Goal: Task Accomplishment & Management: Use online tool/utility

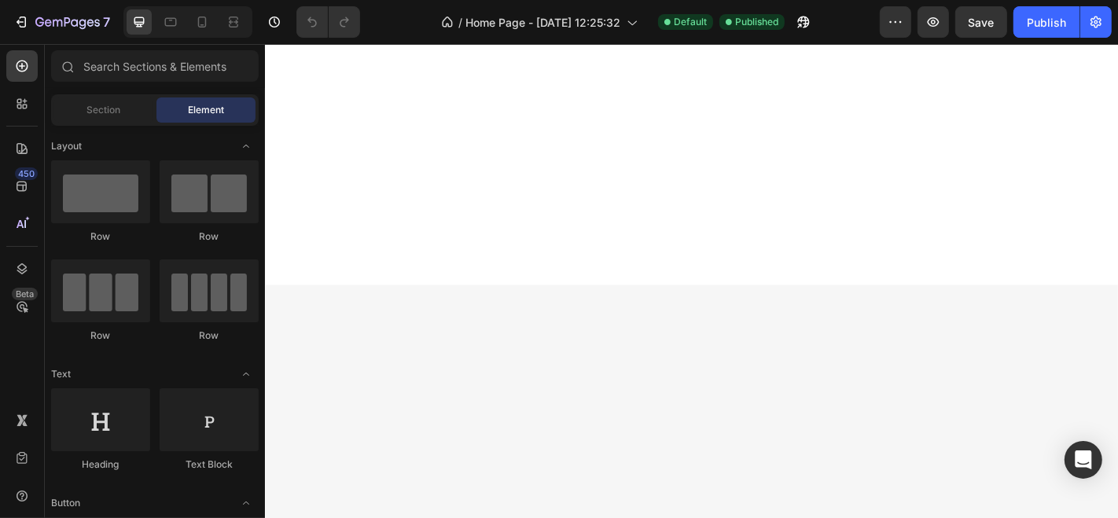
scroll to position [2369, 0]
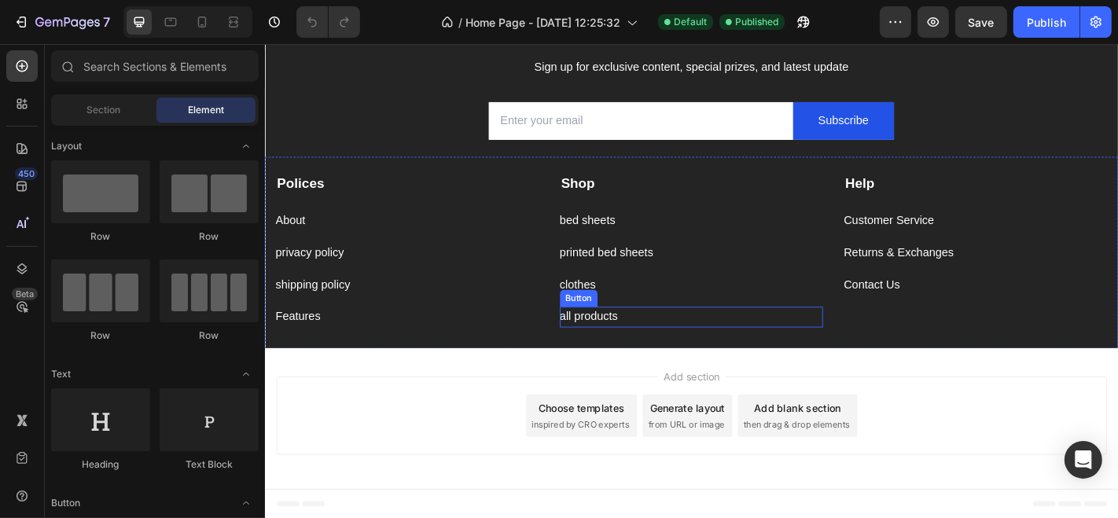
click at [804, 341] on div "all products Button" at bounding box center [737, 345] width 292 height 23
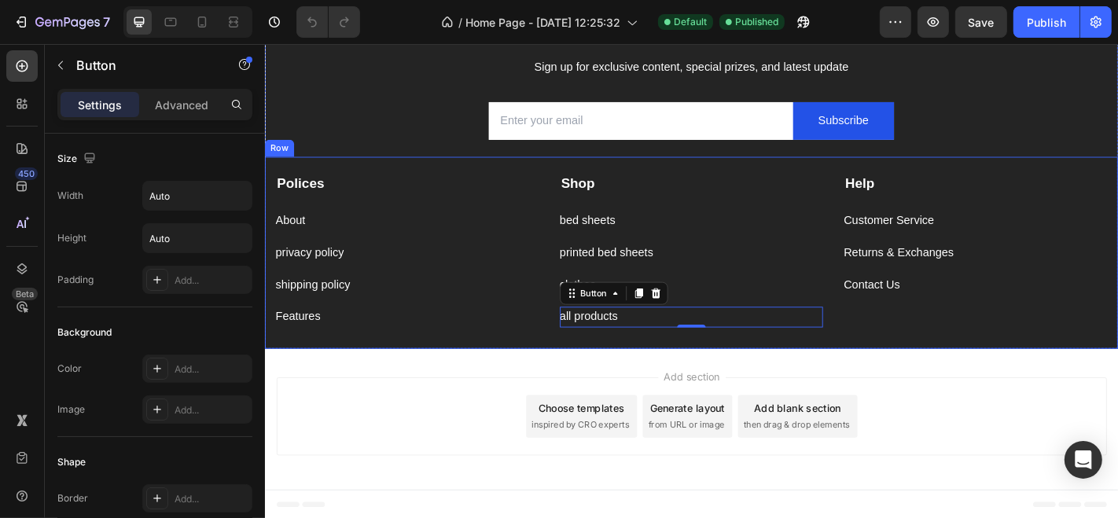
click at [1012, 341] on div "Help Text block Customer Service Button Returns & Exchanges Button Contact Us B…" at bounding box center [1050, 272] width 292 height 170
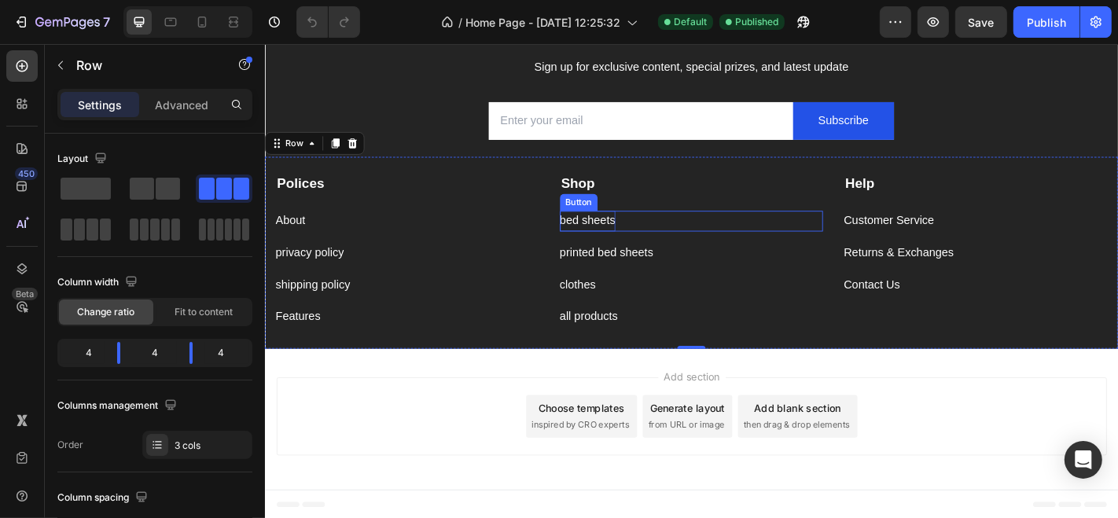
click at [602, 233] on p "bed sheets" at bounding box center [621, 239] width 61 height 23
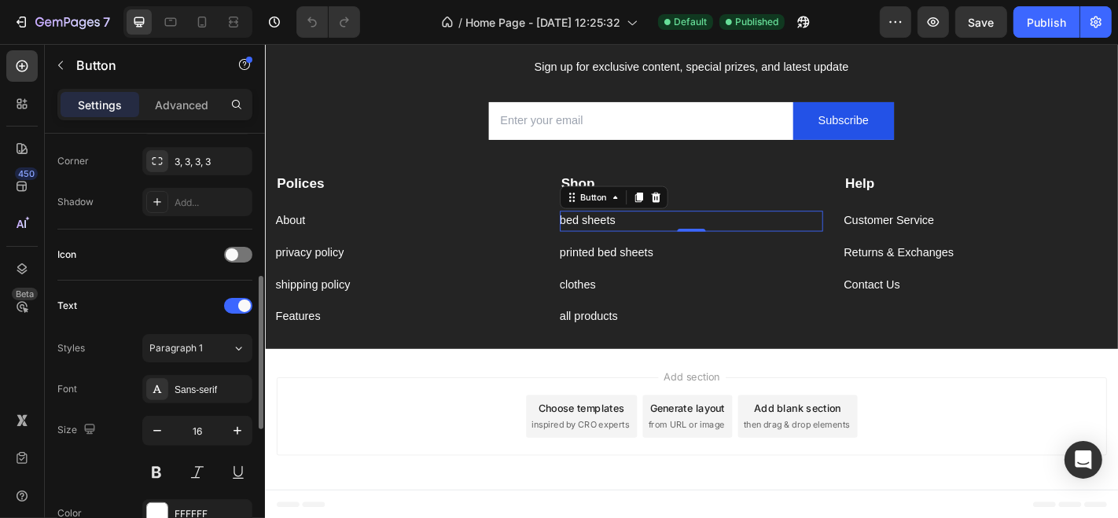
scroll to position [373, 0]
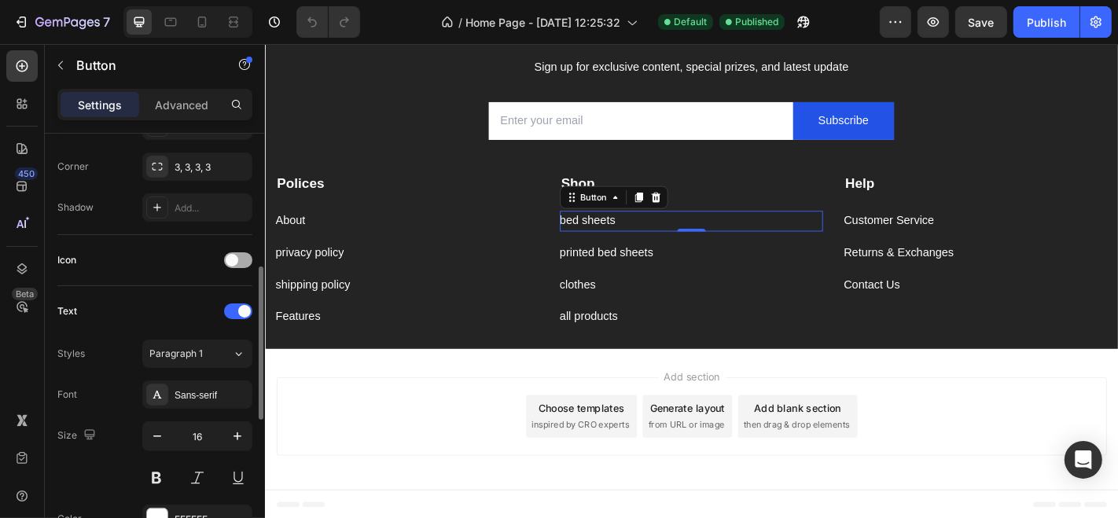
click at [231, 254] on span at bounding box center [232, 260] width 13 height 13
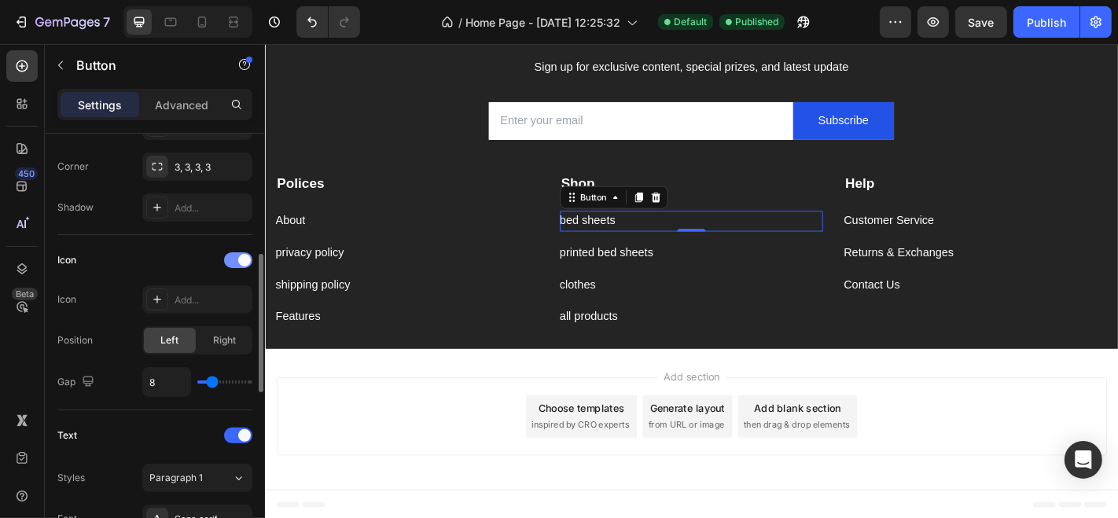
click at [231, 254] on div at bounding box center [238, 260] width 28 height 16
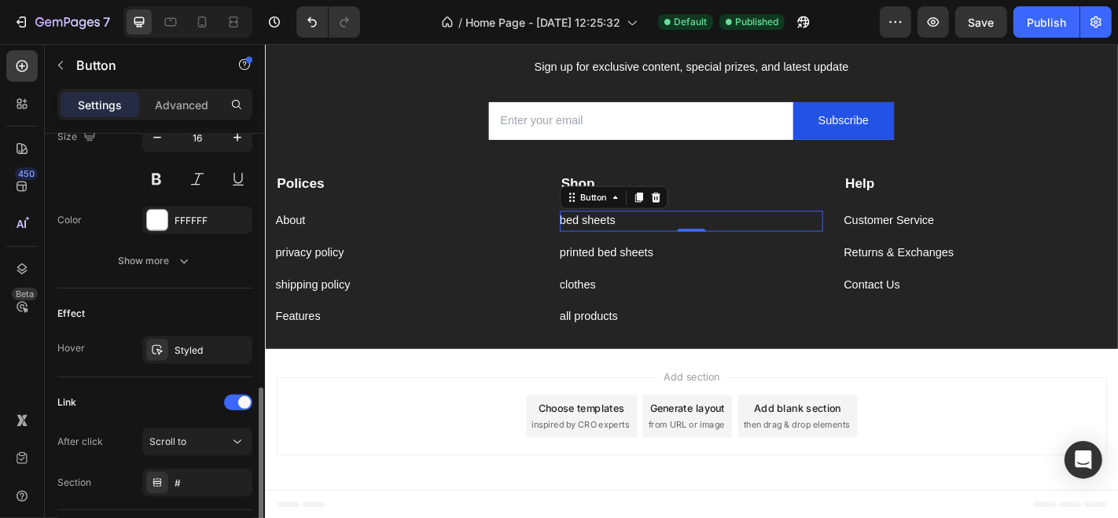
scroll to position [694, 0]
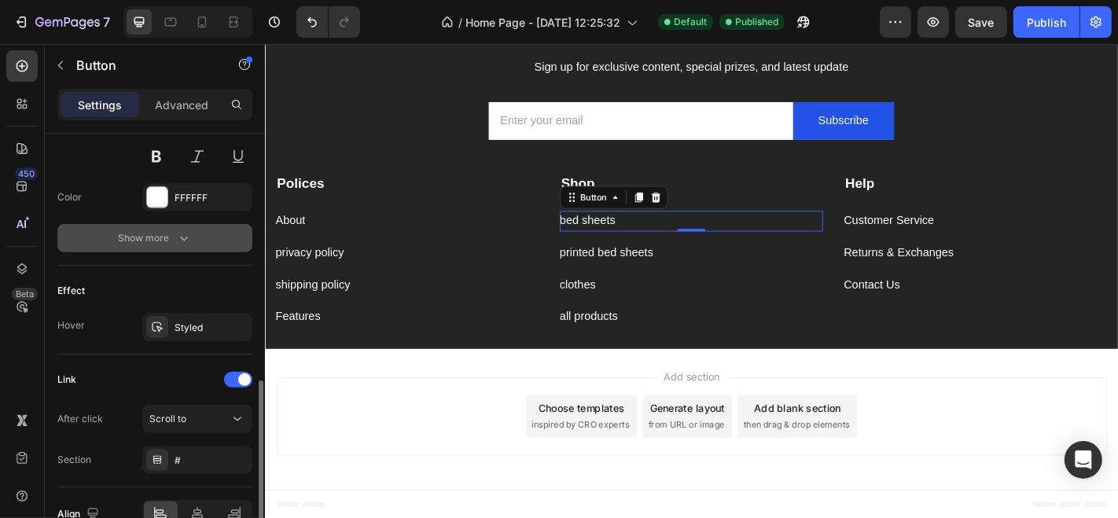
click at [215, 229] on button "Show more" at bounding box center [154, 238] width 195 height 28
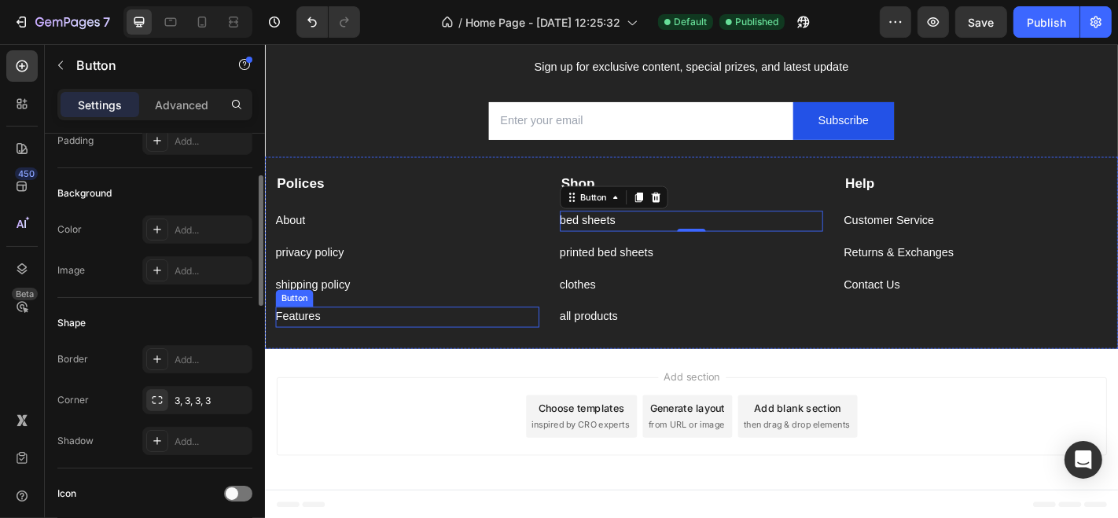
scroll to position [2206, 0]
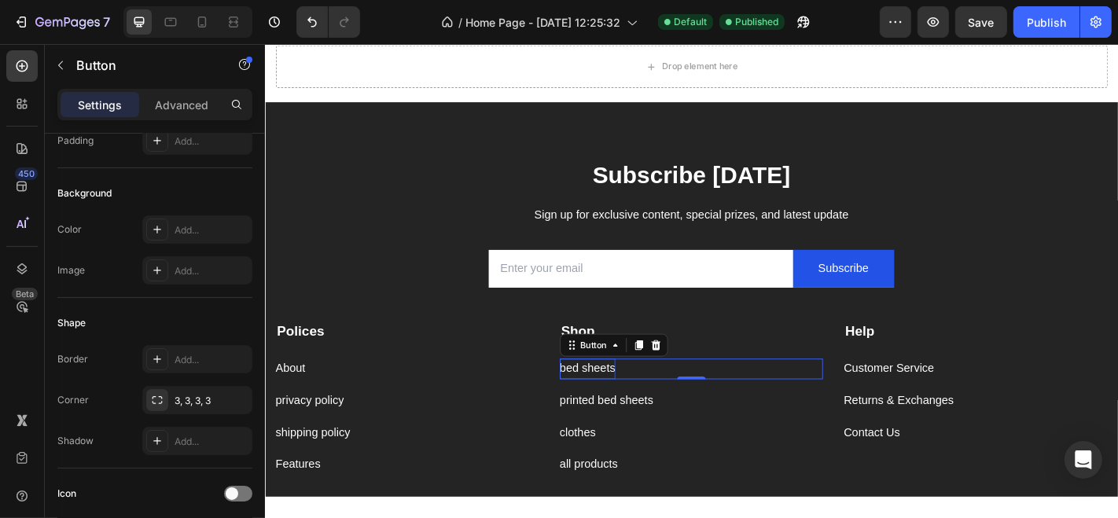
click at [617, 403] on p "bed sheets" at bounding box center [621, 403] width 61 height 23
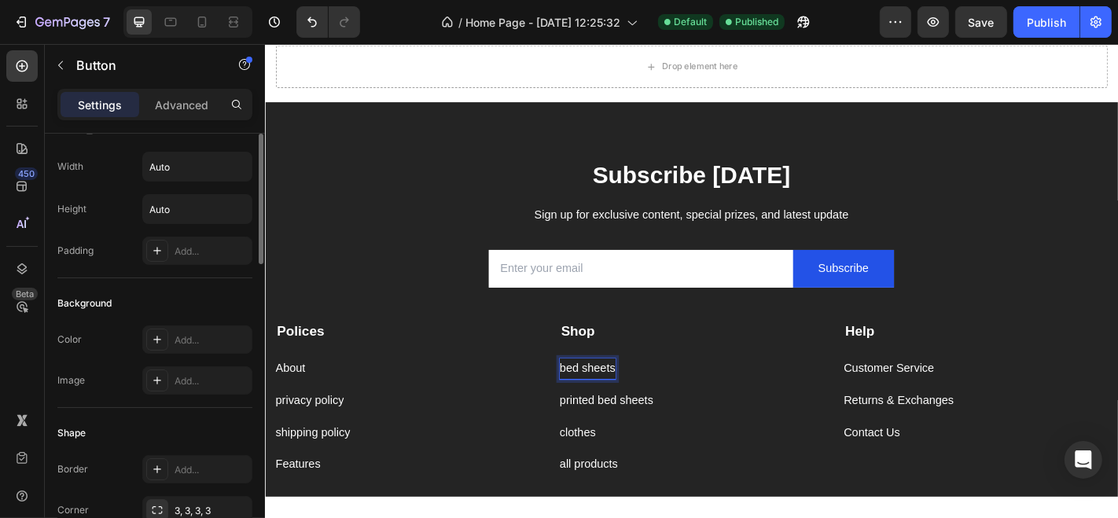
scroll to position [0, 0]
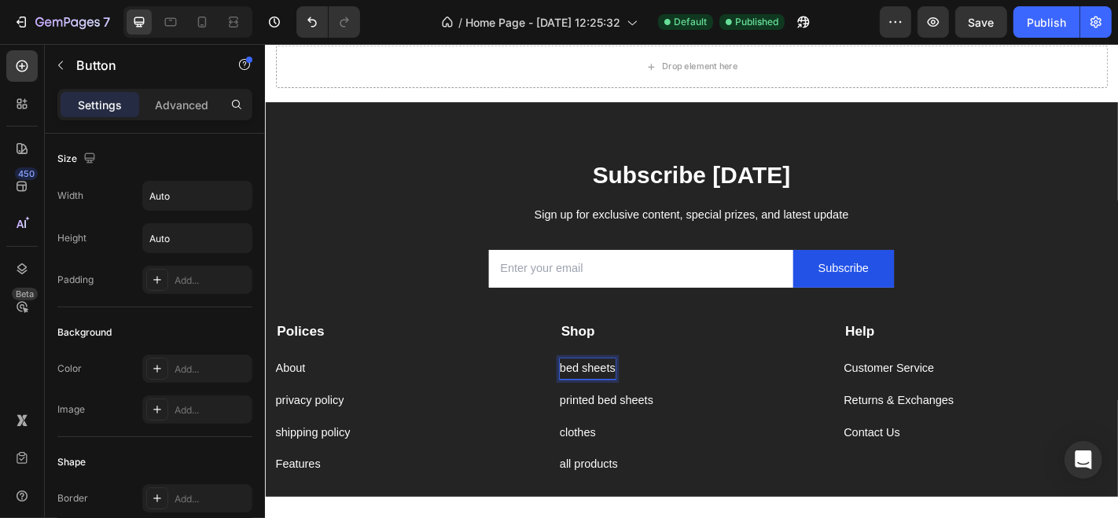
click at [369, 373] on div "About Button" at bounding box center [422, 394] width 292 height 42
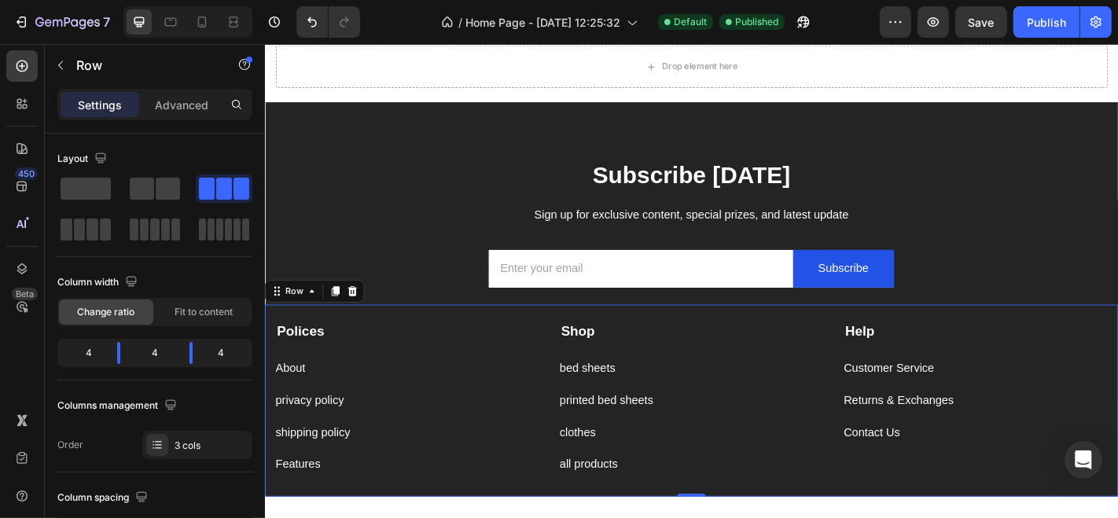
click at [570, 405] on div "Polices Text block About Button privacy policy Button shipping policy Button Fe…" at bounding box center [736, 438] width 944 height 212
click at [666, 397] on div "bed sheets Button" at bounding box center [737, 403] width 292 height 23
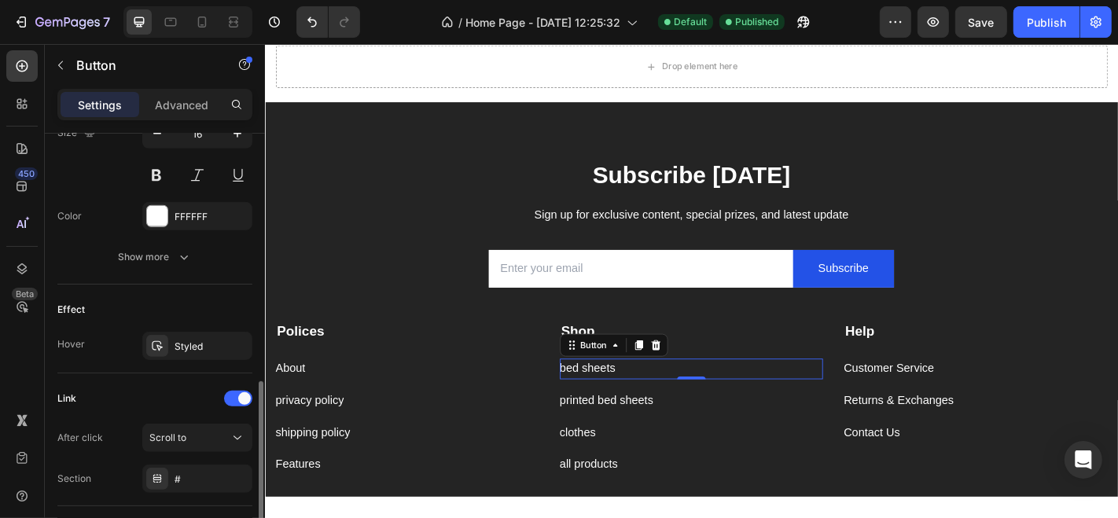
scroll to position [687, 0]
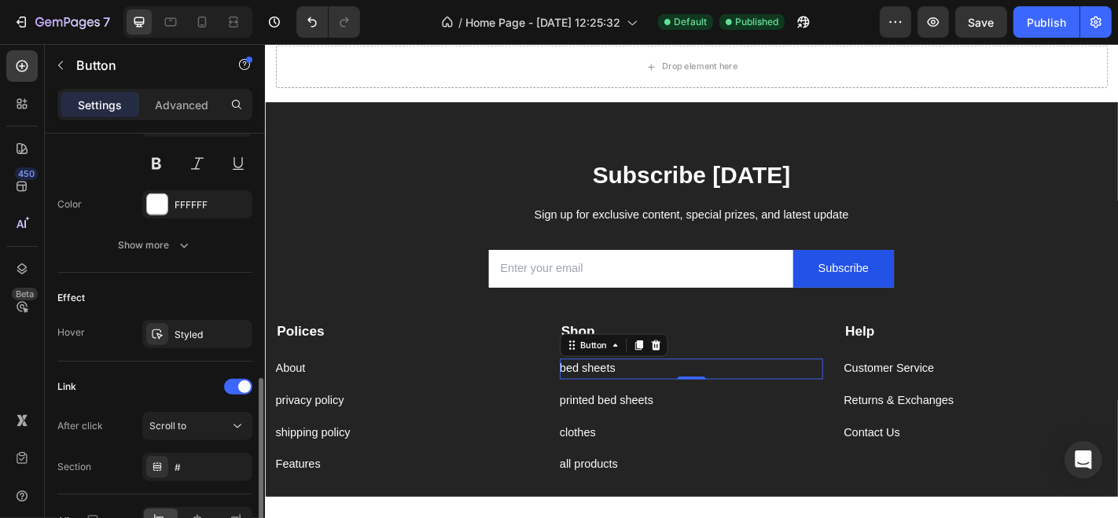
click at [222, 328] on div "Styled" at bounding box center [197, 334] width 110 height 28
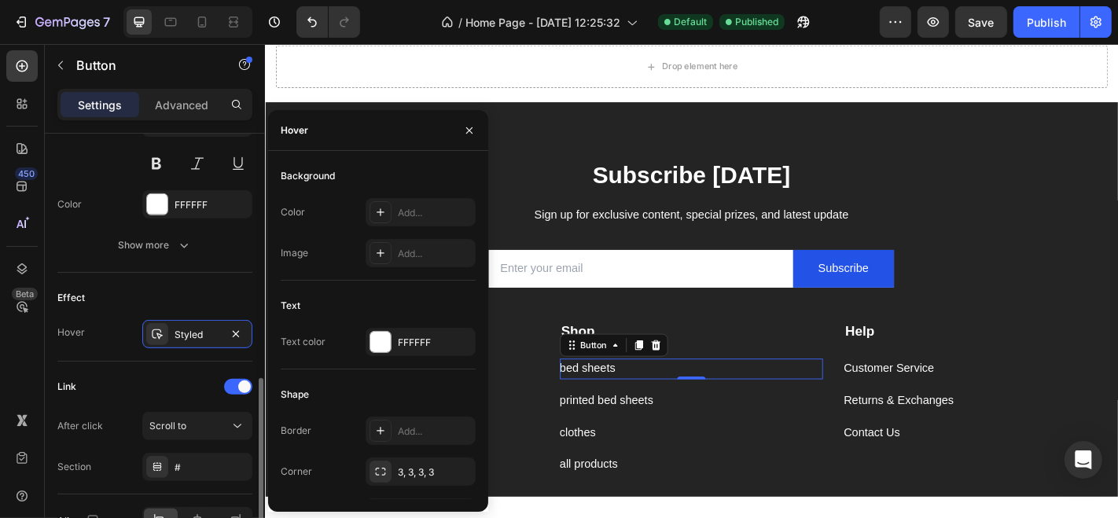
click at [145, 363] on div "Link After click Scroll to Section #" at bounding box center [154, 428] width 195 height 133
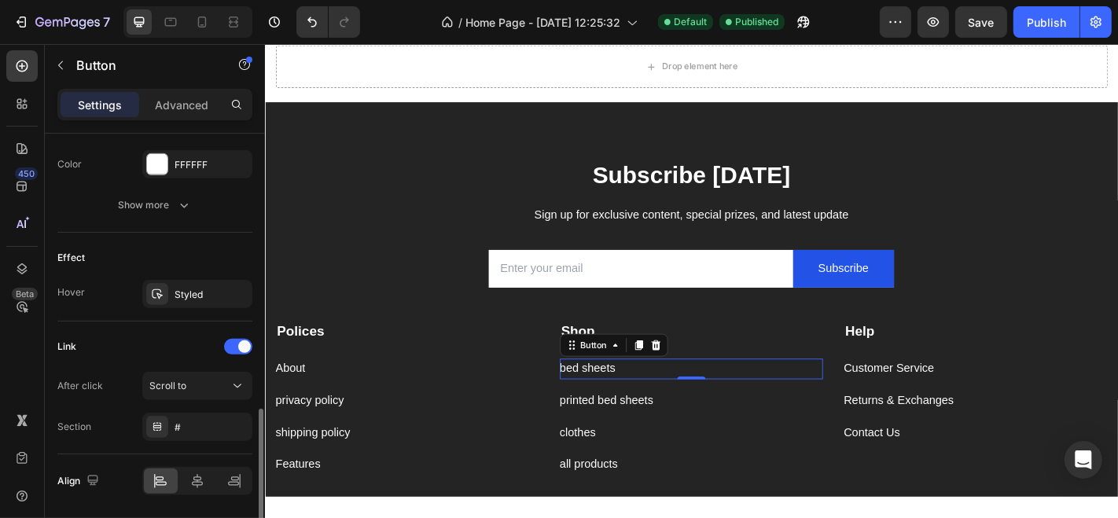
scroll to position [763, 0]
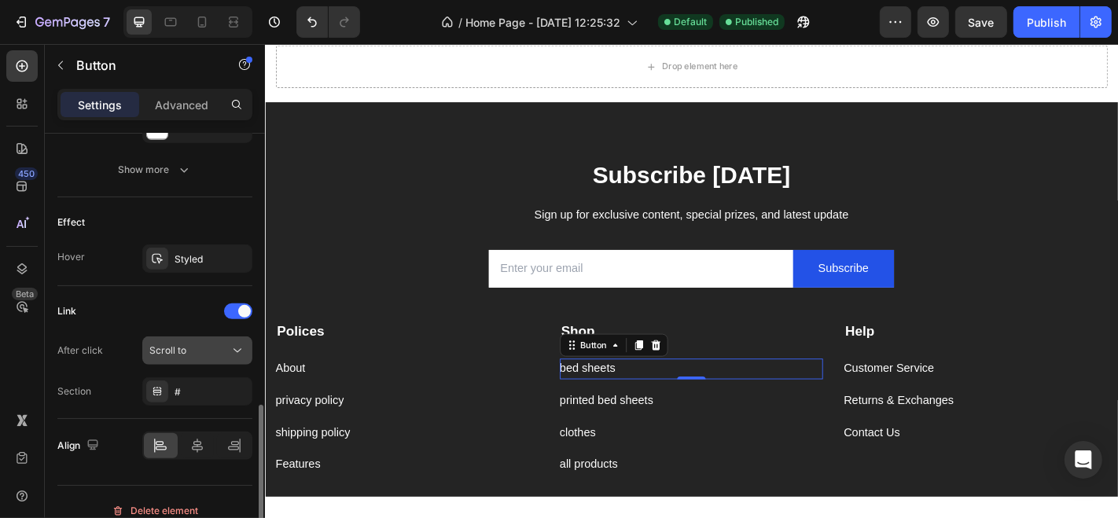
click at [197, 344] on div "Scroll to" at bounding box center [189, 351] width 80 height 14
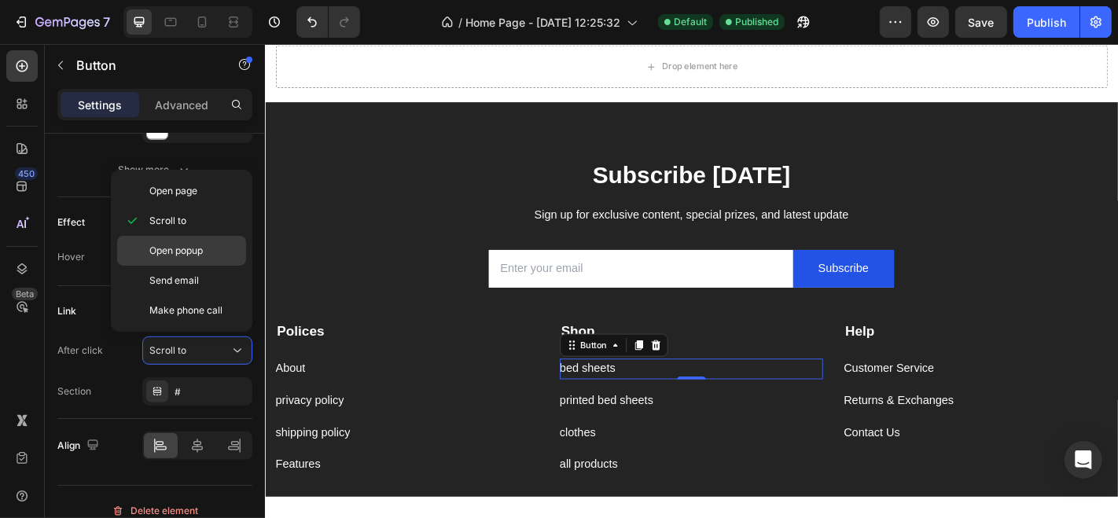
click at [177, 250] on span "Open popup" at bounding box center [175, 251] width 53 height 14
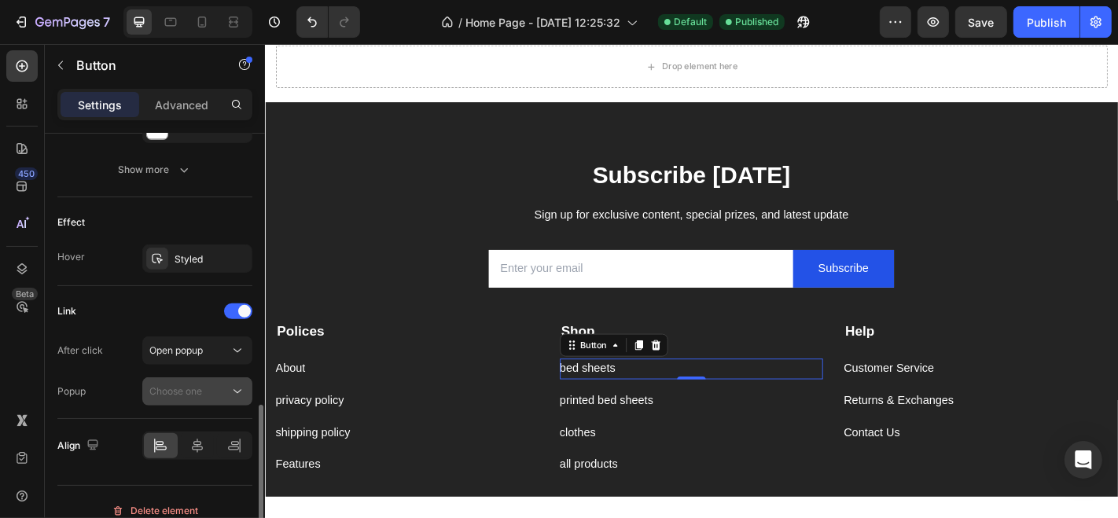
click at [223, 385] on div "Choose one" at bounding box center [189, 392] width 80 height 14
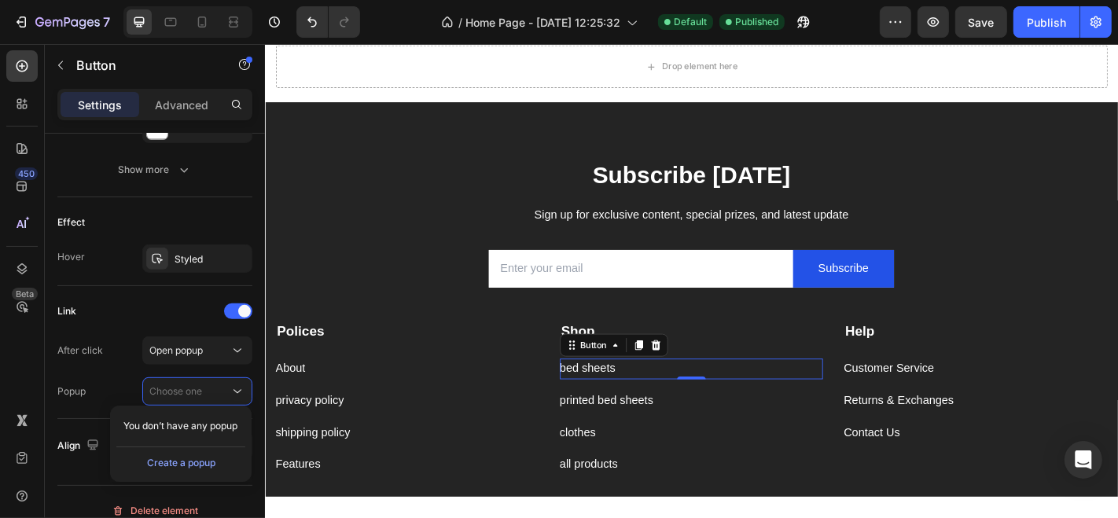
click at [209, 419] on span "You don’t have any popup" at bounding box center [180, 426] width 114 height 14
click at [226, 337] on button "Open popup" at bounding box center [197, 351] width 110 height 28
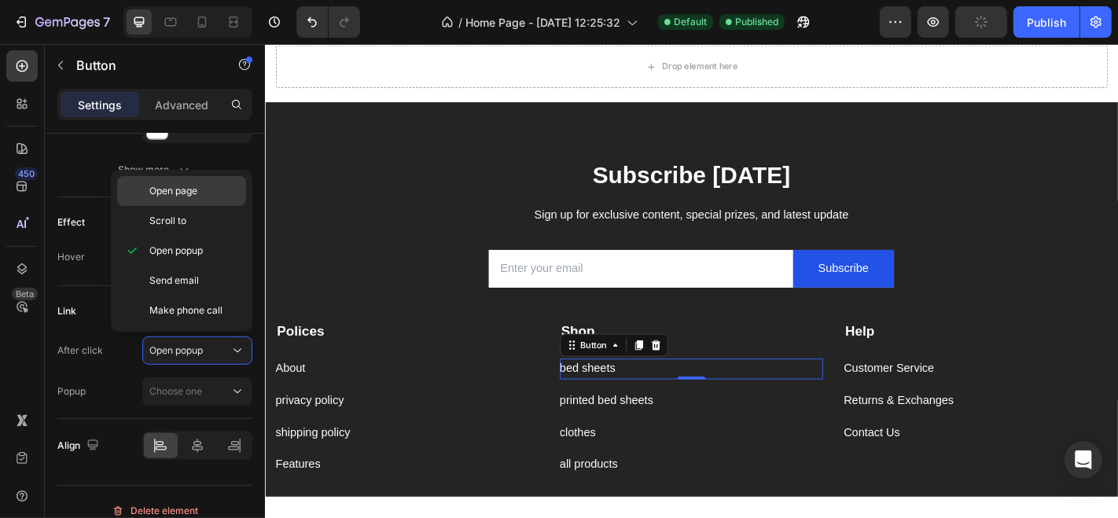
click at [210, 196] on p "Open page" at bounding box center [194, 191] width 90 height 14
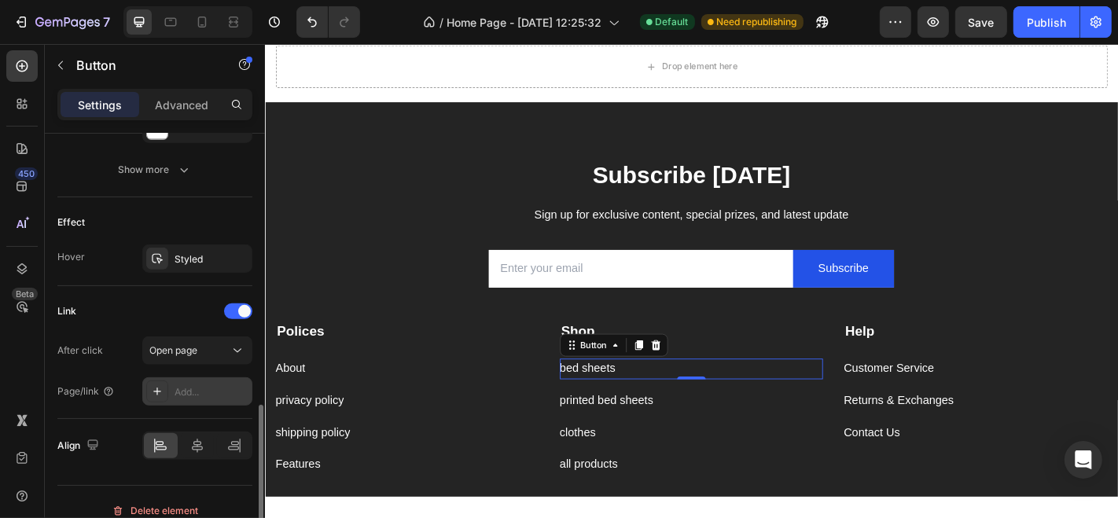
click at [208, 386] on div "Add..." at bounding box center [212, 392] width 74 height 14
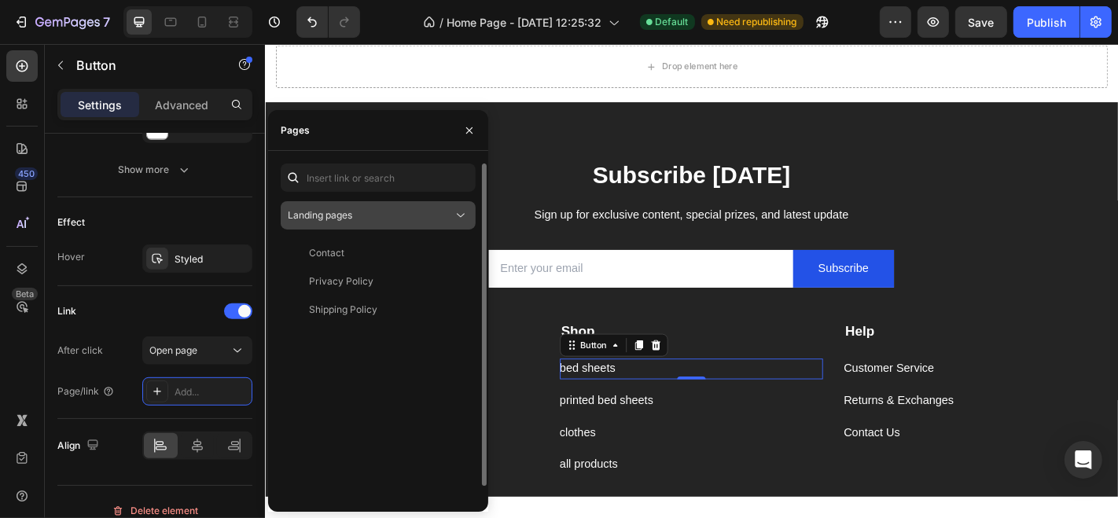
click at [392, 208] on div "Landing pages" at bounding box center [370, 215] width 165 height 14
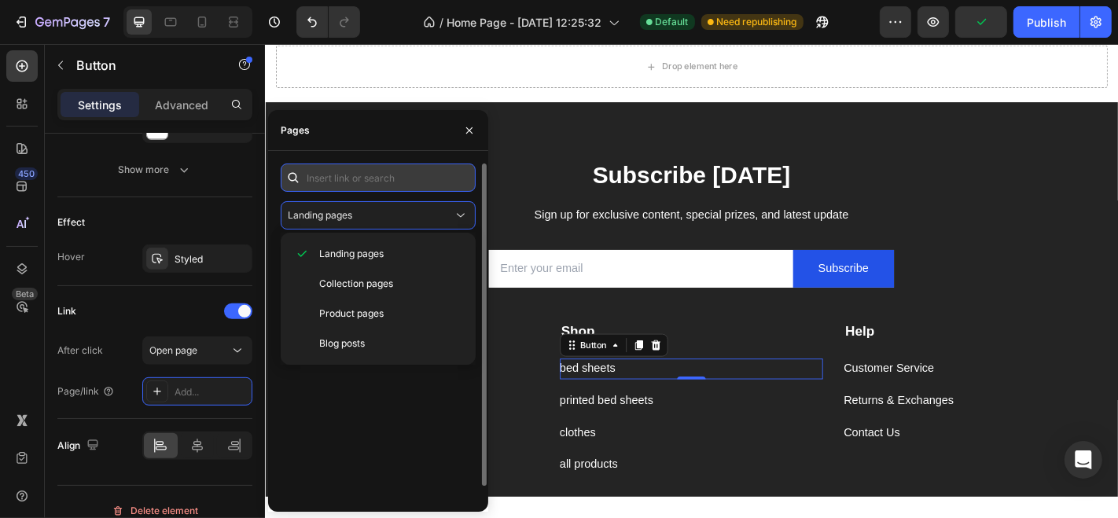
click at [370, 185] on input "text" at bounding box center [378, 178] width 195 height 28
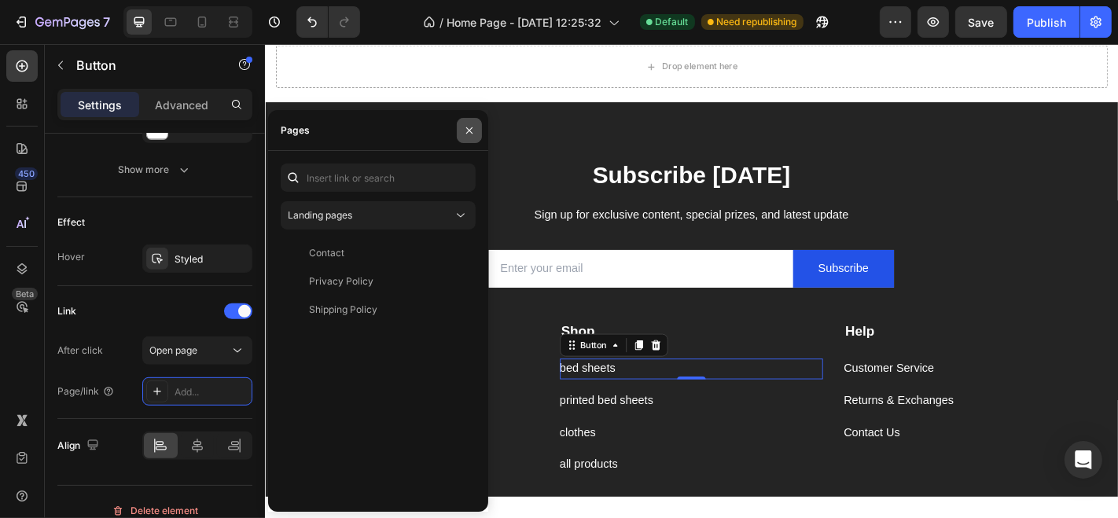
click at [466, 127] on icon "button" at bounding box center [469, 130] width 6 height 6
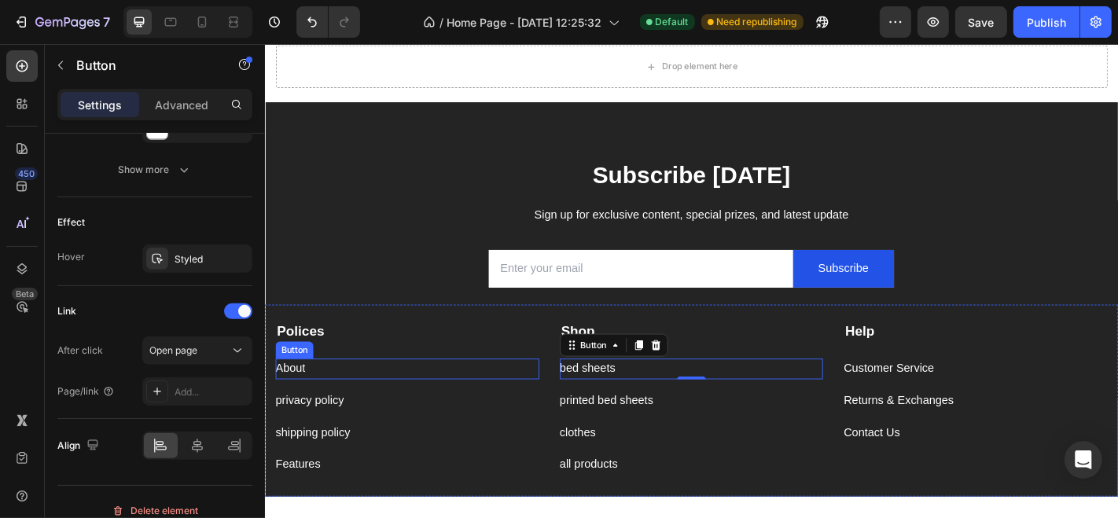
click at [321, 410] on div "About Button" at bounding box center [422, 403] width 292 height 23
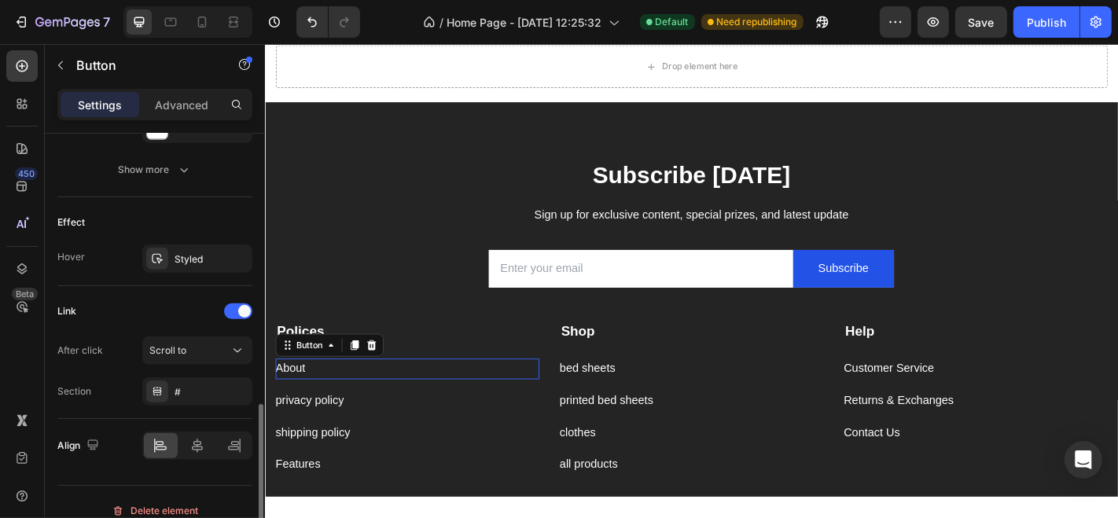
scroll to position [762, 0]
click at [206, 360] on button "Scroll to" at bounding box center [197, 351] width 110 height 28
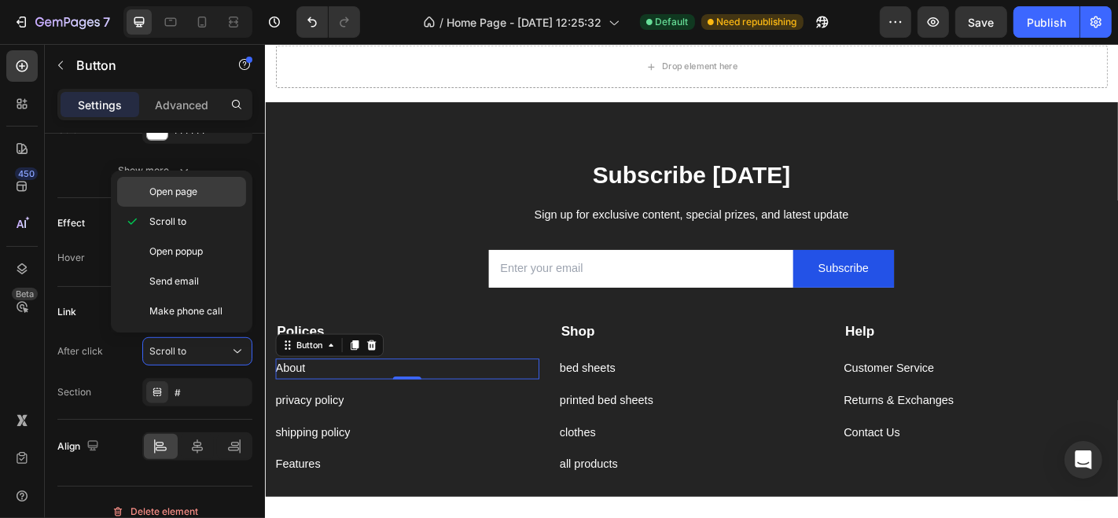
click at [215, 194] on p "Open page" at bounding box center [194, 192] width 90 height 14
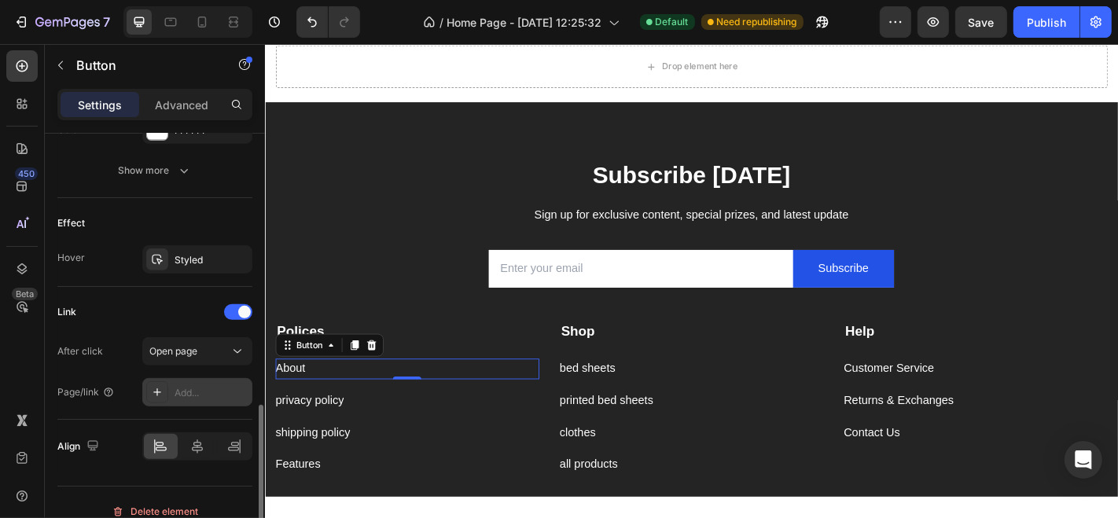
click at [179, 386] on div "Add..." at bounding box center [212, 393] width 74 height 14
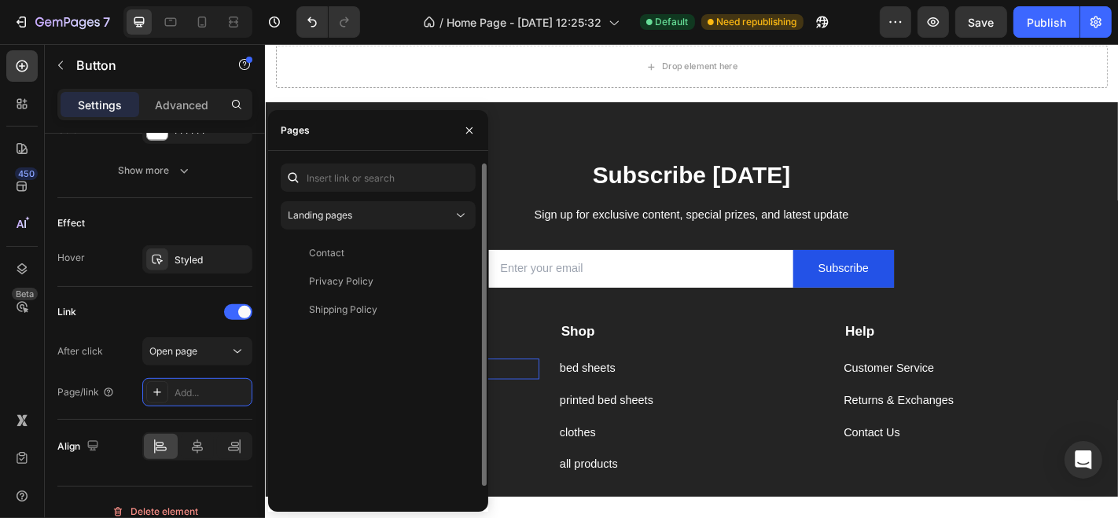
click at [348, 230] on div "Landing pages Contact View Privacy Policy View Shipping Policy View" at bounding box center [378, 338] width 195 height 349
click at [418, 214] on div "Landing pages" at bounding box center [370, 215] width 165 height 14
click at [307, 414] on div "Contact View Privacy Policy View Shipping Policy View" at bounding box center [378, 376] width 195 height 274
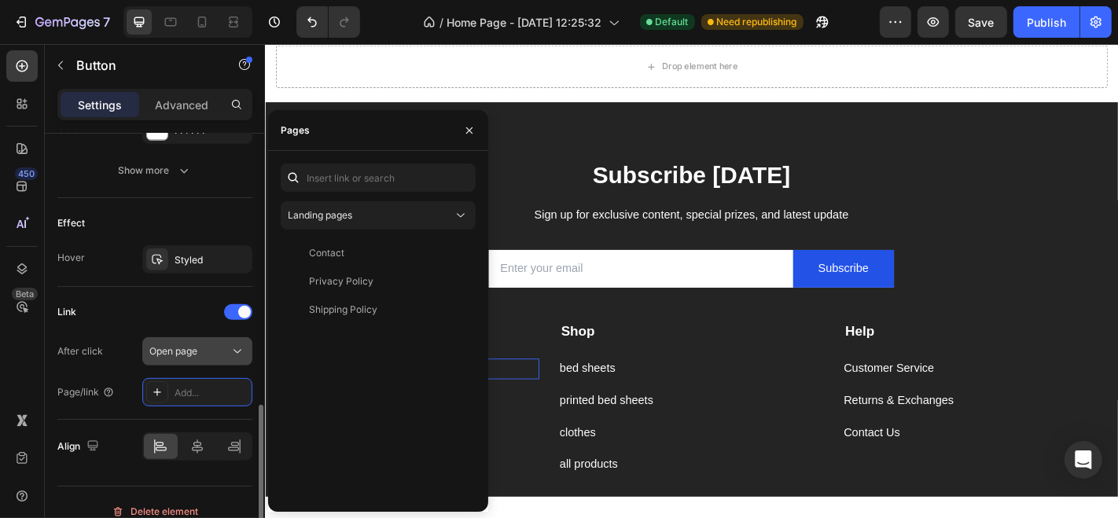
click at [241, 352] on icon at bounding box center [238, 352] width 16 height 16
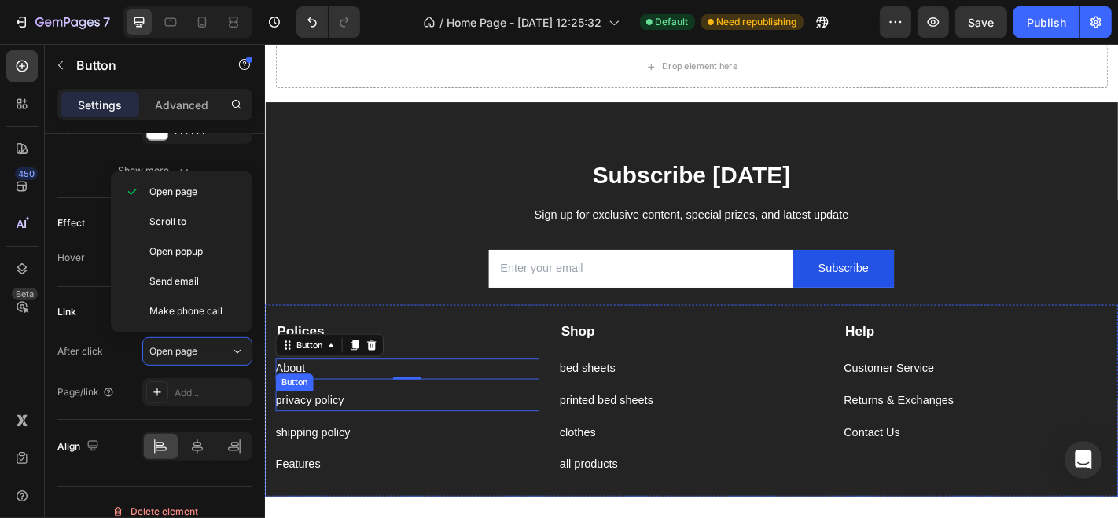
click at [363, 431] on div "privacy policy Button" at bounding box center [422, 438] width 292 height 23
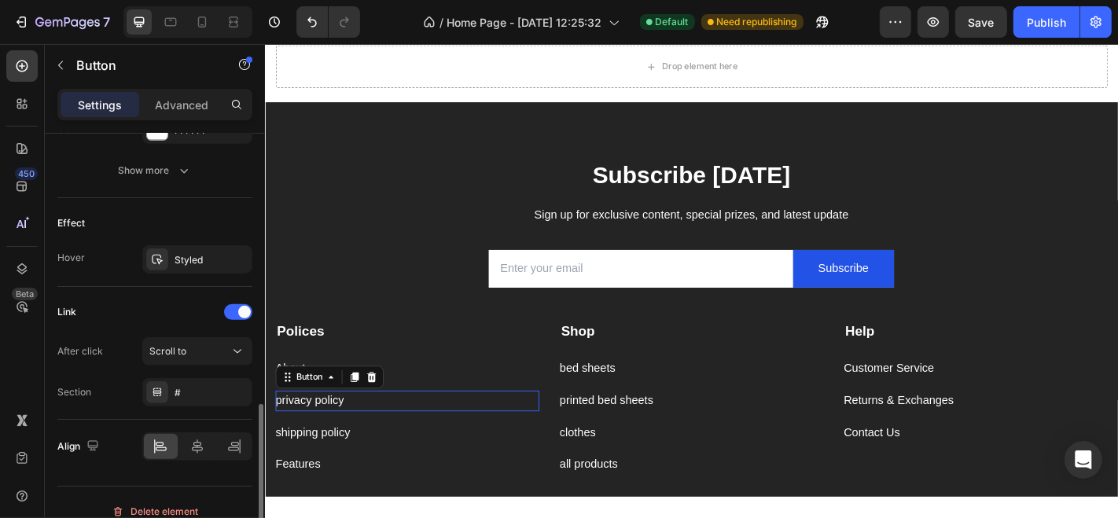
scroll to position [761, 0]
click at [222, 392] on div "#" at bounding box center [197, 393] width 110 height 28
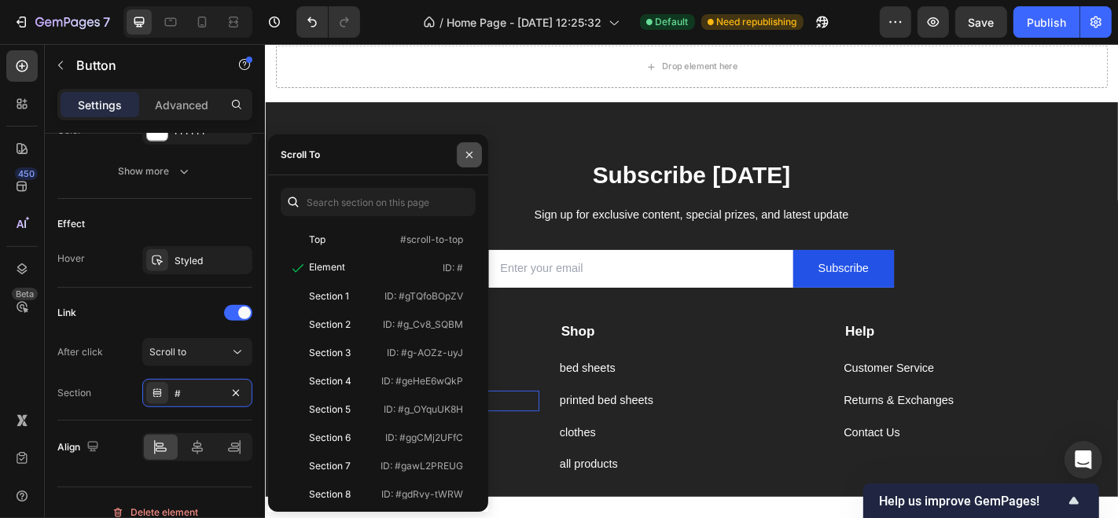
click at [470, 149] on icon "button" at bounding box center [469, 155] width 13 height 13
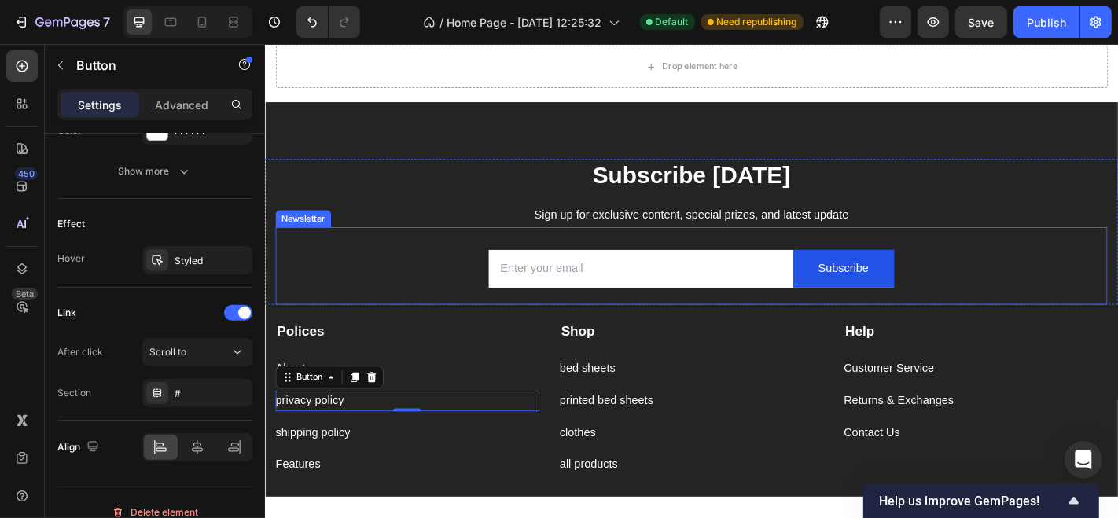
click at [427, 256] on div "Email Field Subscribe Submit Button Row Newsletter" at bounding box center [736, 289] width 920 height 86
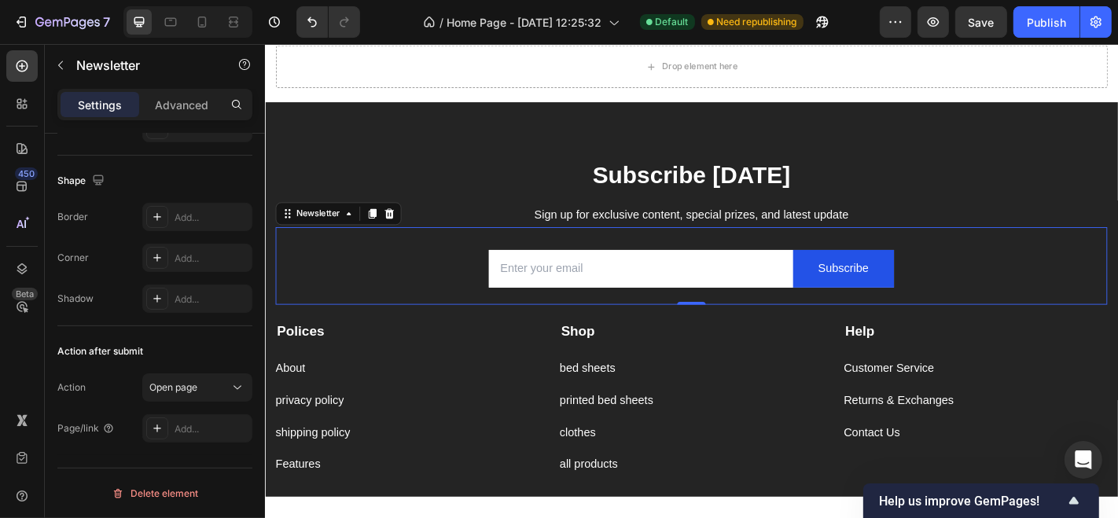
scroll to position [0, 0]
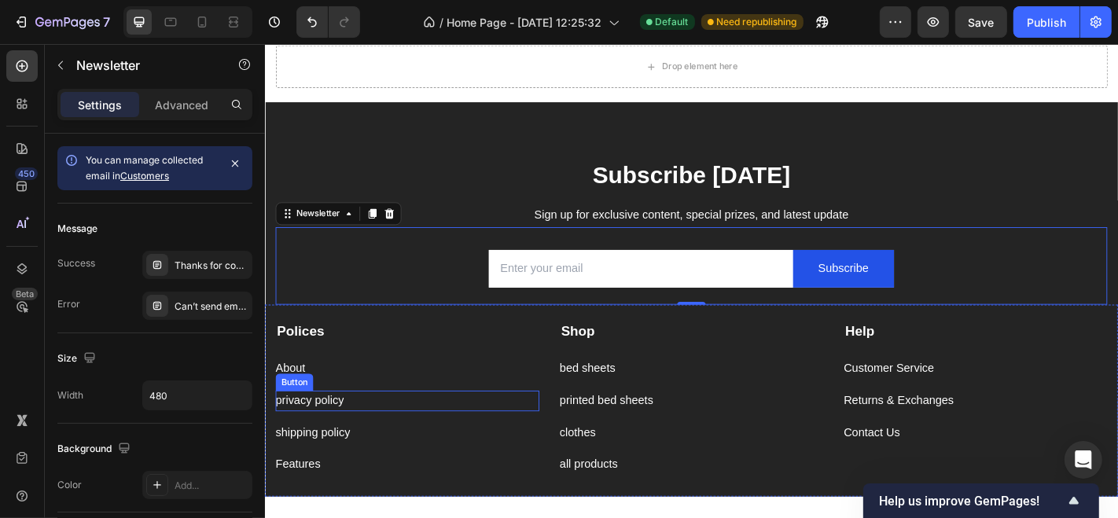
click at [363, 433] on div "privacy policy Button" at bounding box center [422, 438] width 292 height 23
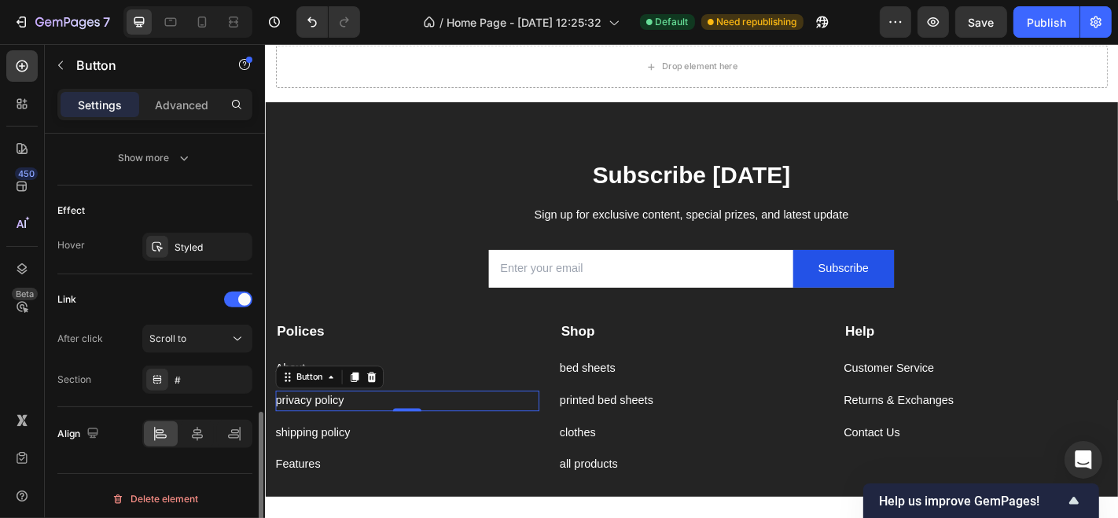
scroll to position [776, 0]
click at [198, 330] on div "Scroll to" at bounding box center [189, 337] width 80 height 14
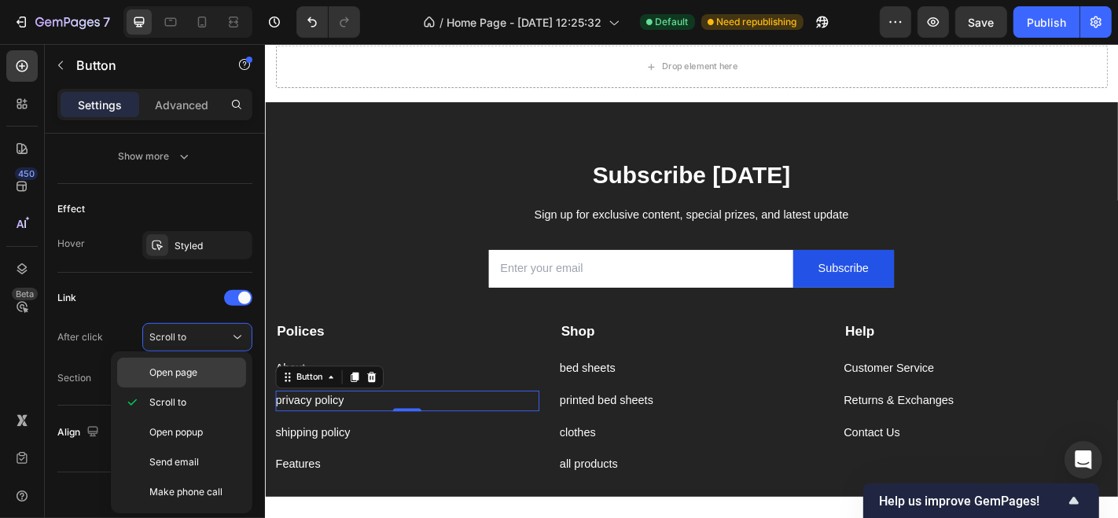
click at [190, 363] on div "Open page" at bounding box center [181, 373] width 129 height 30
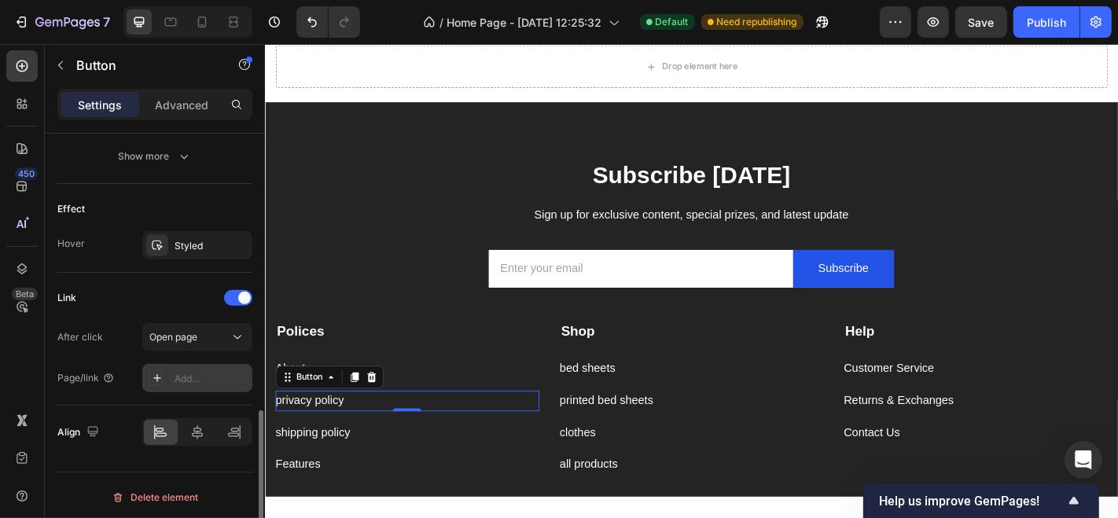
click at [190, 381] on div "Add..." at bounding box center [212, 379] width 74 height 14
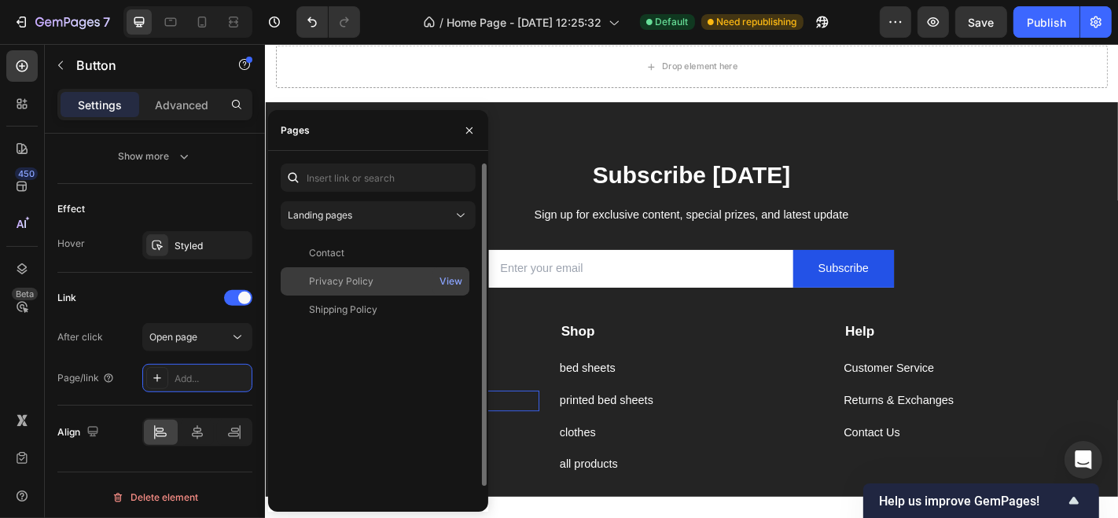
click at [322, 289] on div "Privacy Policy View" at bounding box center [375, 281] width 189 height 28
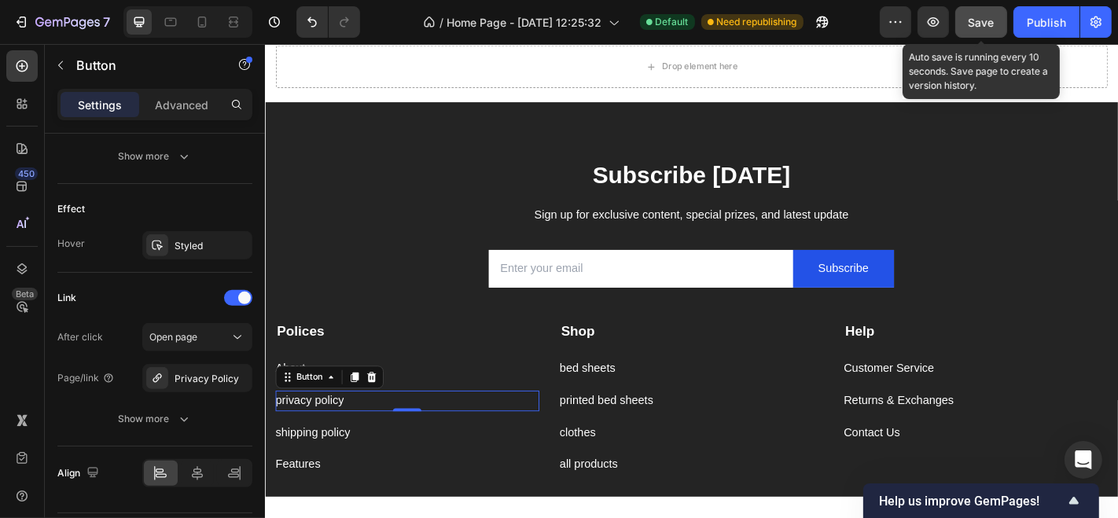
click at [983, 14] on div "Save" at bounding box center [982, 22] width 26 height 17
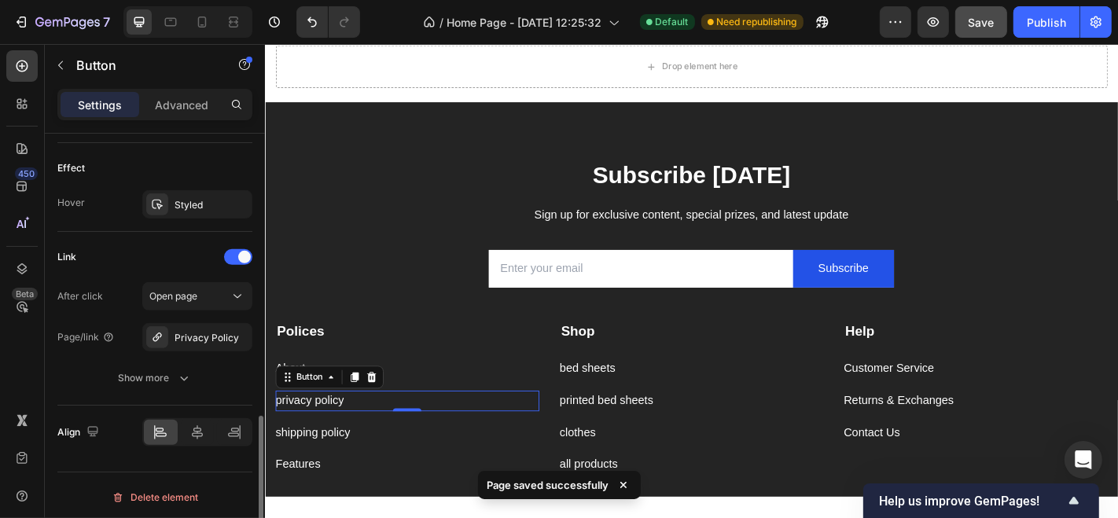
scroll to position [741, 0]
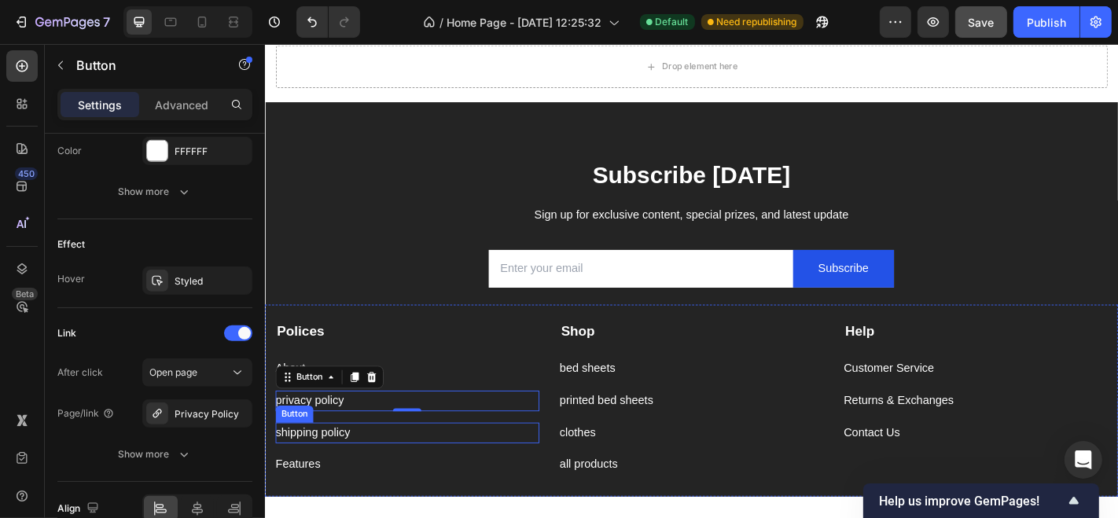
click at [442, 465] on div "shipping policy Button" at bounding box center [422, 473] width 292 height 23
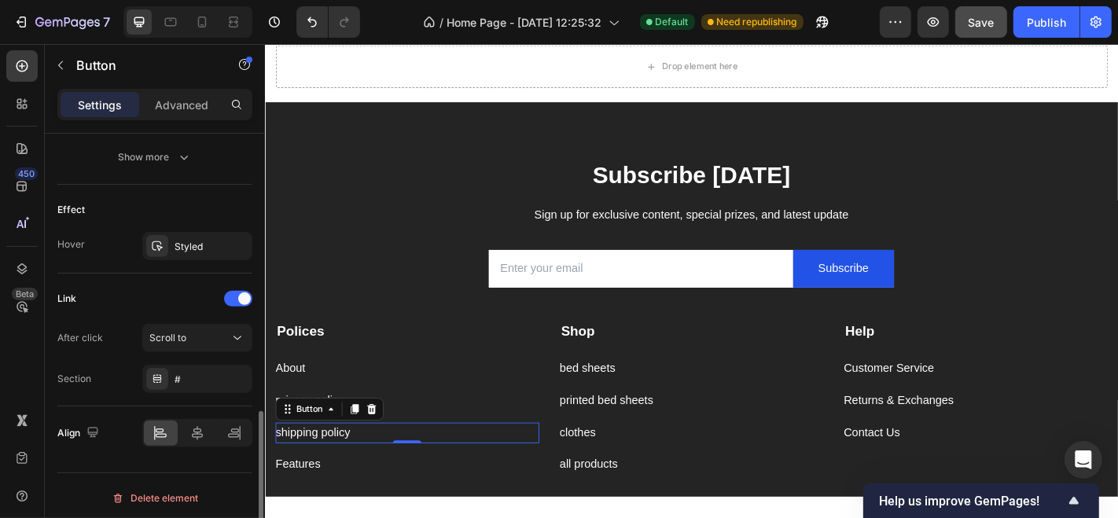
scroll to position [776, 0]
click at [220, 331] on div "Scroll to" at bounding box center [189, 337] width 80 height 14
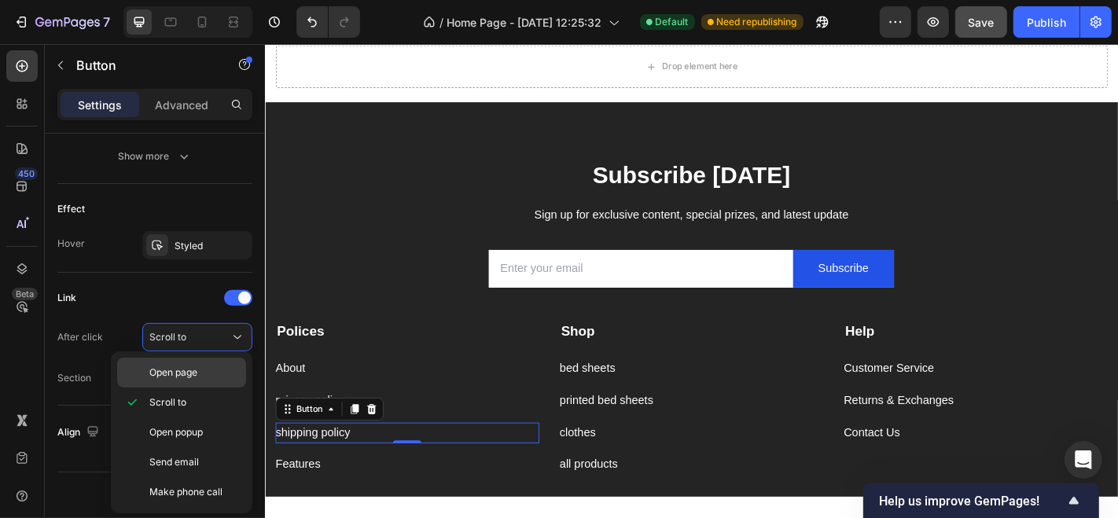
click at [204, 360] on div "Open page" at bounding box center [181, 373] width 129 height 30
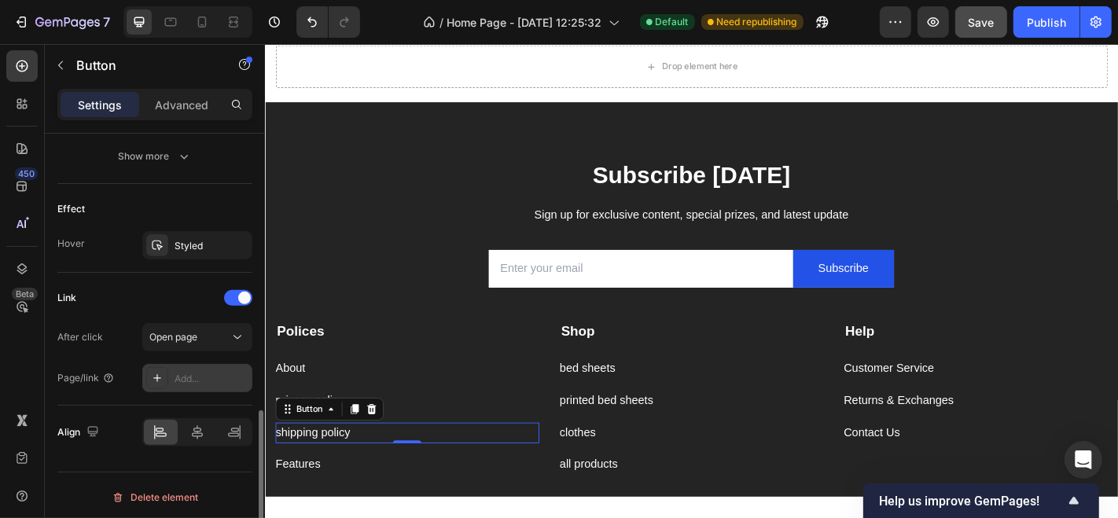
click at [201, 372] on div "Add..." at bounding box center [212, 379] width 74 height 14
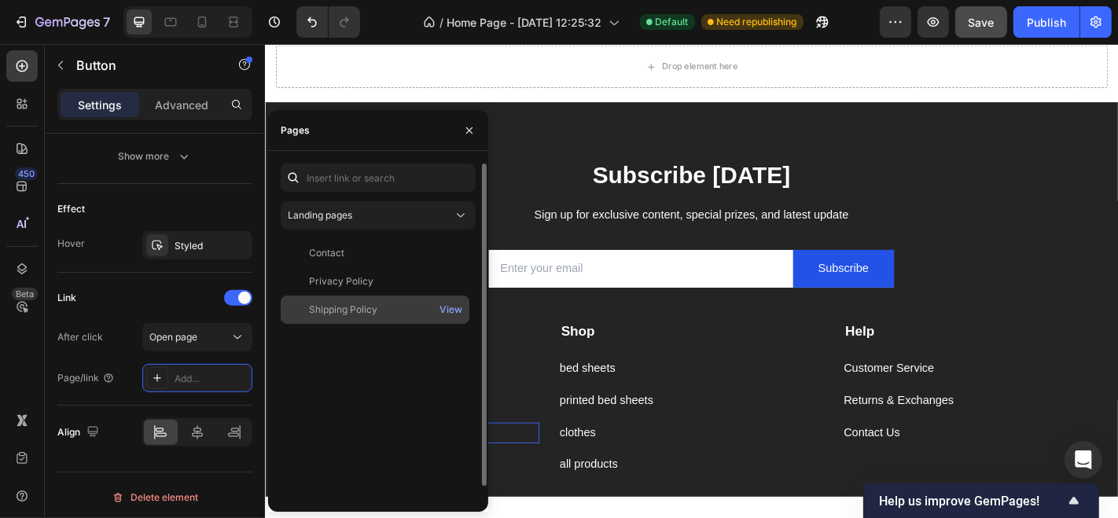
click at [332, 296] on div "Shipping Policy View" at bounding box center [375, 310] width 189 height 28
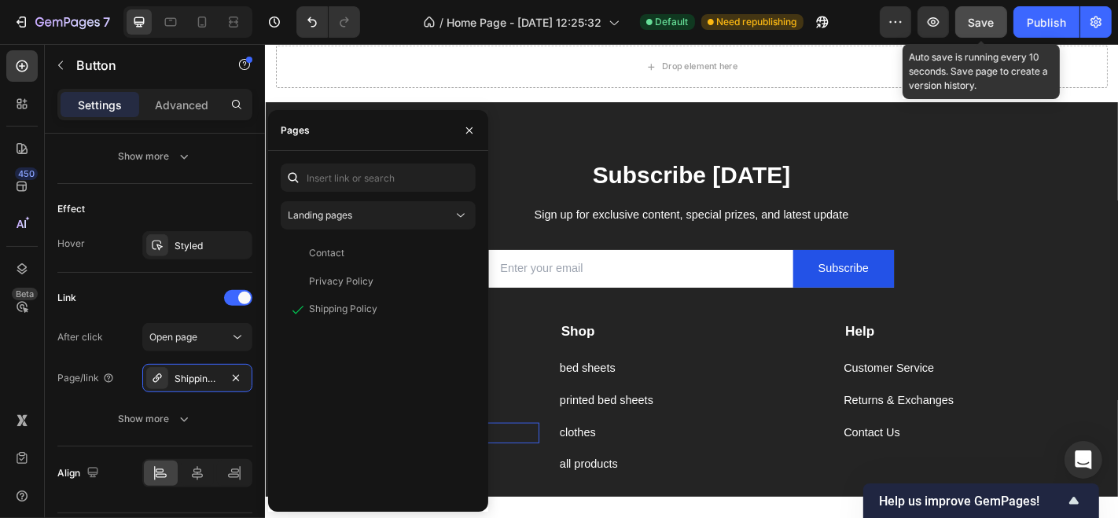
click at [959, 8] on button "Save" at bounding box center [982, 21] width 52 height 31
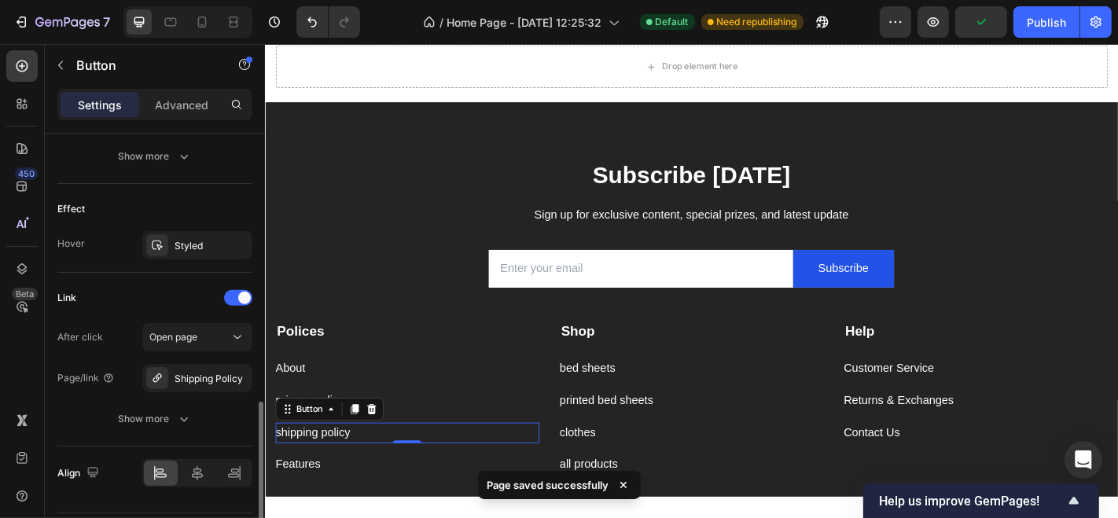
scroll to position [817, 0]
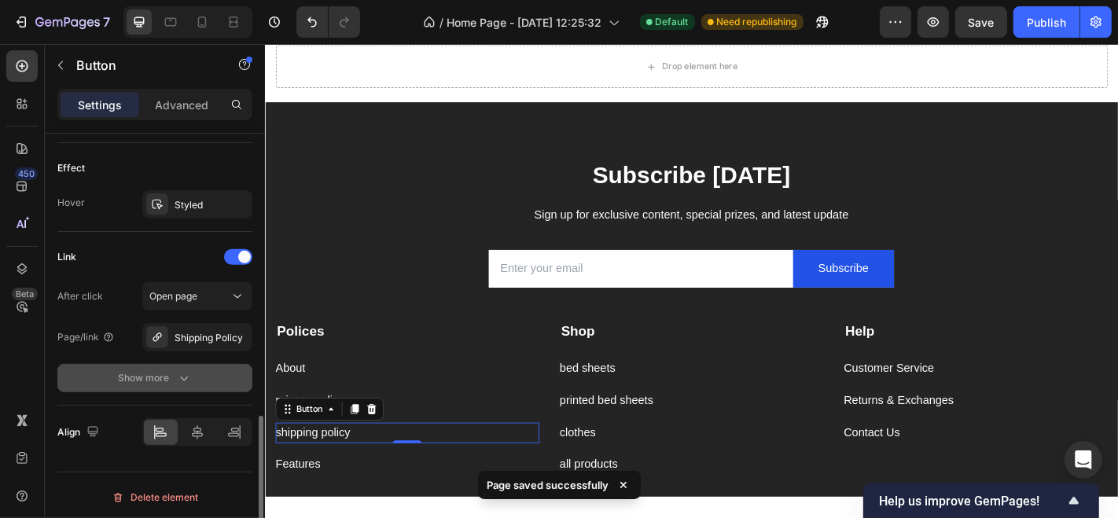
click at [128, 378] on div "Show more" at bounding box center [155, 378] width 73 height 16
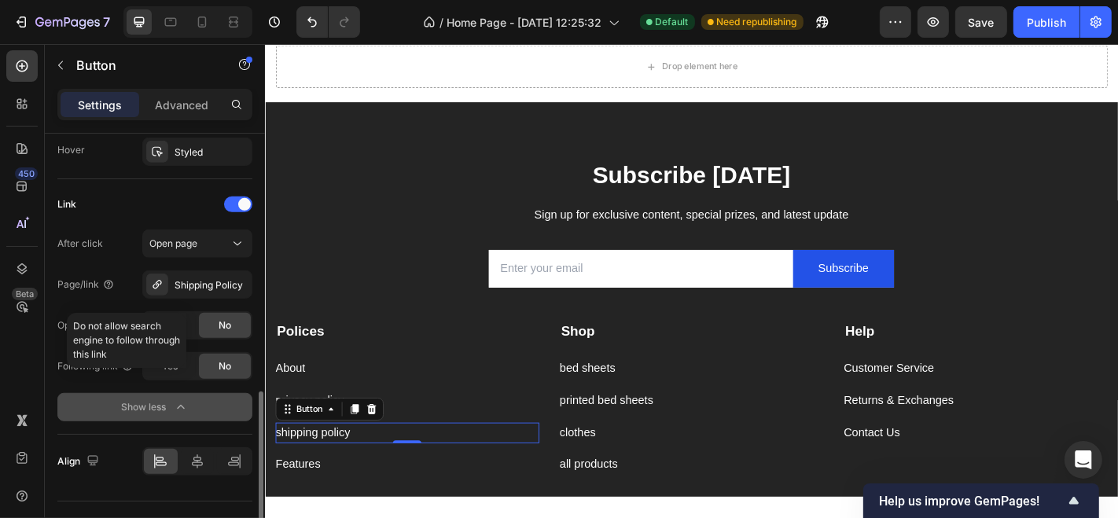
scroll to position [841, 0]
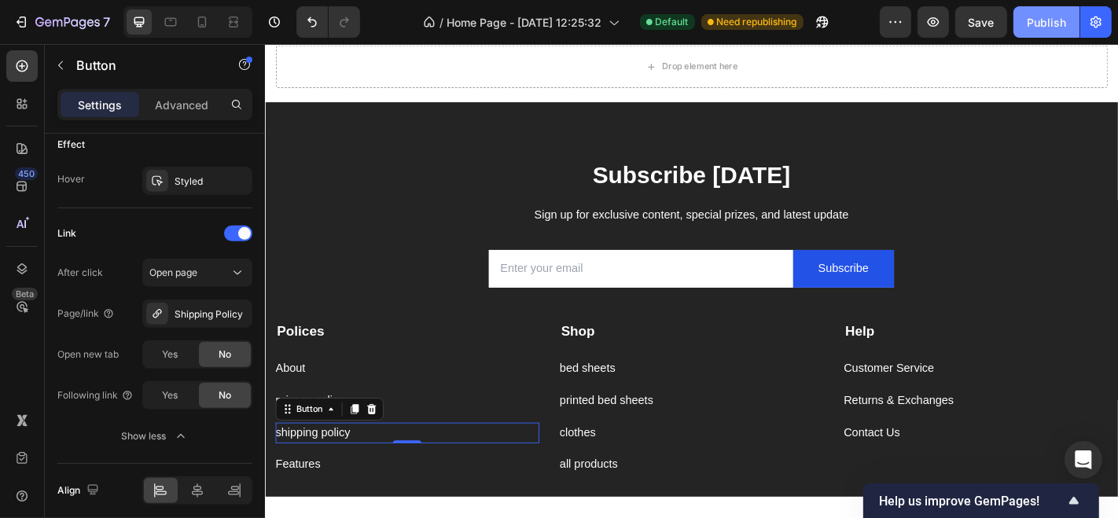
click at [1023, 16] on button "Publish" at bounding box center [1047, 21] width 66 height 31
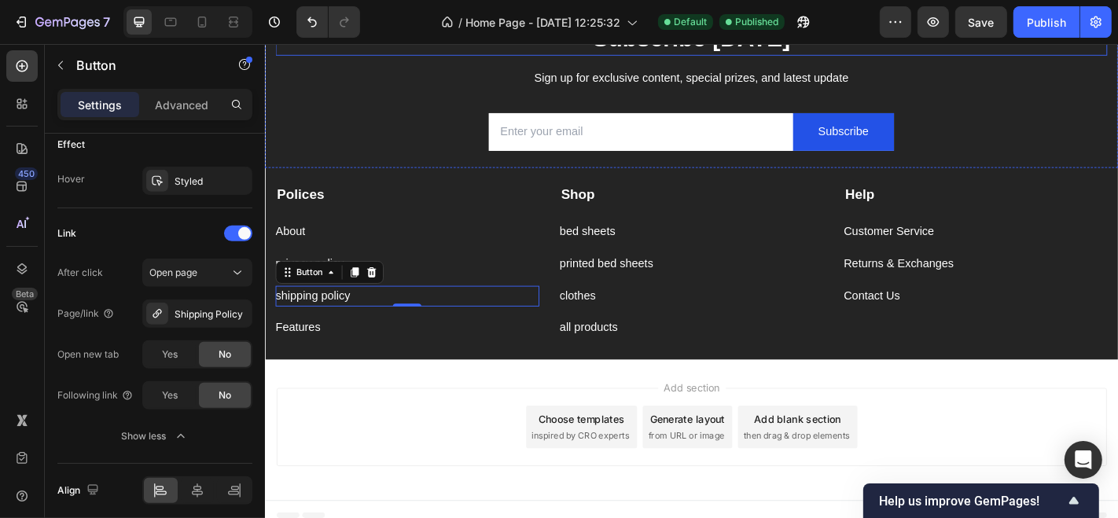
scroll to position [2369, 0]
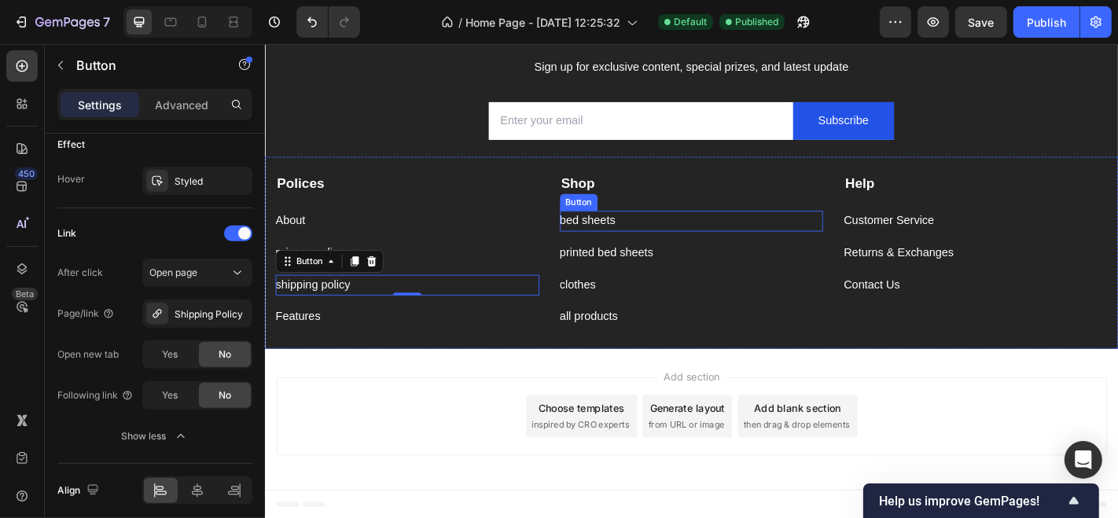
click at [695, 237] on div "bed sheets Button" at bounding box center [737, 239] width 292 height 23
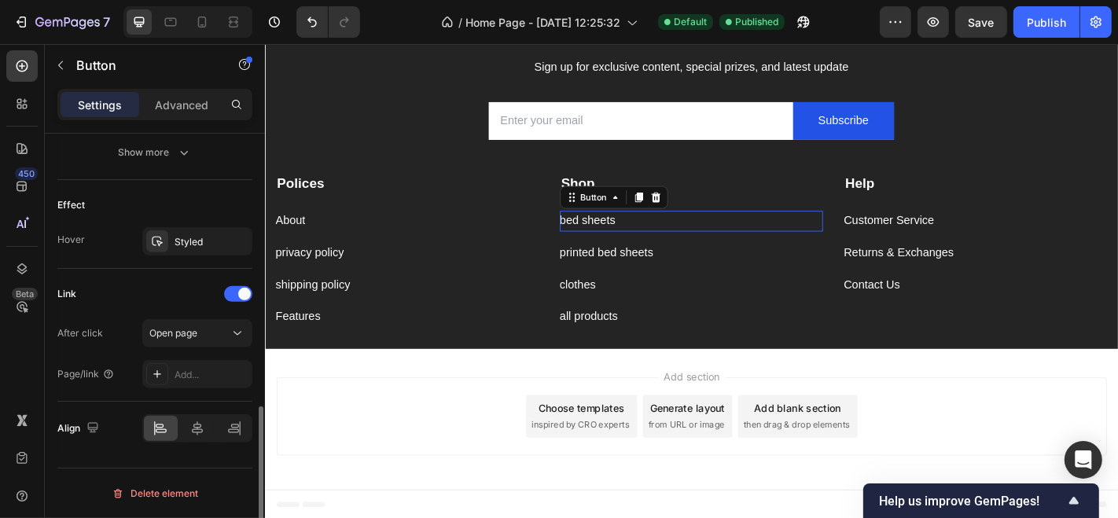
scroll to position [776, 0]
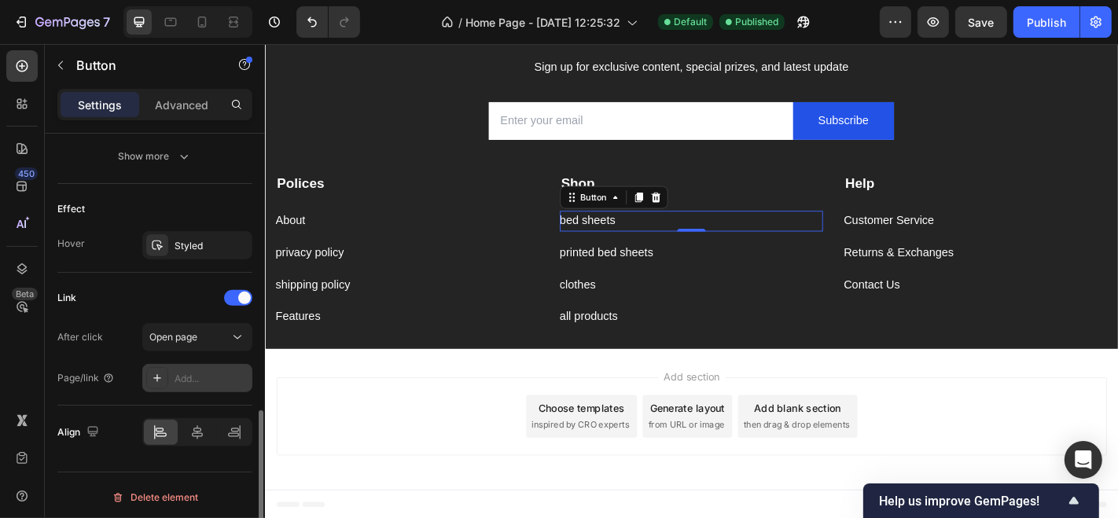
click at [201, 381] on div "Add..." at bounding box center [212, 379] width 74 height 14
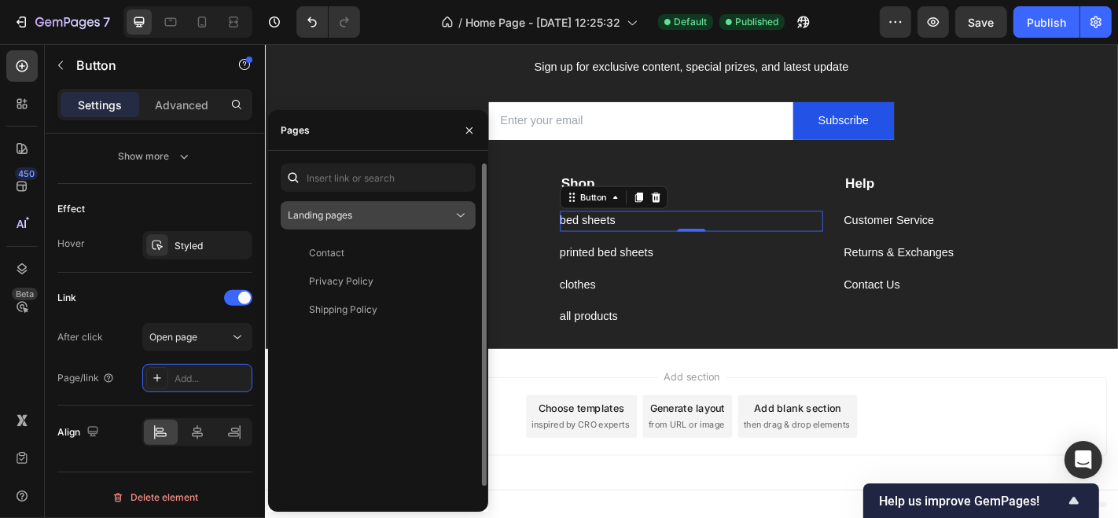
click at [376, 221] on div "Landing pages" at bounding box center [370, 215] width 165 height 14
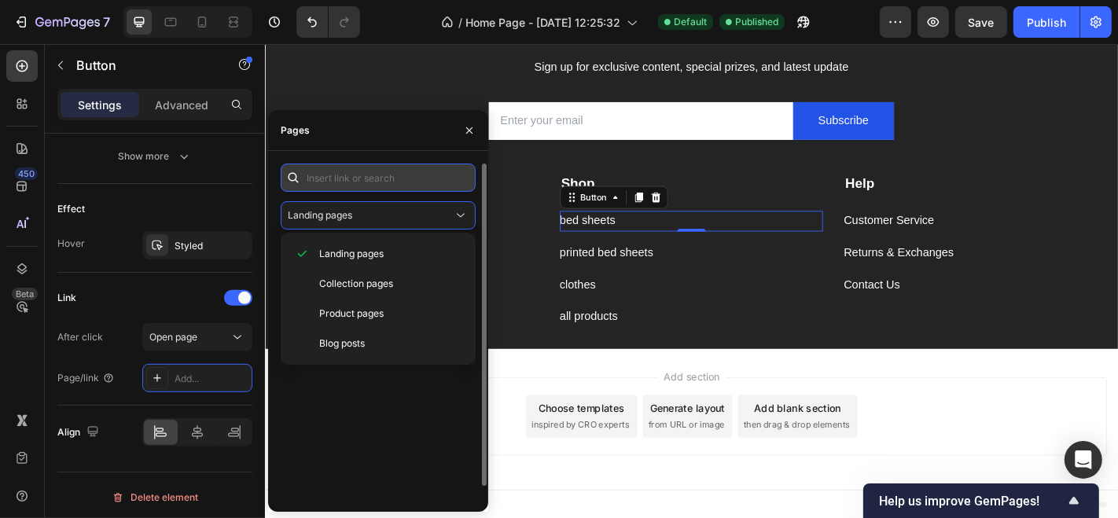
click at [386, 186] on input "text" at bounding box center [378, 178] width 195 height 28
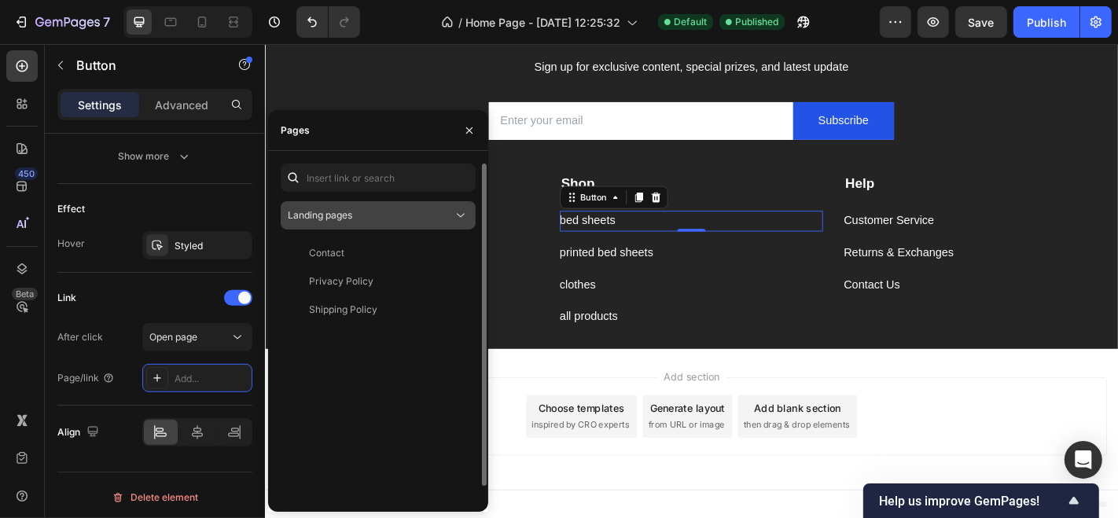
click at [465, 214] on icon at bounding box center [461, 216] width 16 height 16
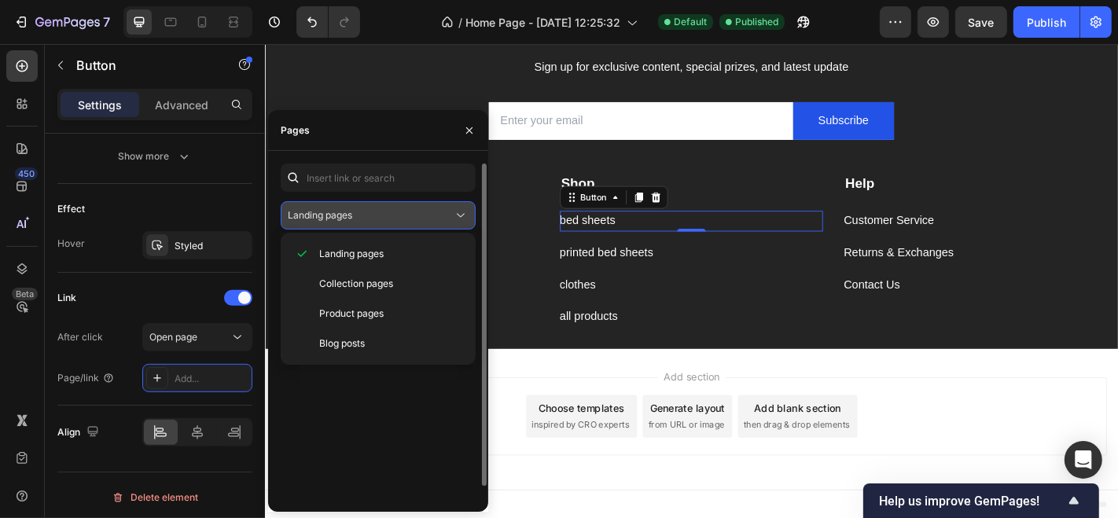
click at [453, 212] on icon at bounding box center [461, 216] width 16 height 16
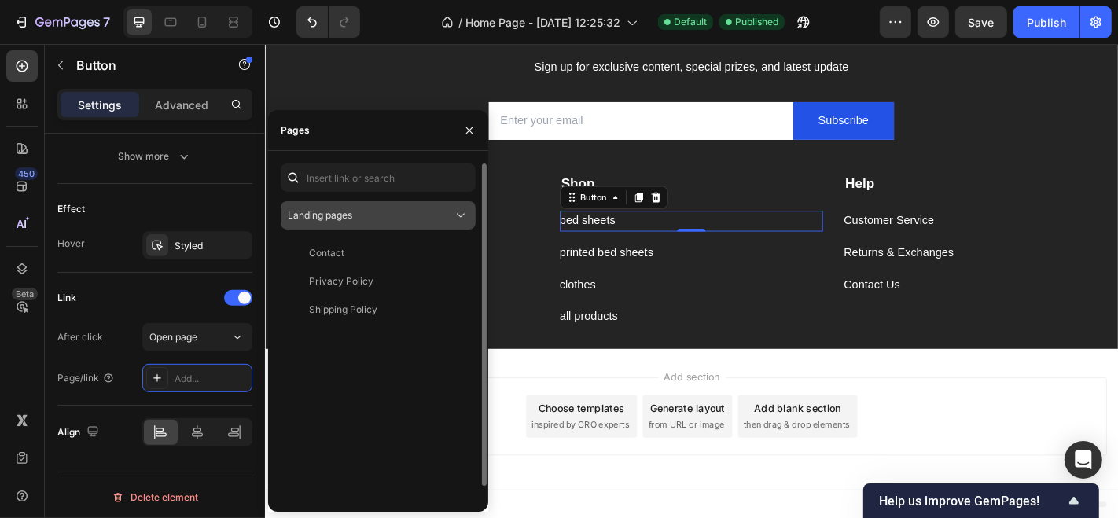
click at [404, 221] on div "Landing pages" at bounding box center [370, 215] width 165 height 14
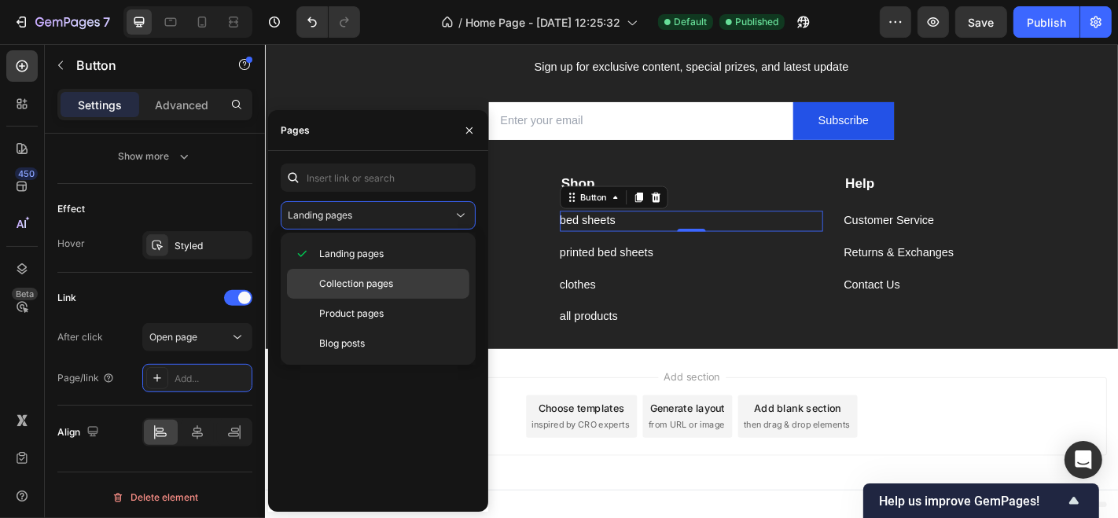
click at [395, 282] on p "Collection pages" at bounding box center [390, 284] width 143 height 14
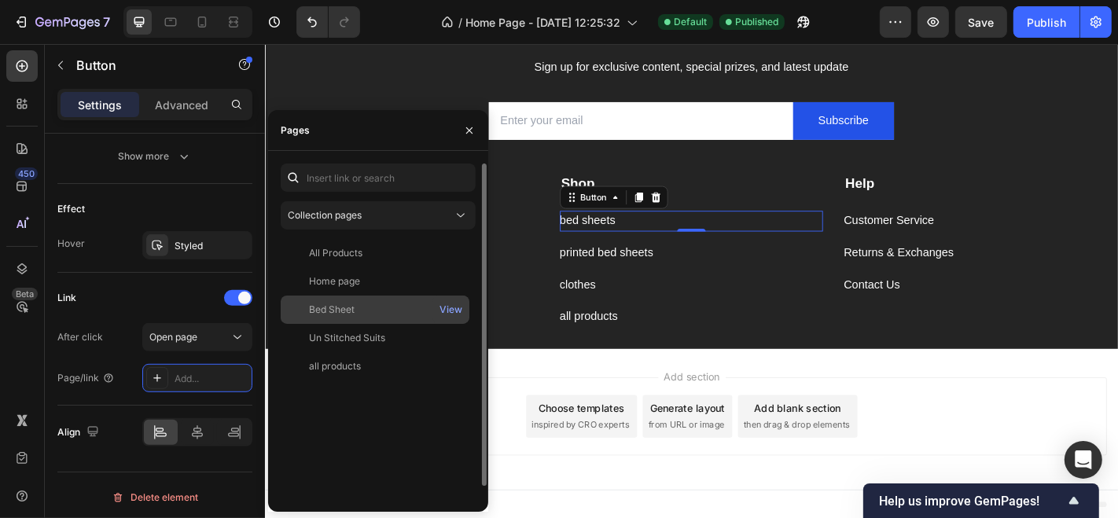
click at [359, 307] on div "Bed Sheet" at bounding box center [375, 310] width 176 height 14
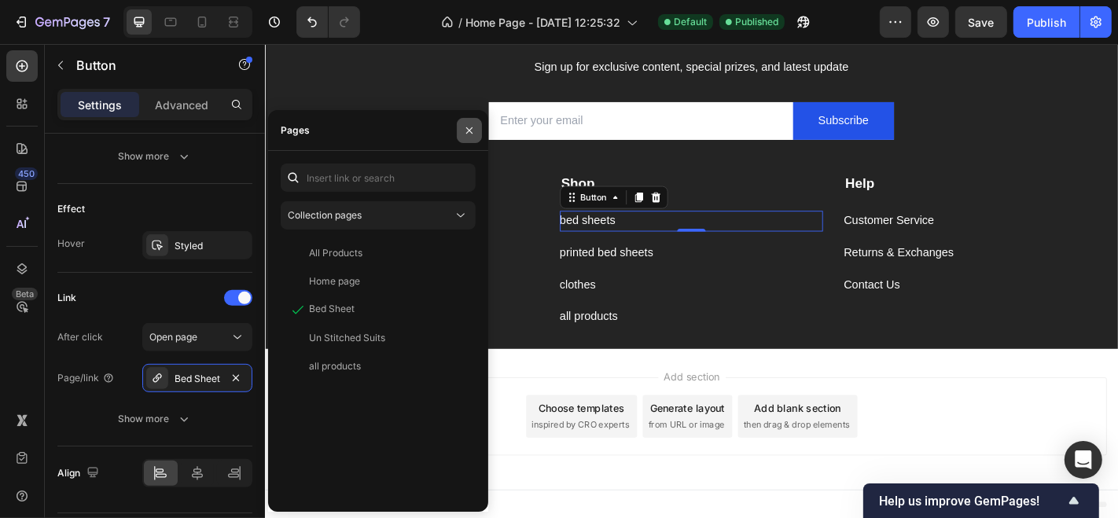
click at [473, 127] on icon "button" at bounding box center [469, 130] width 13 height 13
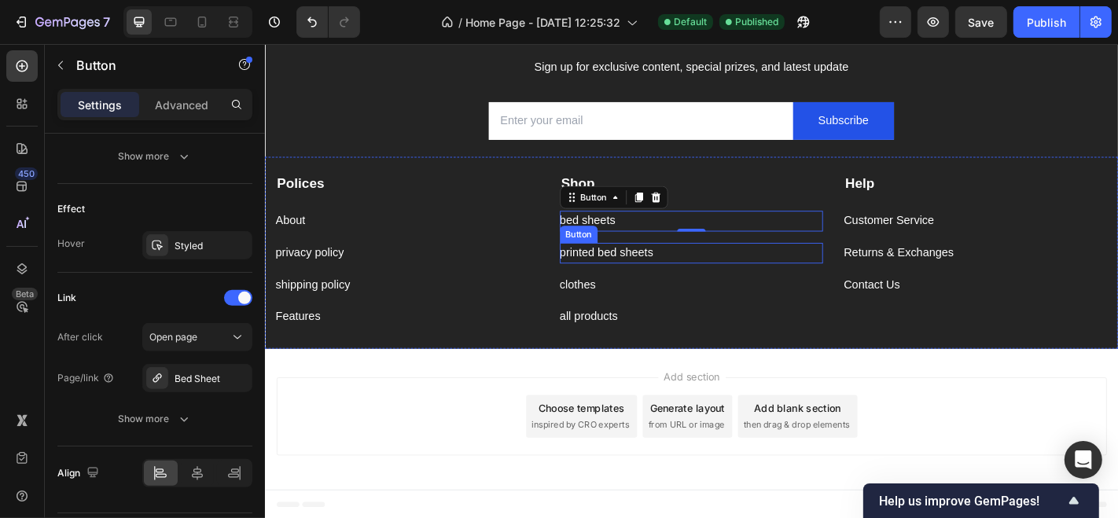
click at [702, 273] on div "printed bed sheets Button" at bounding box center [737, 274] width 292 height 23
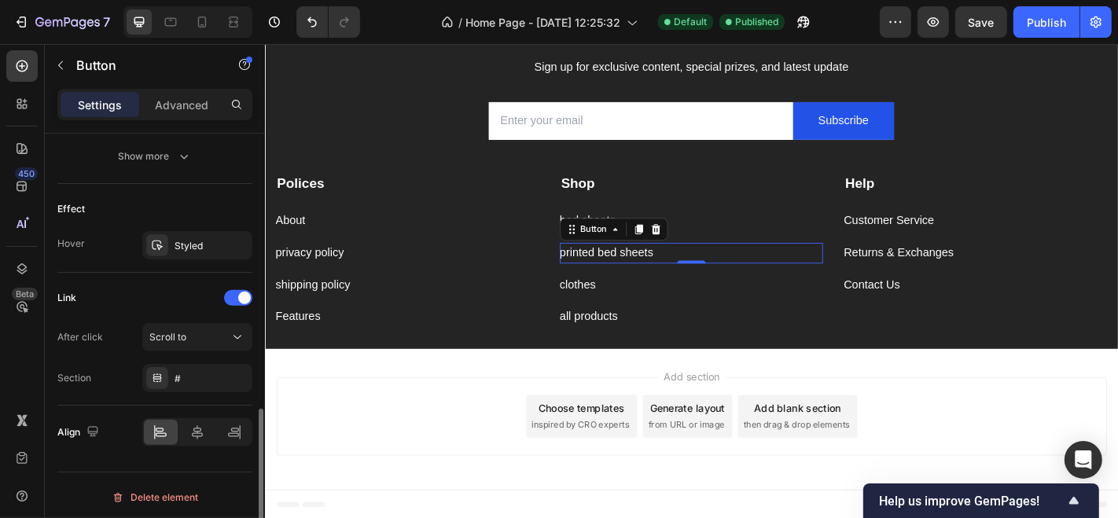
scroll to position [775, 0]
click at [196, 341] on div "Scroll to" at bounding box center [189, 338] width 80 height 14
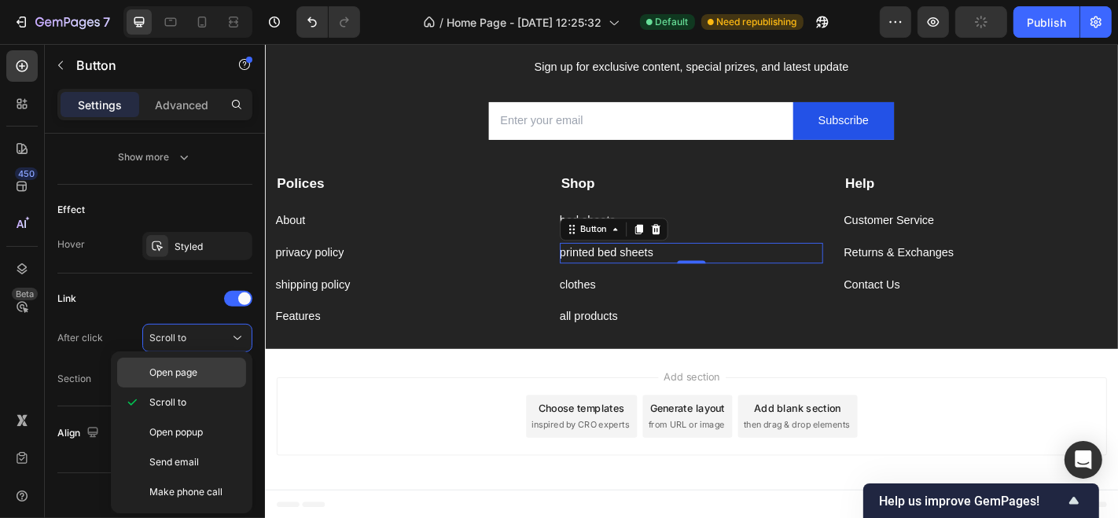
click at [186, 364] on div "Open page" at bounding box center [181, 373] width 129 height 30
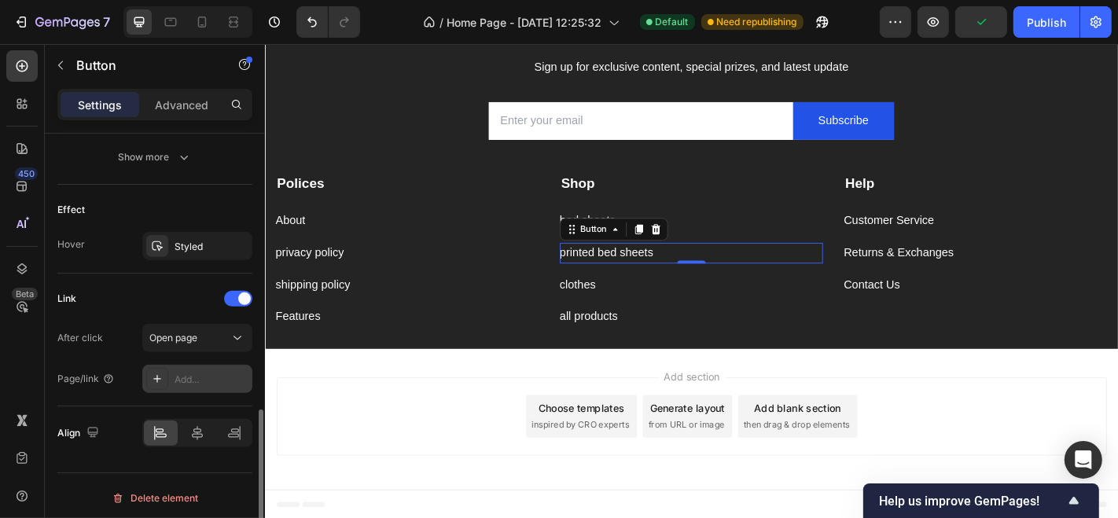
click at [207, 365] on div "Add..." at bounding box center [197, 379] width 110 height 28
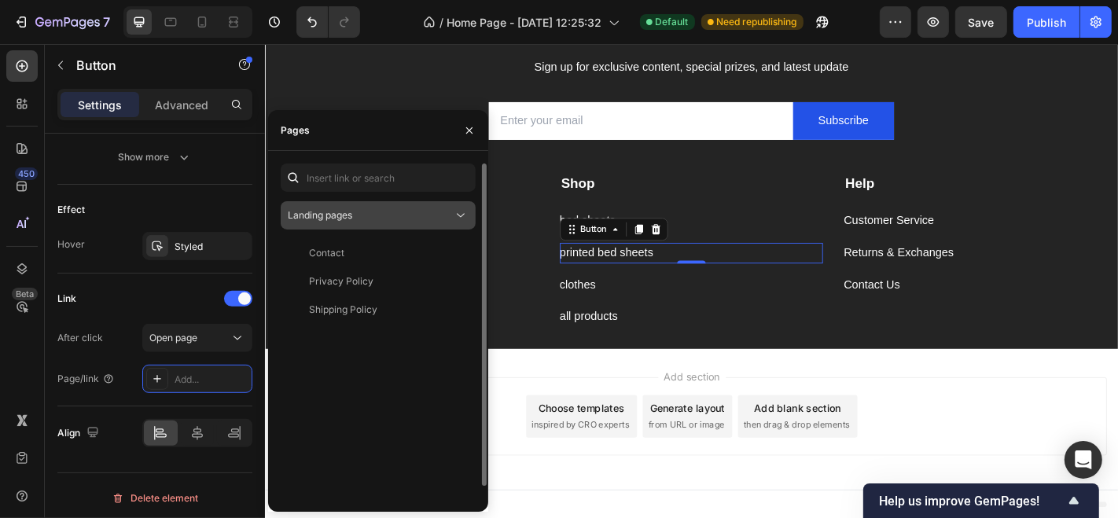
click at [429, 225] on button "Landing pages" at bounding box center [378, 215] width 195 height 28
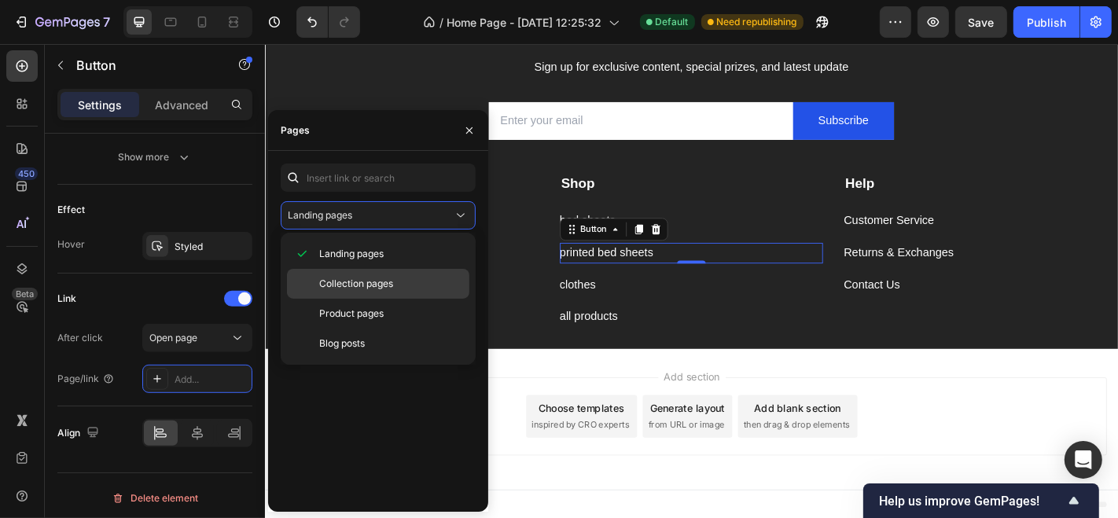
click at [413, 269] on div "Collection pages" at bounding box center [378, 284] width 182 height 30
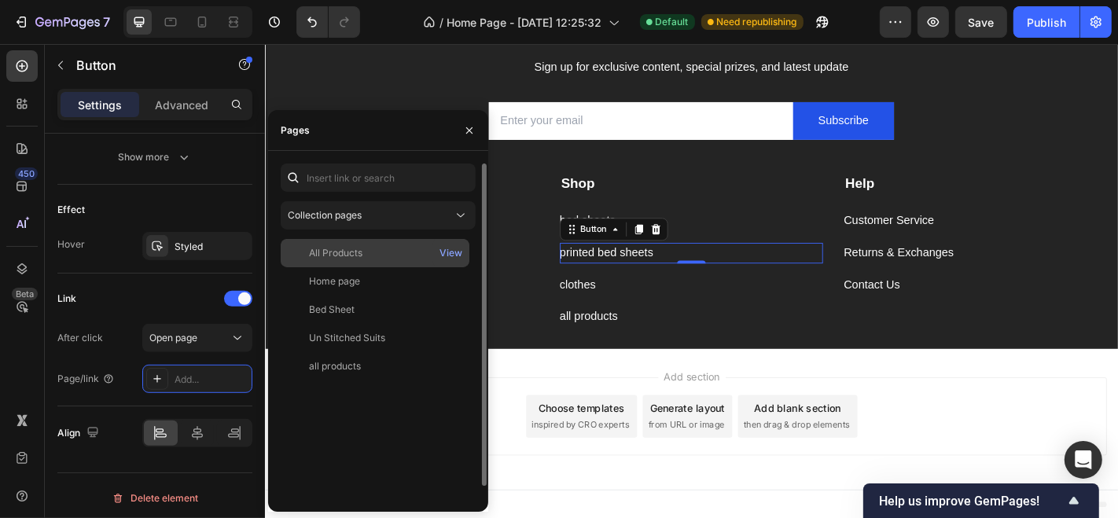
click at [418, 241] on div "All Products View" at bounding box center [375, 253] width 189 height 28
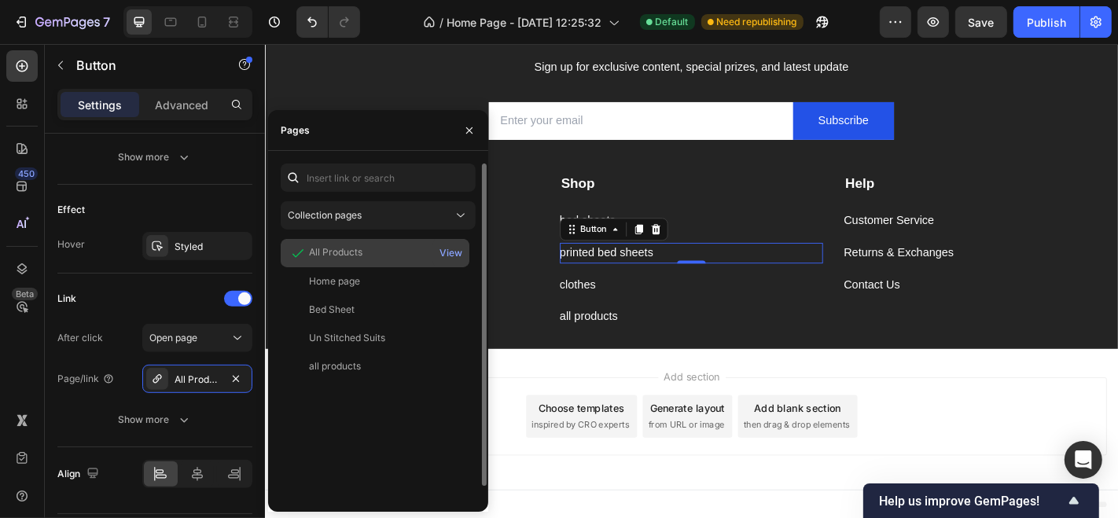
click at [418, 241] on div "All Products View" at bounding box center [375, 253] width 189 height 28
click at [299, 254] on icon at bounding box center [298, 253] width 11 height 8
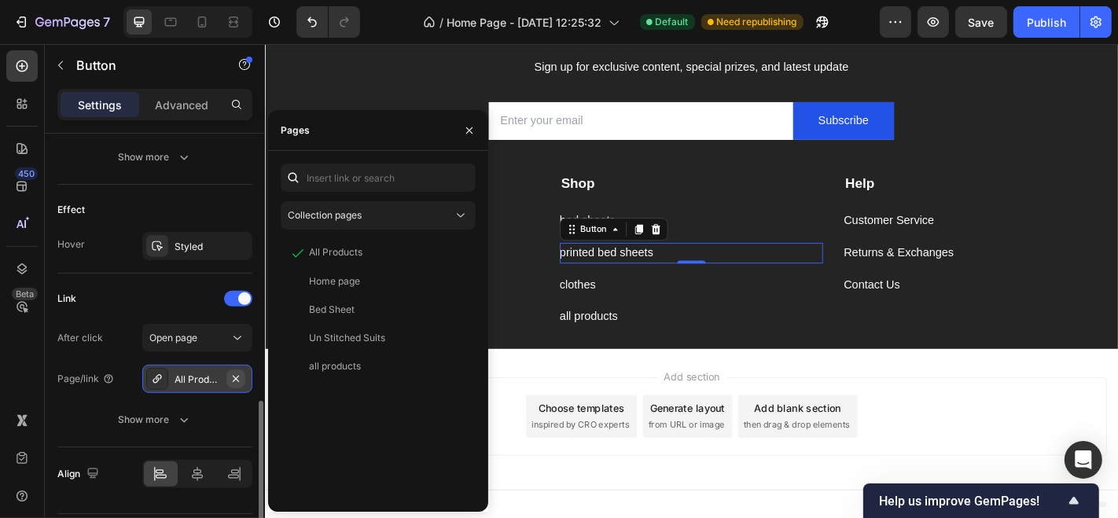
click at [236, 378] on icon "button" at bounding box center [236, 379] width 13 height 13
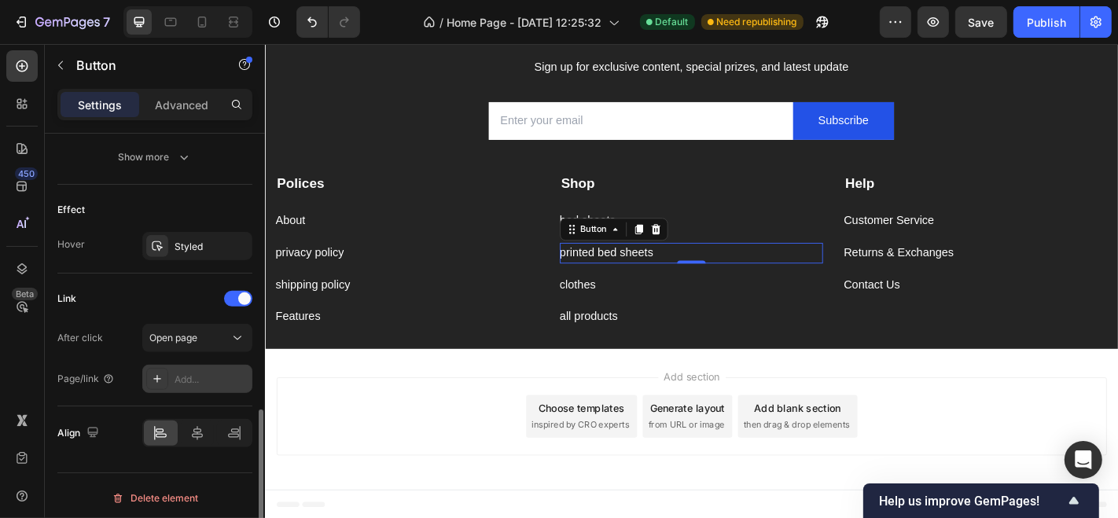
click at [182, 378] on div "Add..." at bounding box center [212, 380] width 74 height 14
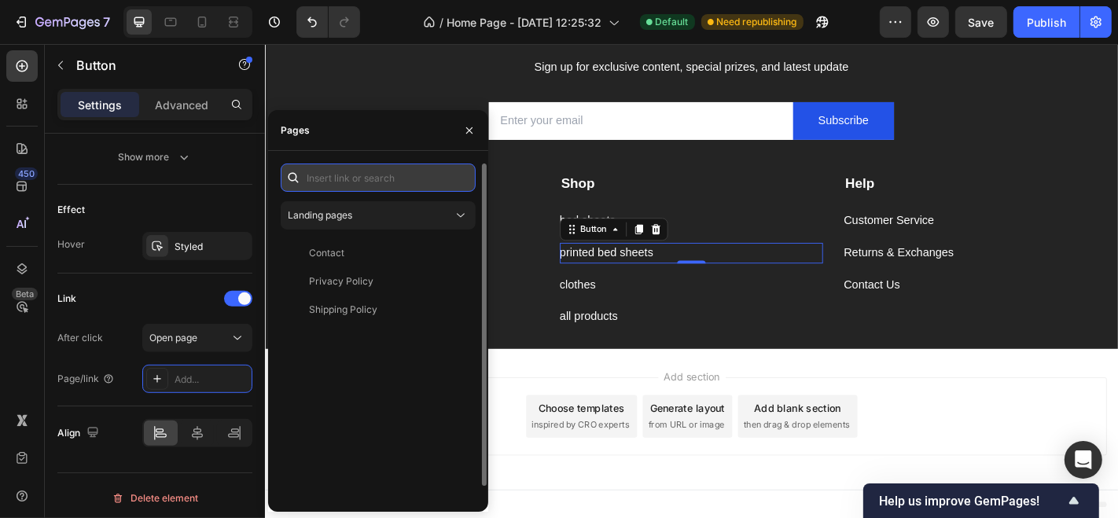
click at [430, 185] on input "text" at bounding box center [378, 178] width 195 height 28
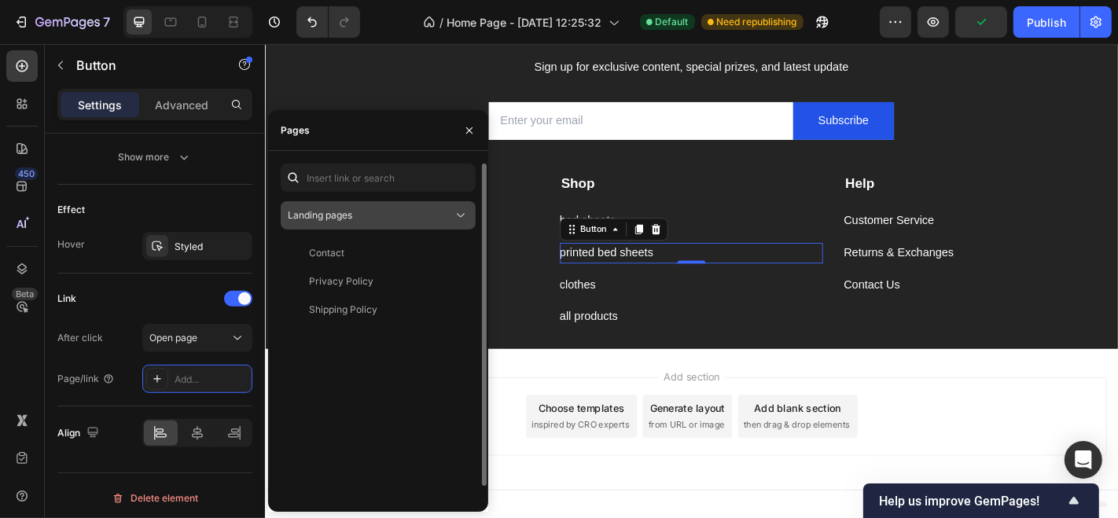
click at [423, 211] on div "Landing pages" at bounding box center [370, 215] width 165 height 14
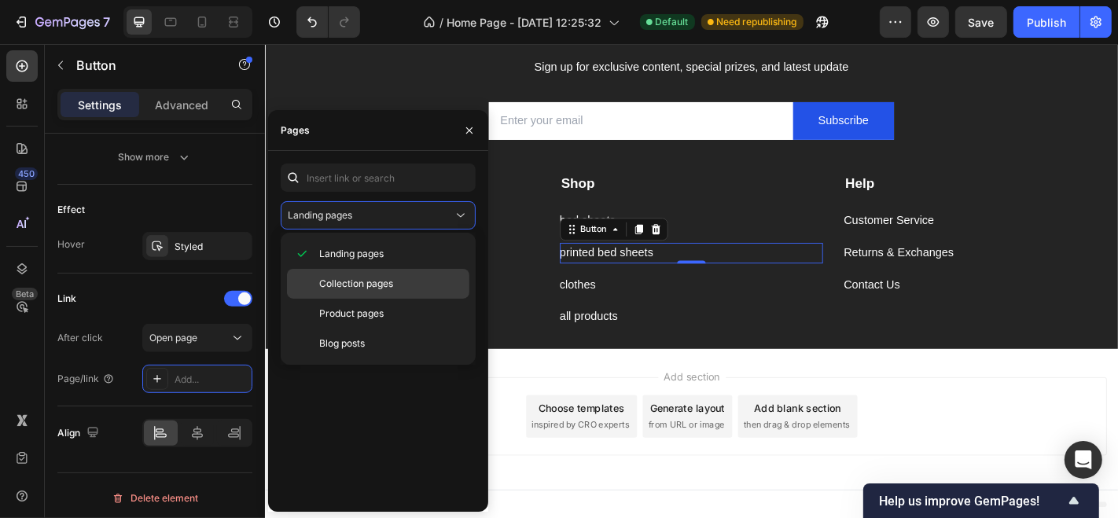
click at [411, 271] on div "Collection pages" at bounding box center [378, 284] width 182 height 30
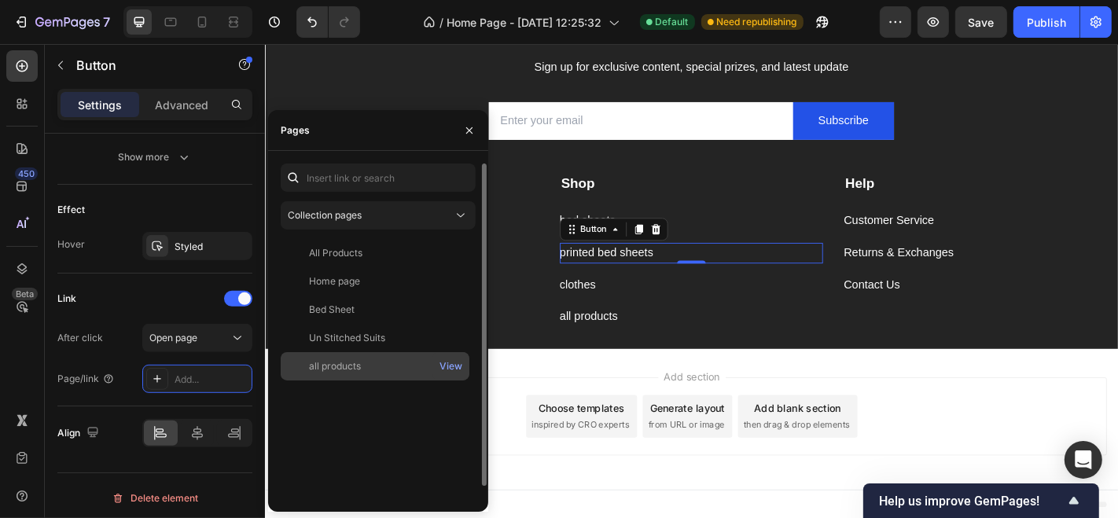
click at [385, 359] on div "all products" at bounding box center [375, 366] width 176 height 14
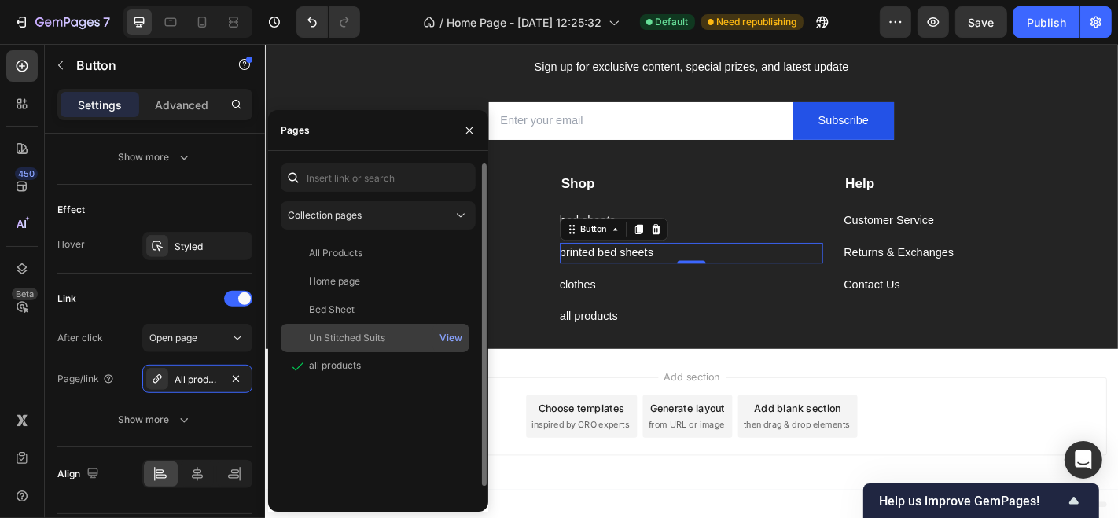
click at [352, 324] on div "Un Stitched Suits View" at bounding box center [375, 338] width 189 height 28
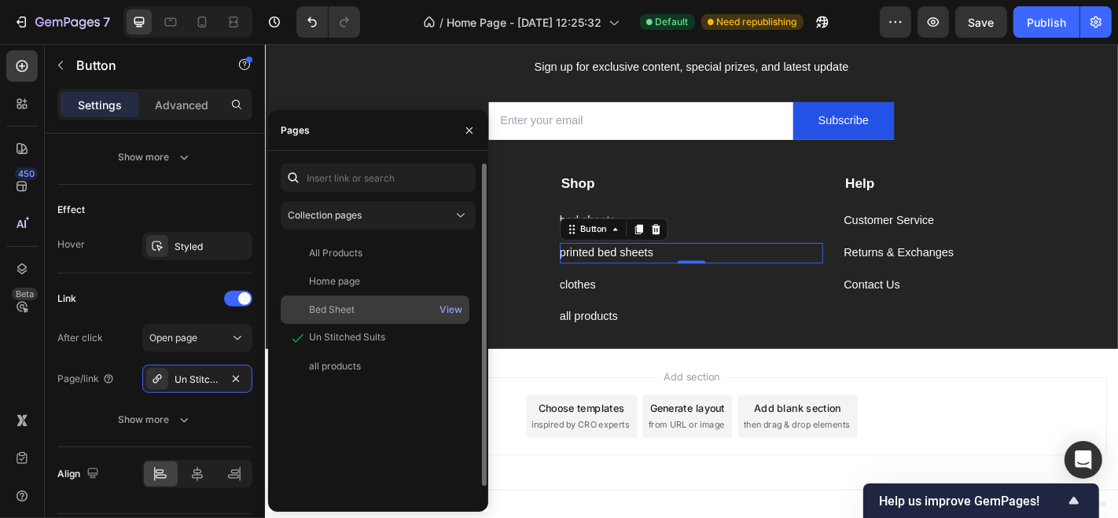
click at [362, 306] on div "Bed Sheet" at bounding box center [375, 310] width 176 height 14
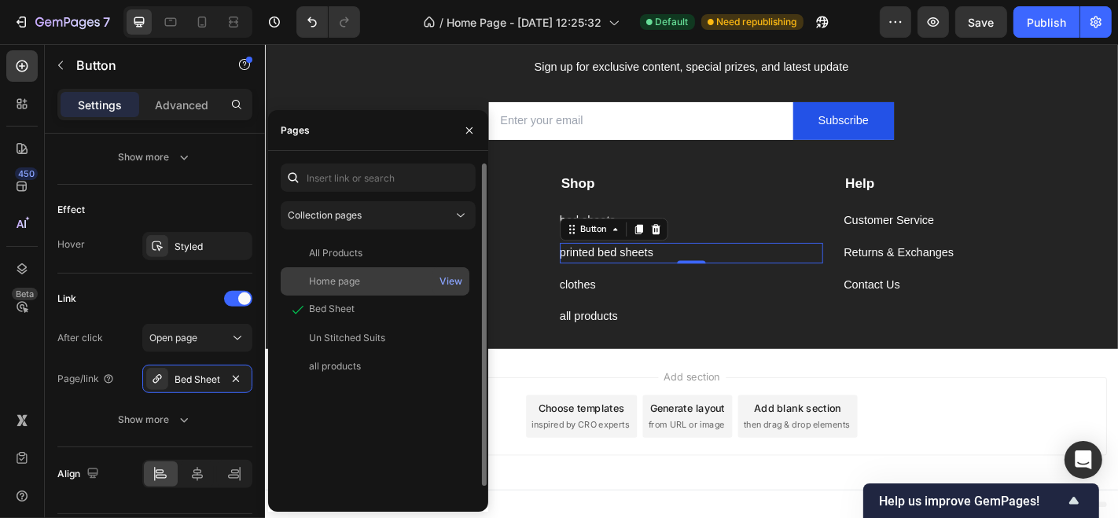
click at [377, 289] on div "Home page View" at bounding box center [375, 281] width 189 height 28
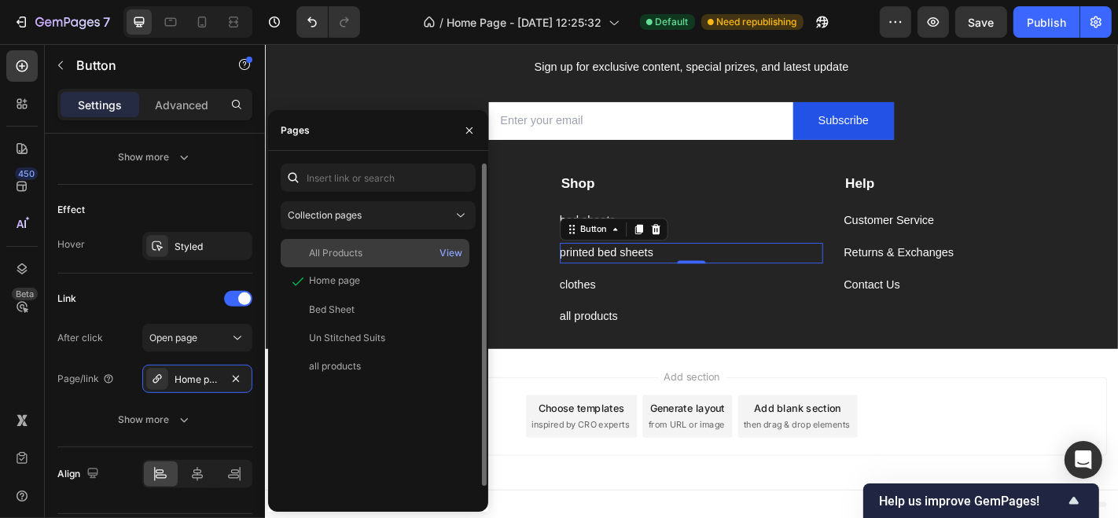
click at [398, 263] on div "All Products View" at bounding box center [375, 253] width 189 height 28
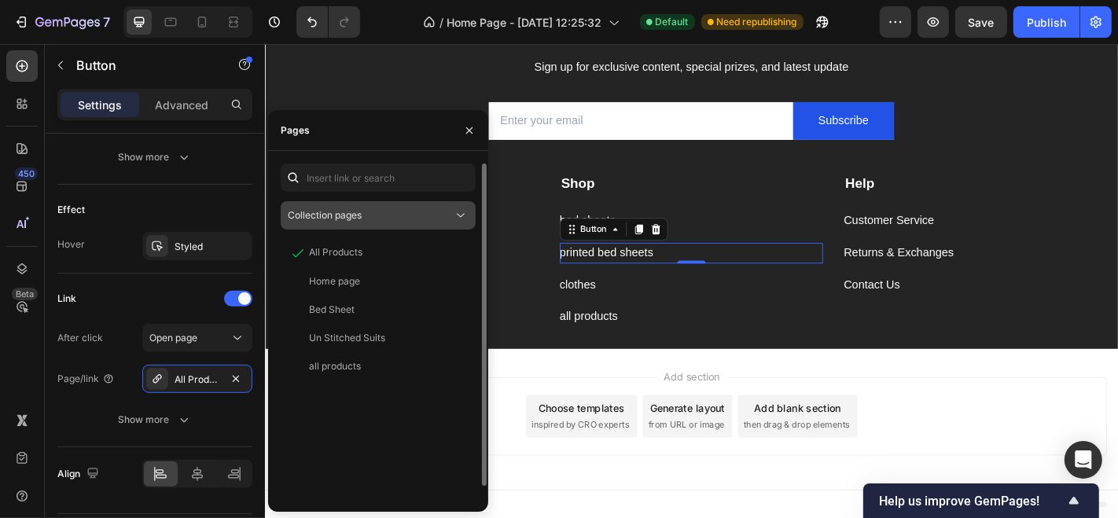
click at [440, 219] on div "Collection pages" at bounding box center [370, 215] width 165 height 14
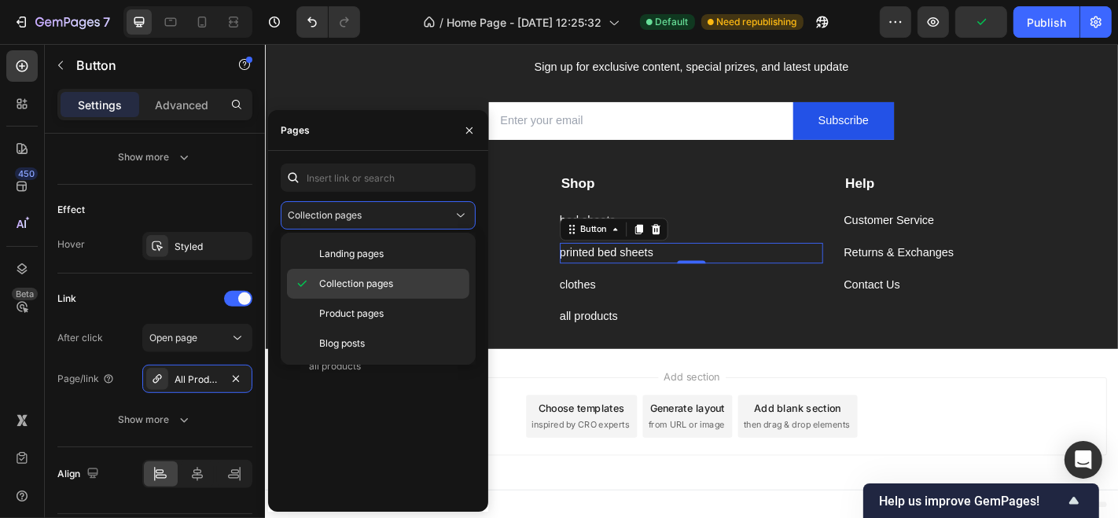
click at [425, 269] on div "Collection pages" at bounding box center [378, 284] width 182 height 30
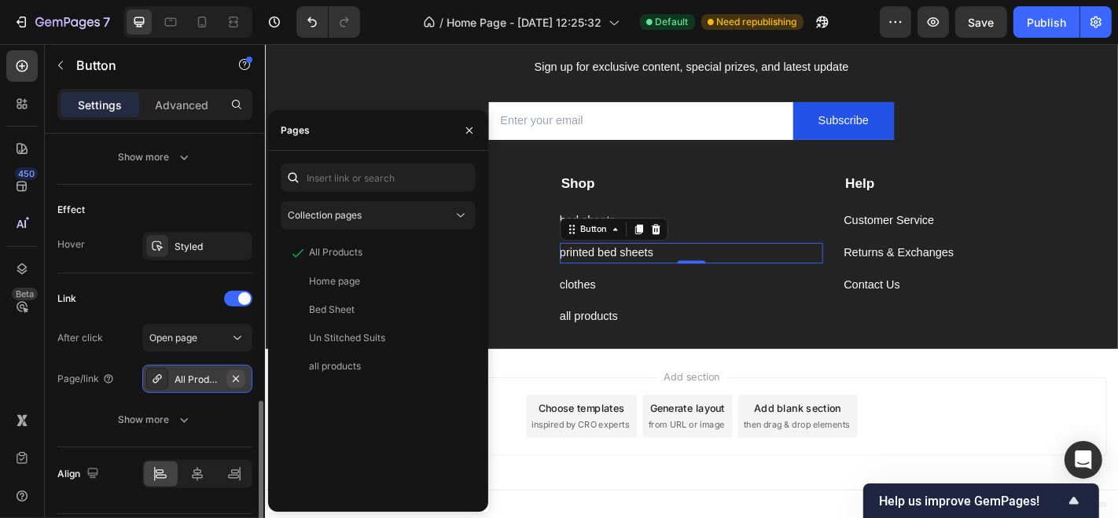
click at [234, 370] on button "button" at bounding box center [235, 379] width 19 height 19
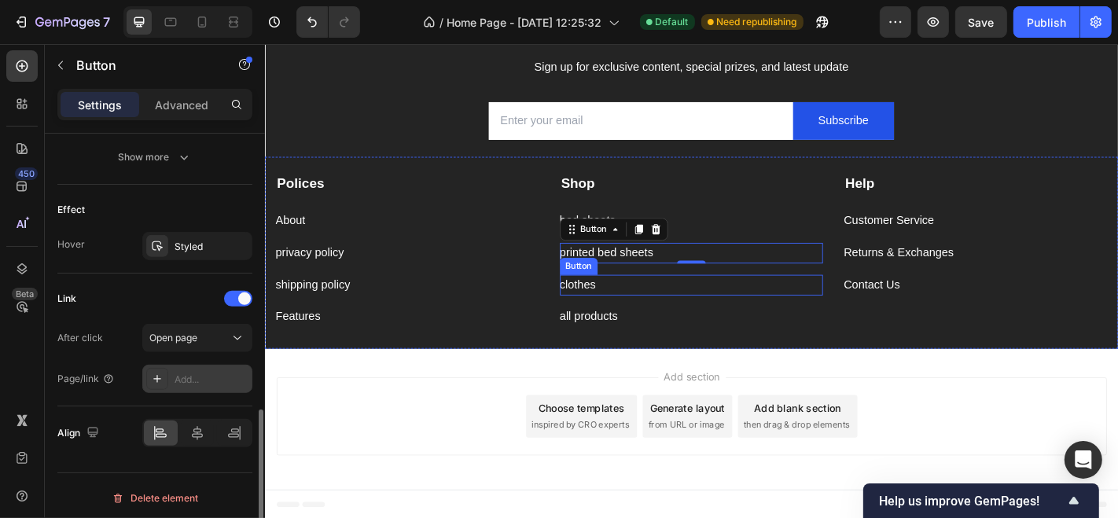
click at [667, 299] on div "clothes Button" at bounding box center [737, 310] width 292 height 23
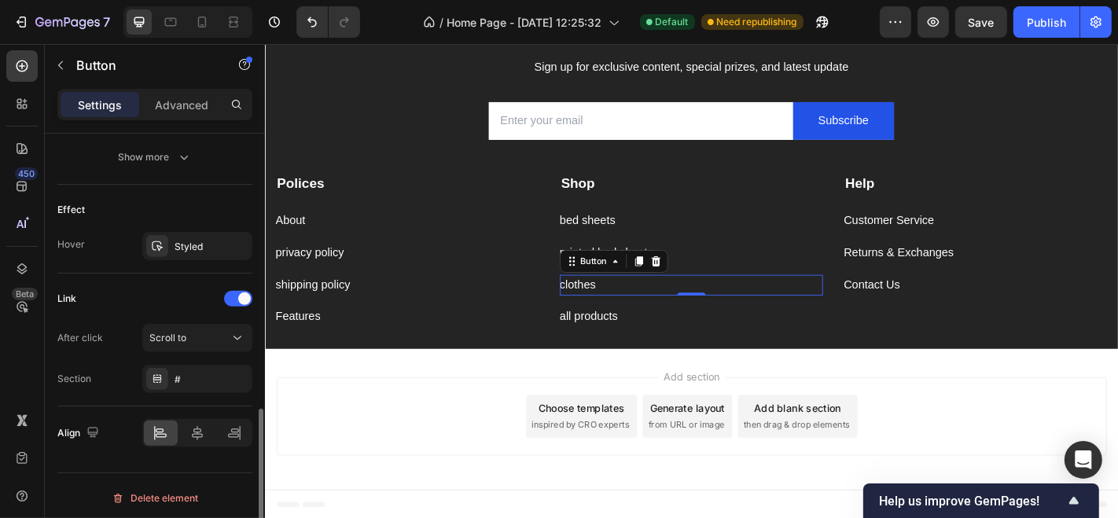
scroll to position [775, 0]
click at [226, 325] on button "Scroll to" at bounding box center [197, 339] width 110 height 28
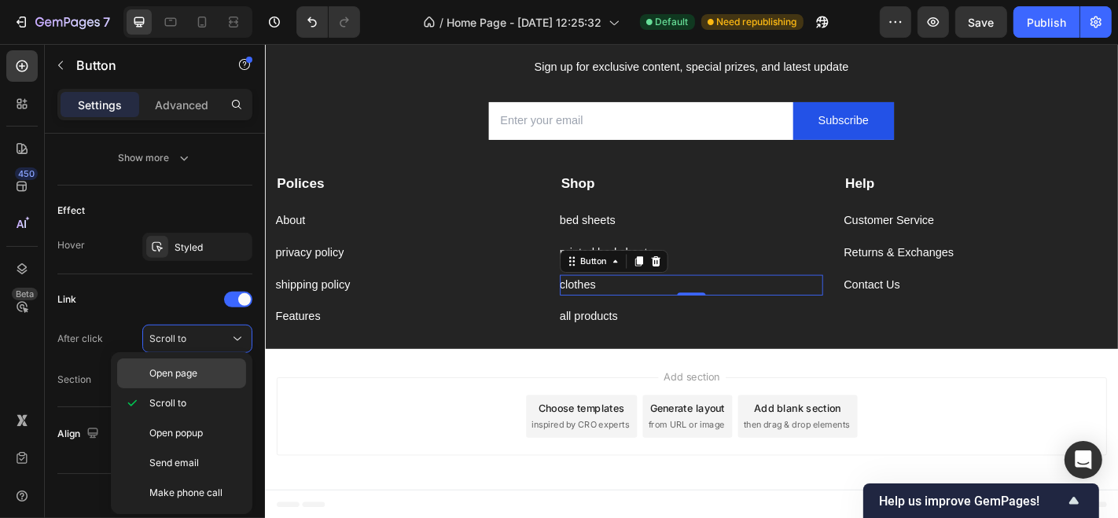
click at [200, 378] on p "Open page" at bounding box center [194, 373] width 90 height 14
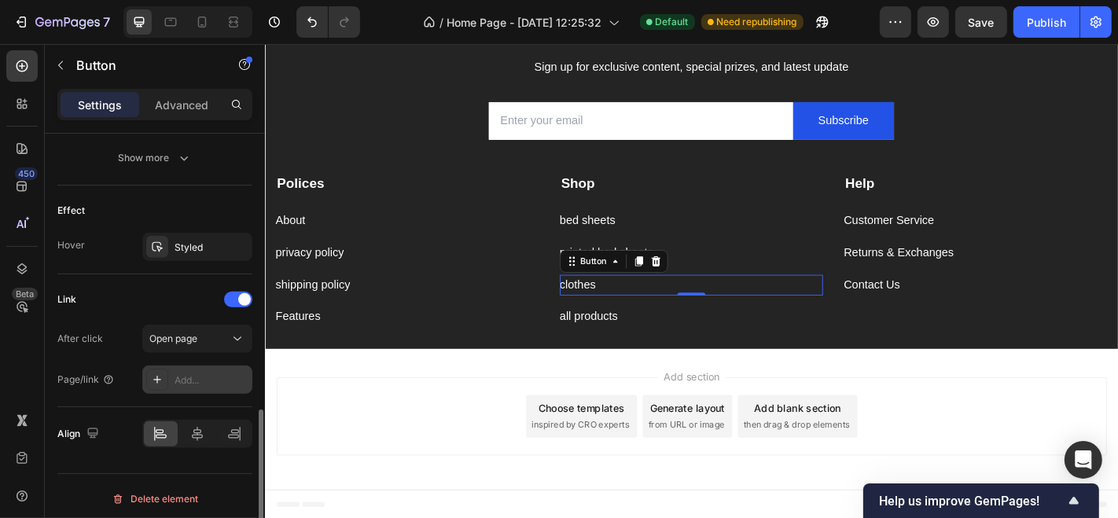
click at [202, 374] on div "Add..." at bounding box center [212, 381] width 74 height 14
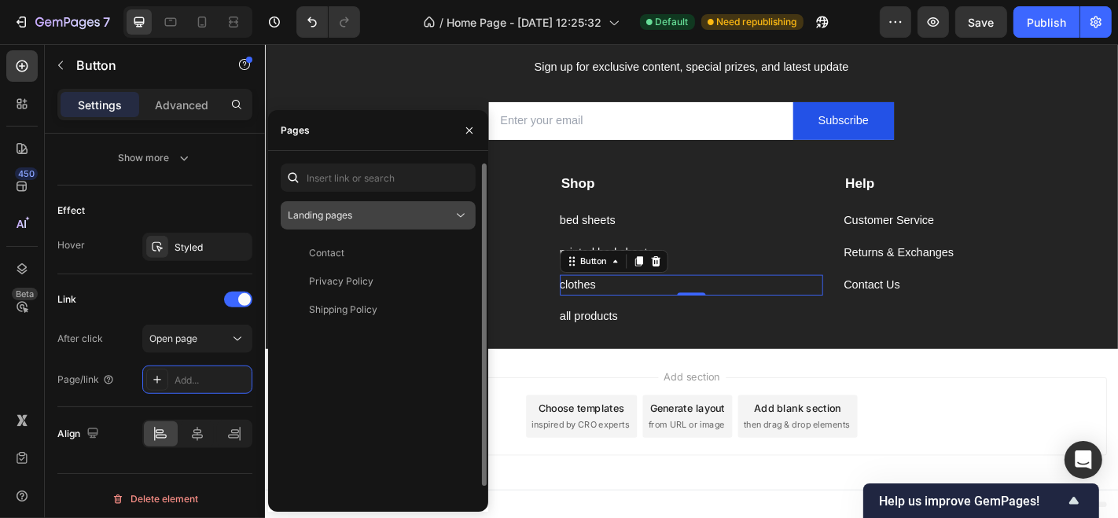
click at [409, 212] on div "Landing pages" at bounding box center [370, 215] width 165 height 14
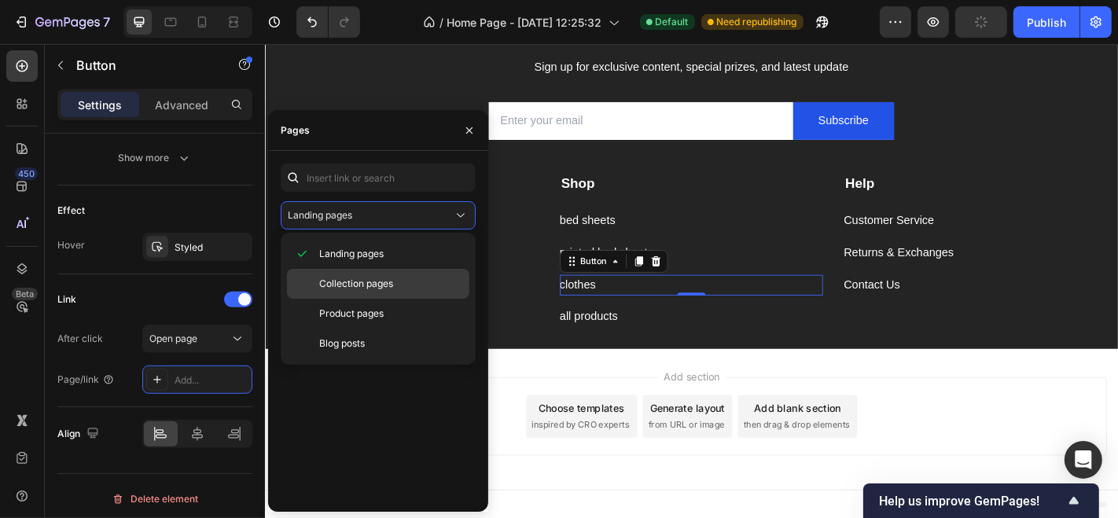
click at [387, 282] on span "Collection pages" at bounding box center [356, 284] width 74 height 14
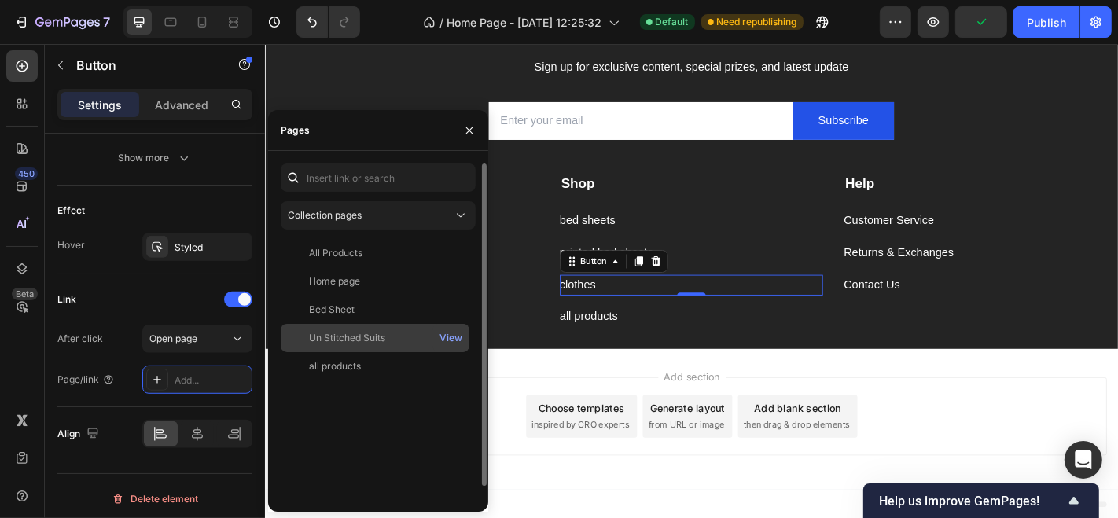
click at [393, 327] on div "Un Stitched Suits View" at bounding box center [375, 338] width 189 height 28
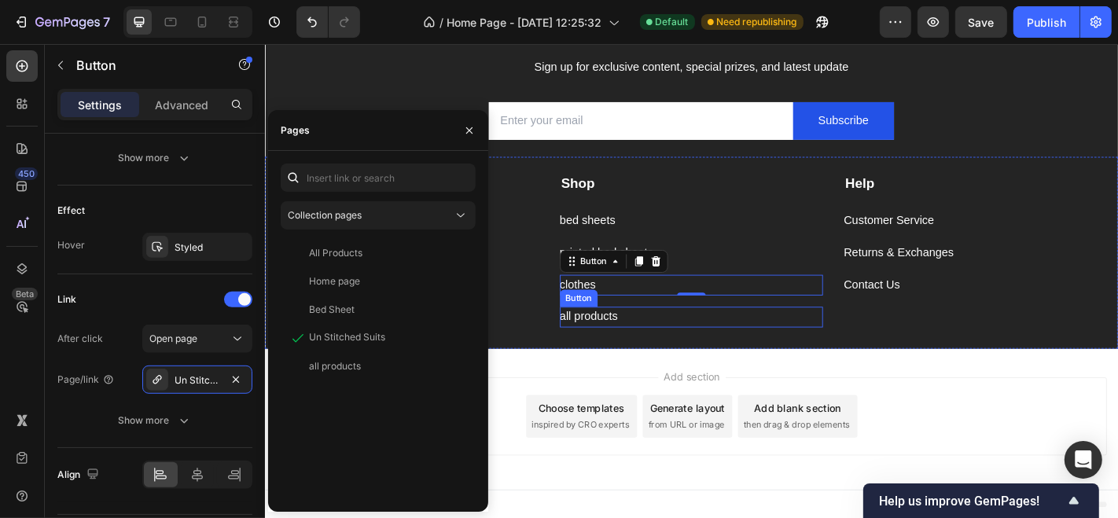
click at [670, 346] on div "all products Button" at bounding box center [737, 345] width 292 height 23
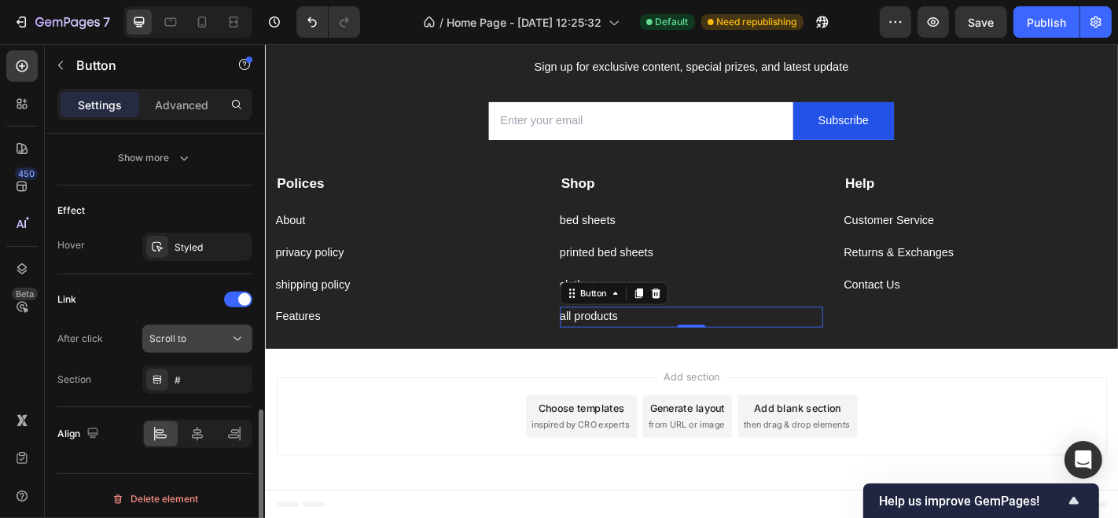
click at [193, 332] on div "Scroll to" at bounding box center [189, 339] width 80 height 14
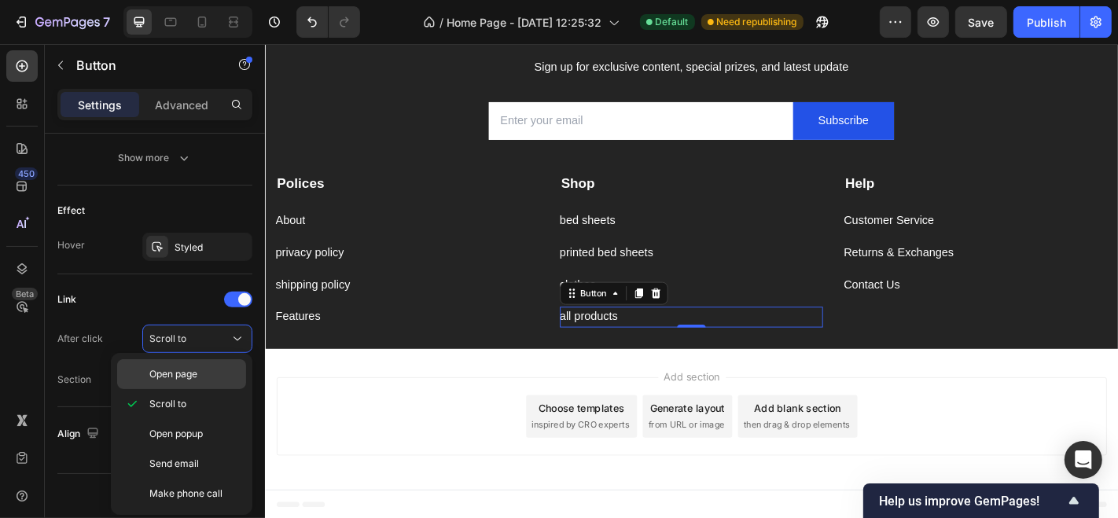
click at [188, 363] on div "Open page" at bounding box center [181, 374] width 129 height 30
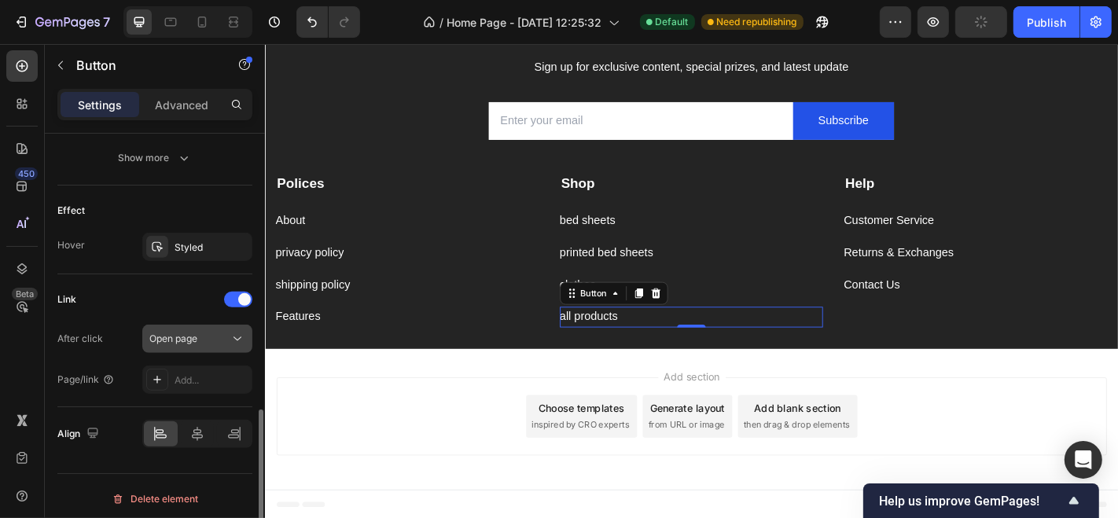
click at [219, 332] on div "Open page" at bounding box center [189, 339] width 80 height 14
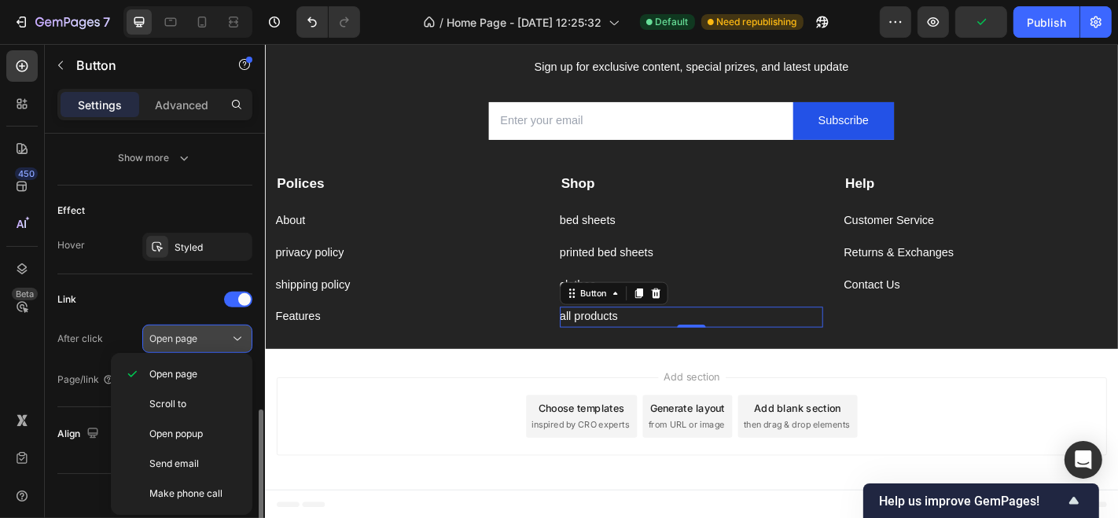
click at [219, 346] on button "Open page" at bounding box center [197, 339] width 110 height 28
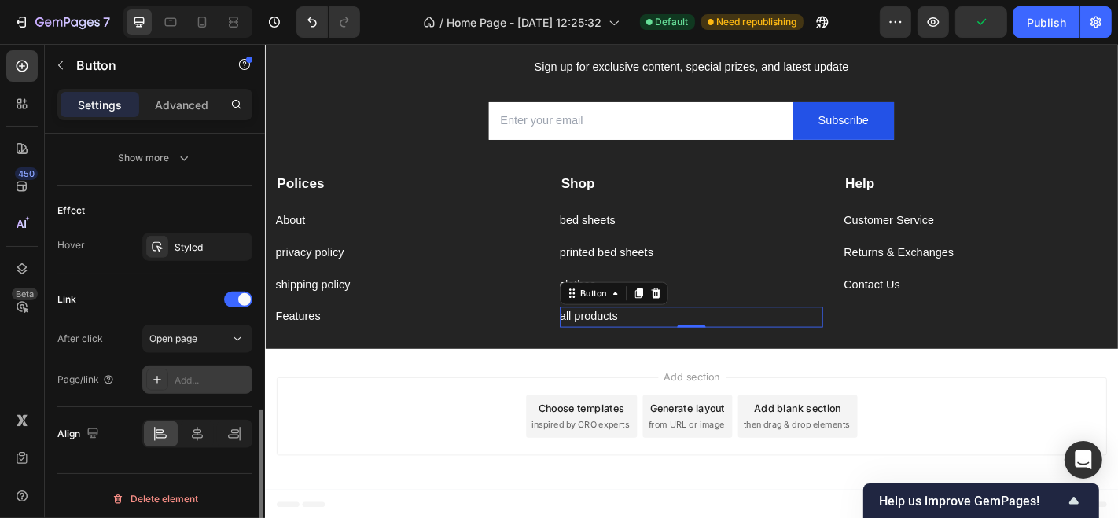
click at [208, 378] on div "Add..." at bounding box center [212, 381] width 74 height 14
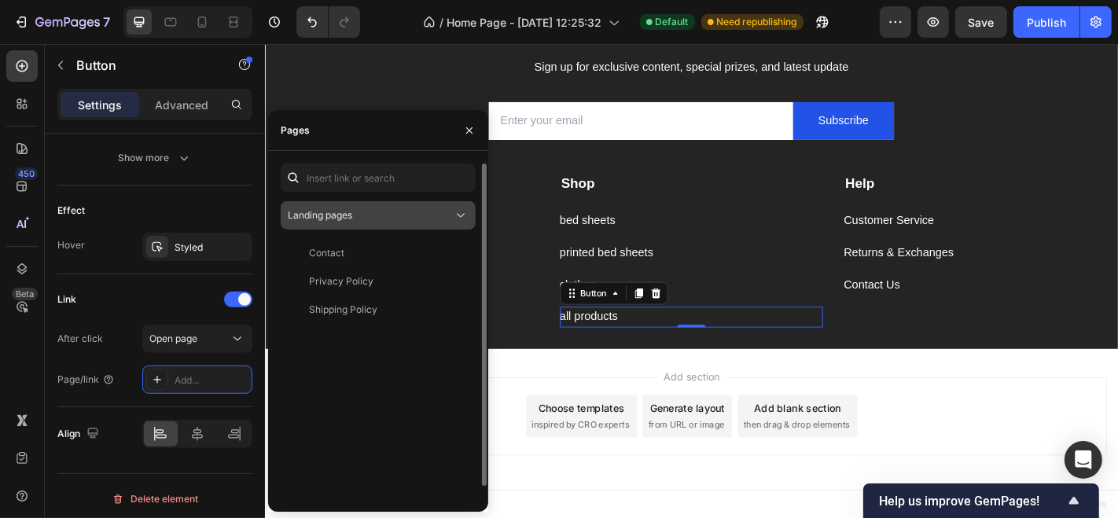
click at [388, 223] on button "Landing pages" at bounding box center [378, 215] width 195 height 28
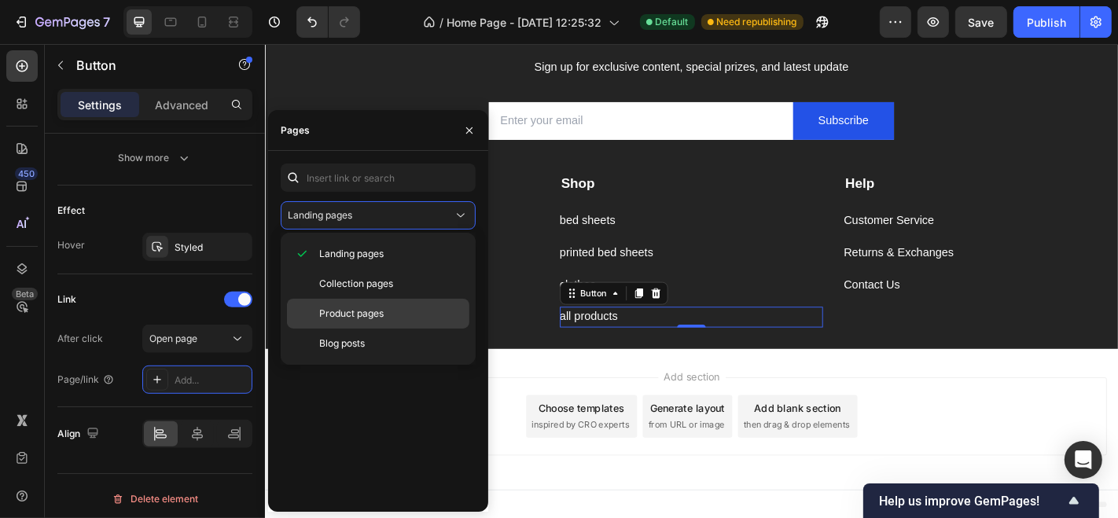
click at [371, 325] on div "Product pages" at bounding box center [378, 314] width 182 height 30
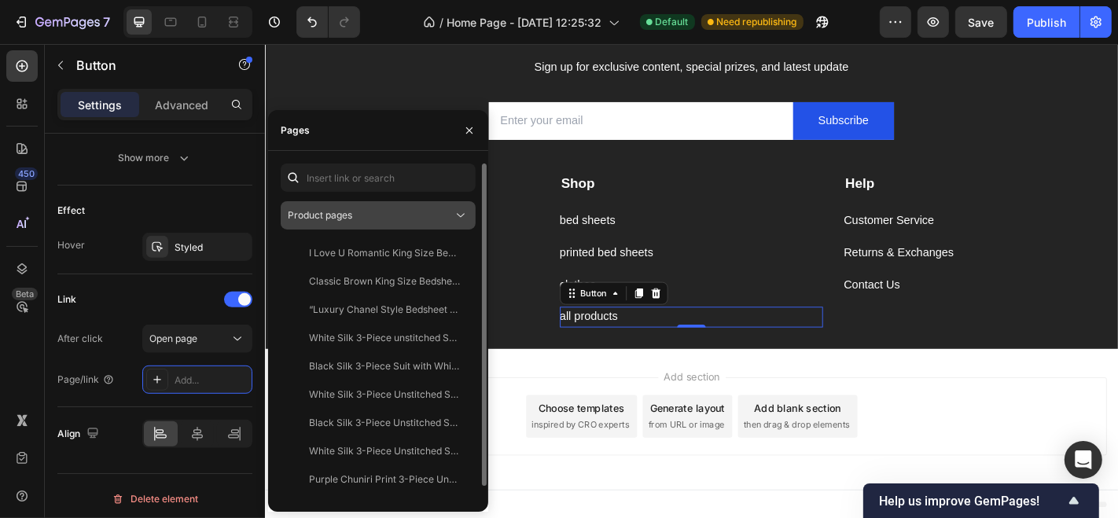
click at [405, 217] on div "Product pages" at bounding box center [370, 215] width 165 height 14
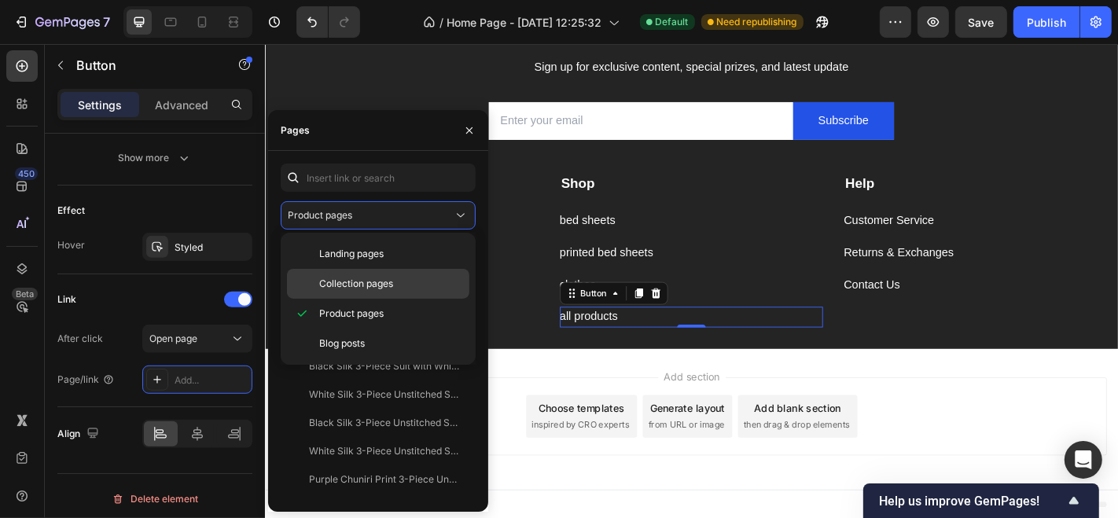
click at [388, 277] on span "Collection pages" at bounding box center [356, 284] width 74 height 14
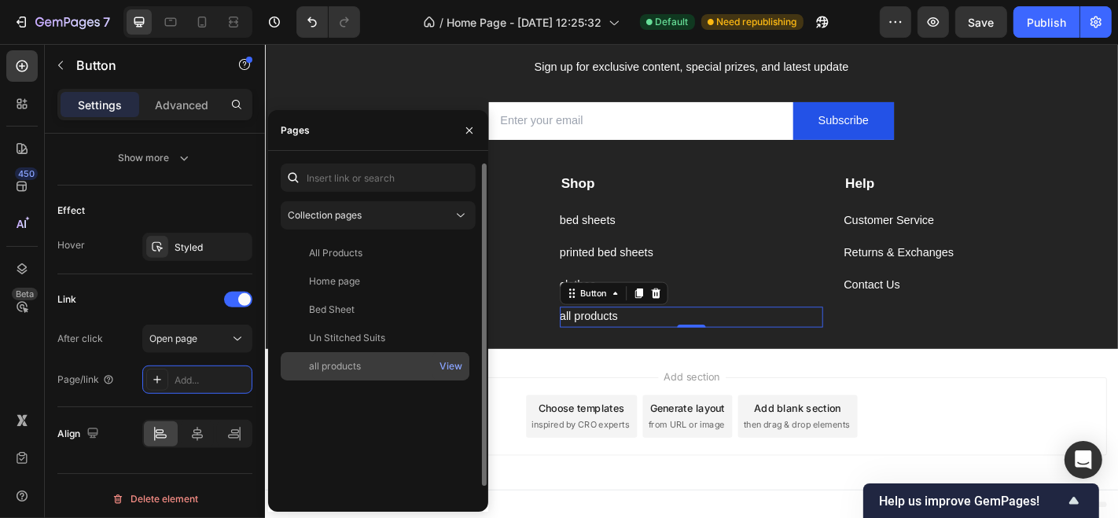
click at [355, 369] on div "all products" at bounding box center [335, 366] width 52 height 14
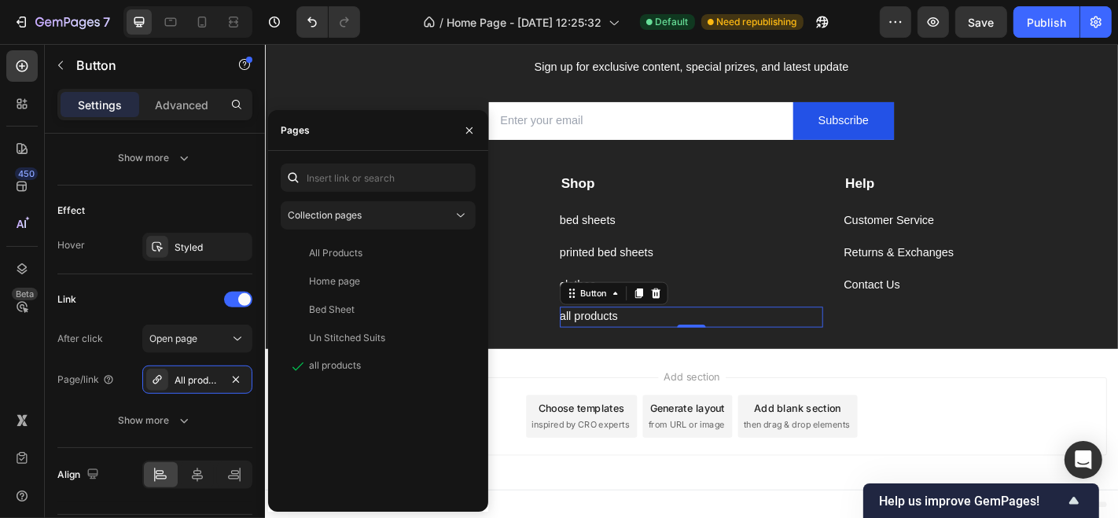
click at [532, 392] on div "Add section Choose templates inspired by CRO experts Generate layout from URL o…" at bounding box center [736, 459] width 944 height 156
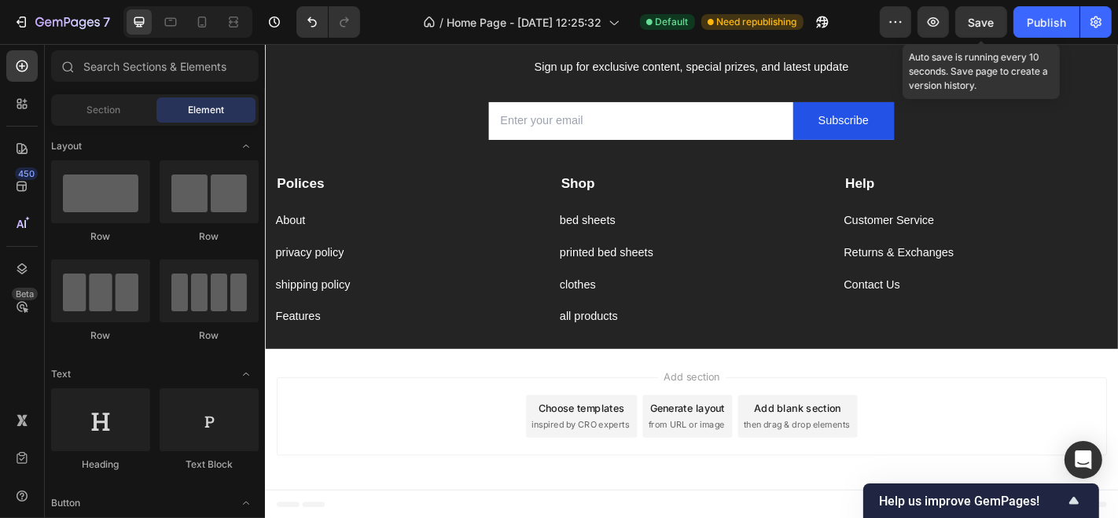
click at [993, 17] on span "Save" at bounding box center [982, 22] width 26 height 13
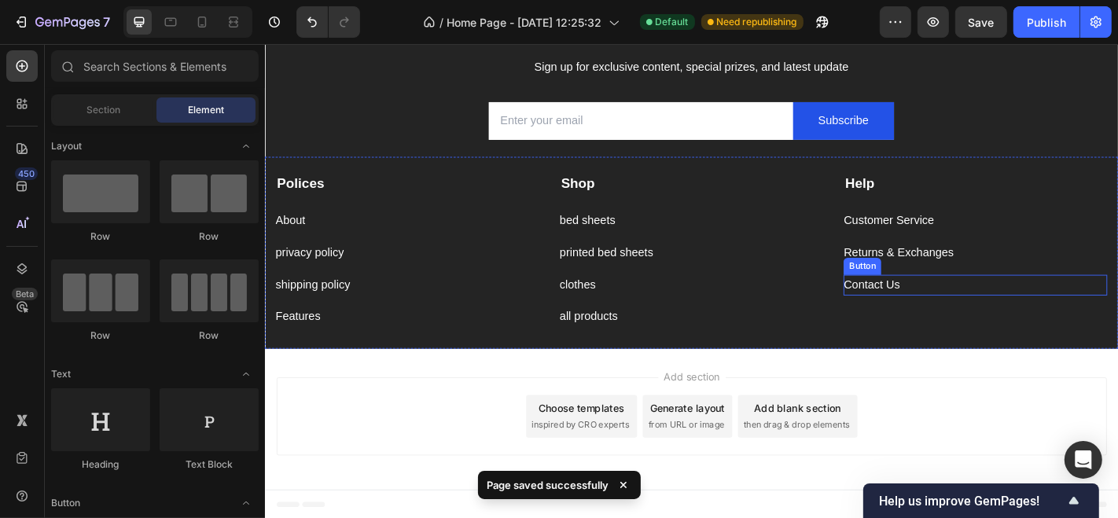
click at [977, 305] on div "Contact Us Button" at bounding box center [1050, 310] width 292 height 23
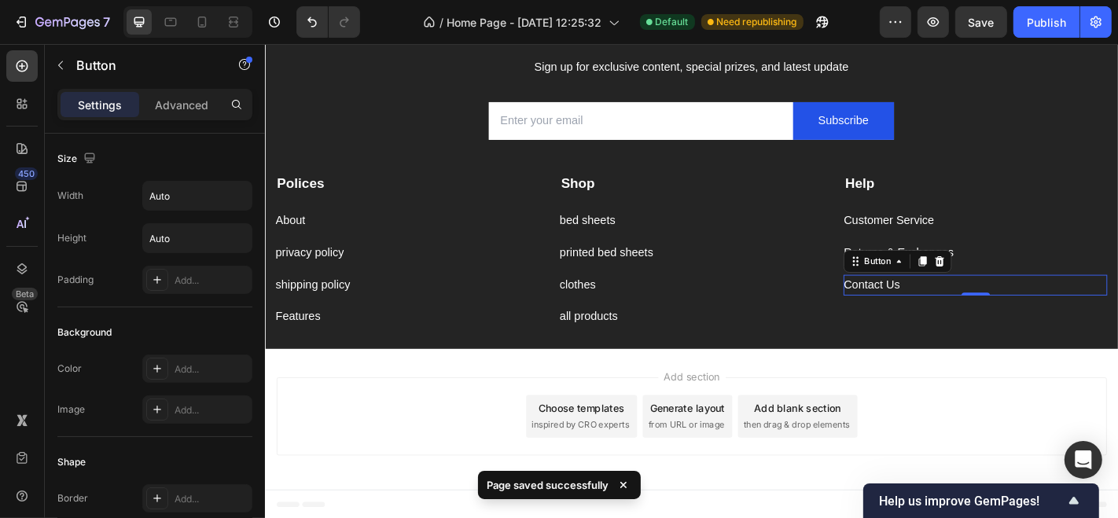
click at [977, 305] on div "Contact Us Button 0" at bounding box center [1050, 310] width 292 height 23
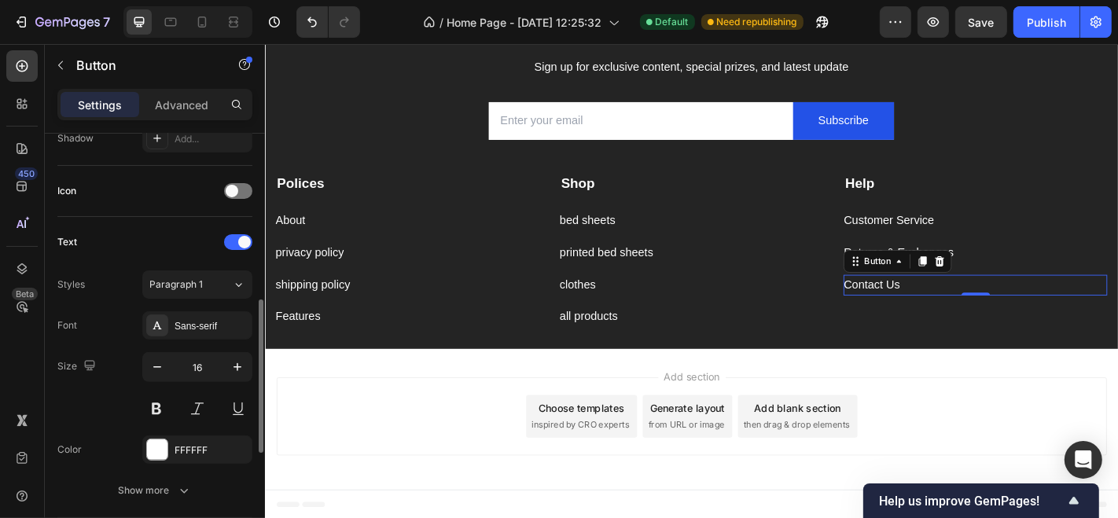
scroll to position [448, 0]
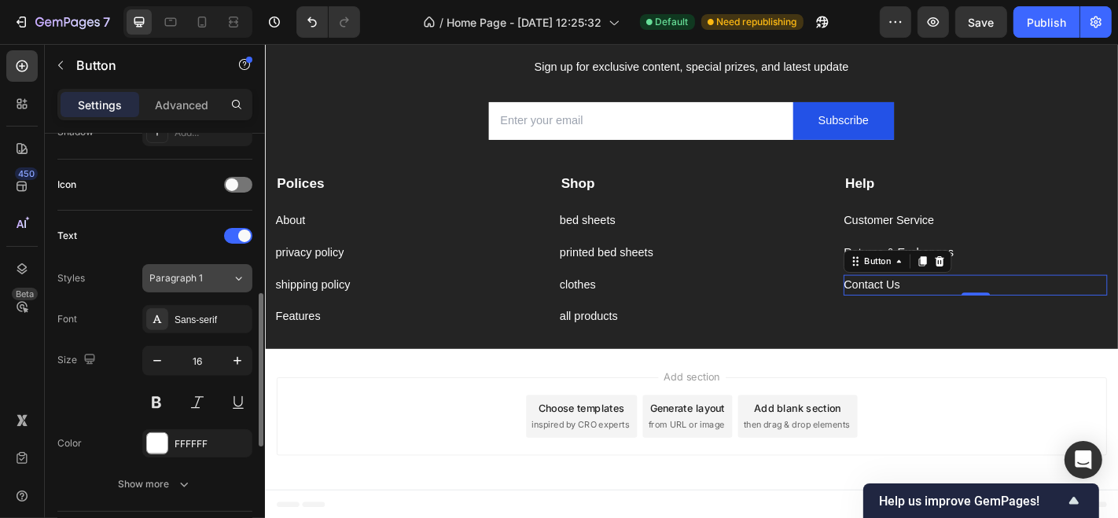
click at [225, 277] on div "Paragraph 1" at bounding box center [190, 278] width 83 height 14
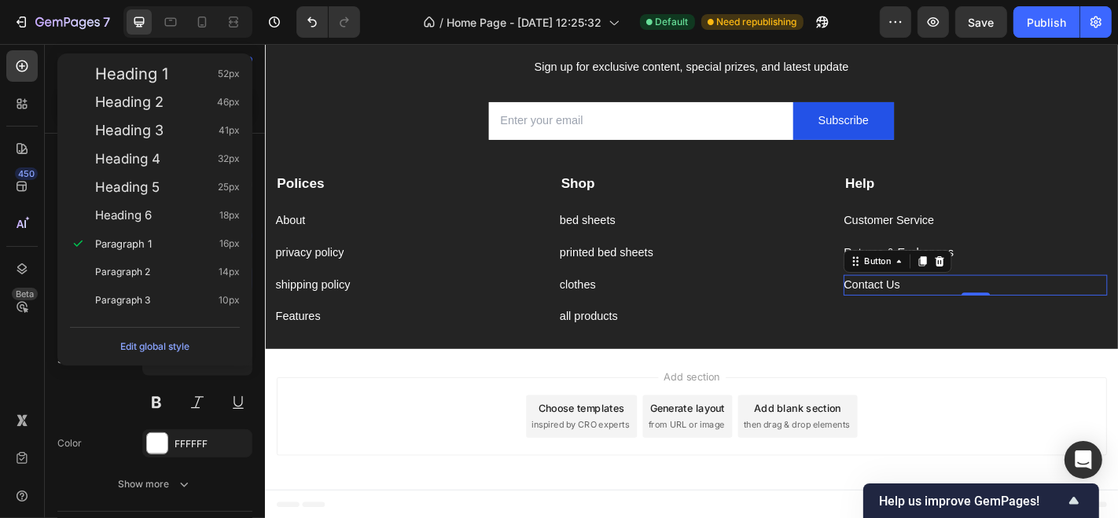
click at [290, 435] on div "Add section Choose templates inspired by CRO experts Generate layout from URL o…" at bounding box center [736, 455] width 919 height 87
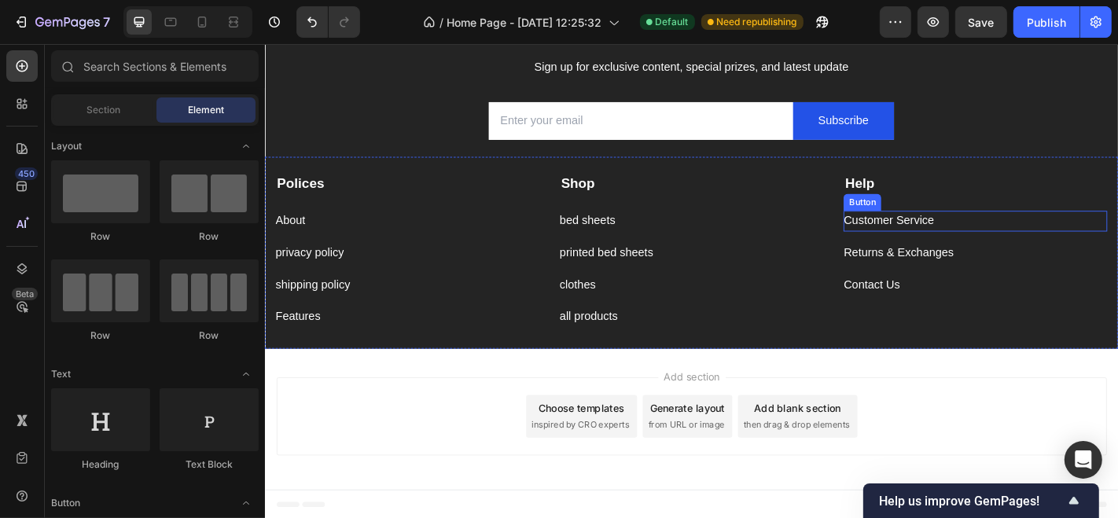
click at [1008, 233] on div "Customer Service Button" at bounding box center [1050, 239] width 292 height 23
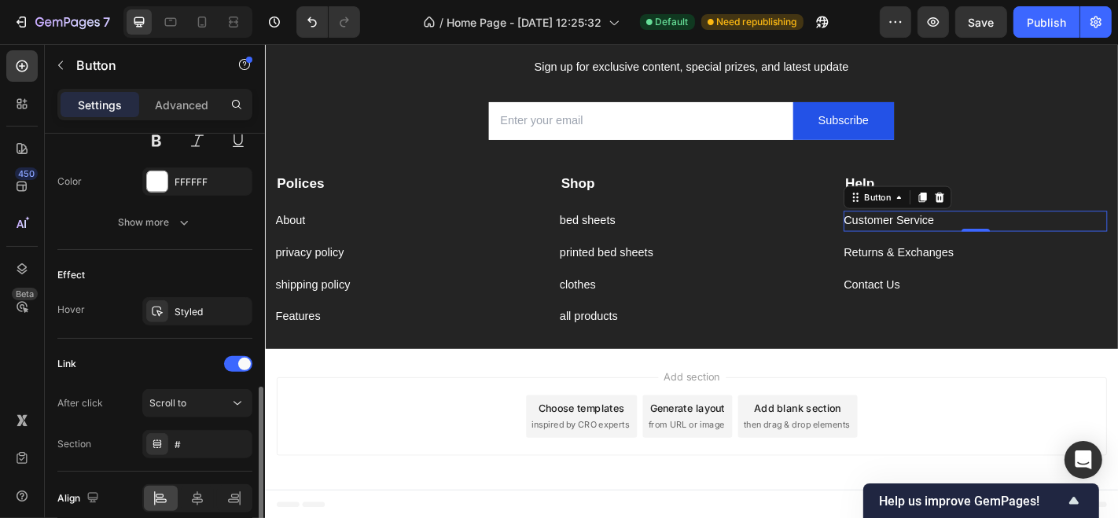
scroll to position [716, 0]
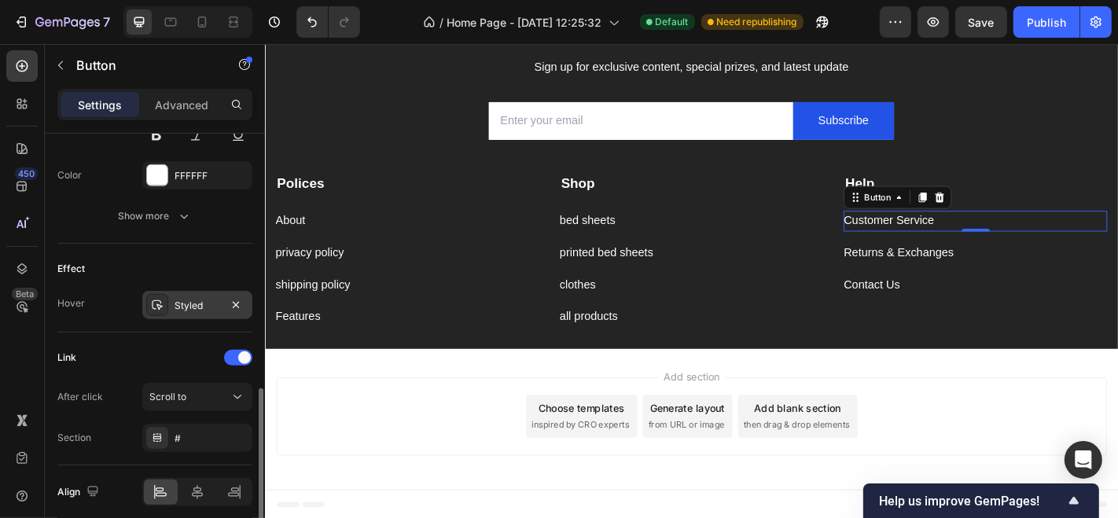
click at [214, 299] on div "Styled" at bounding box center [198, 306] width 46 height 14
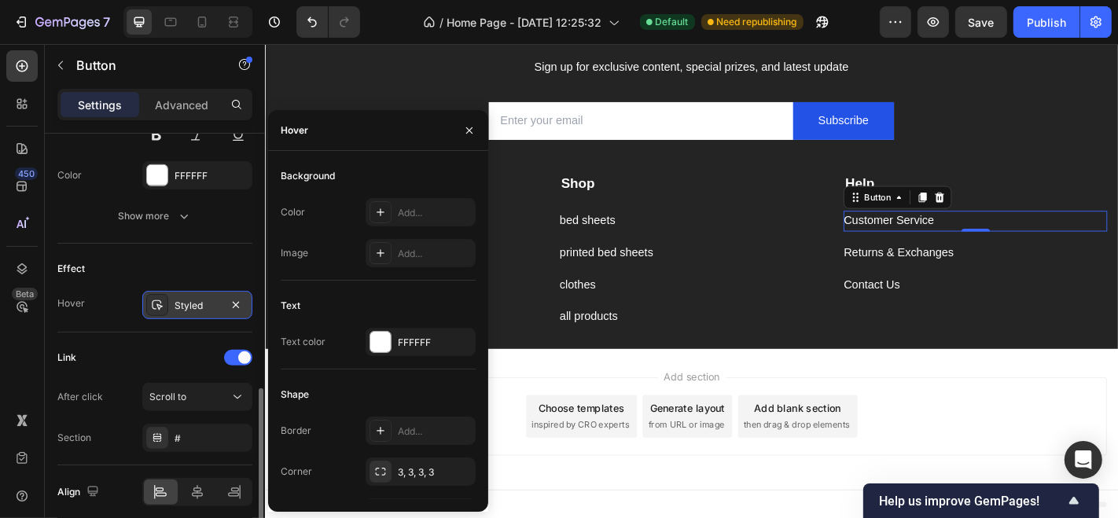
click at [214, 299] on div "Styled" at bounding box center [198, 306] width 46 height 14
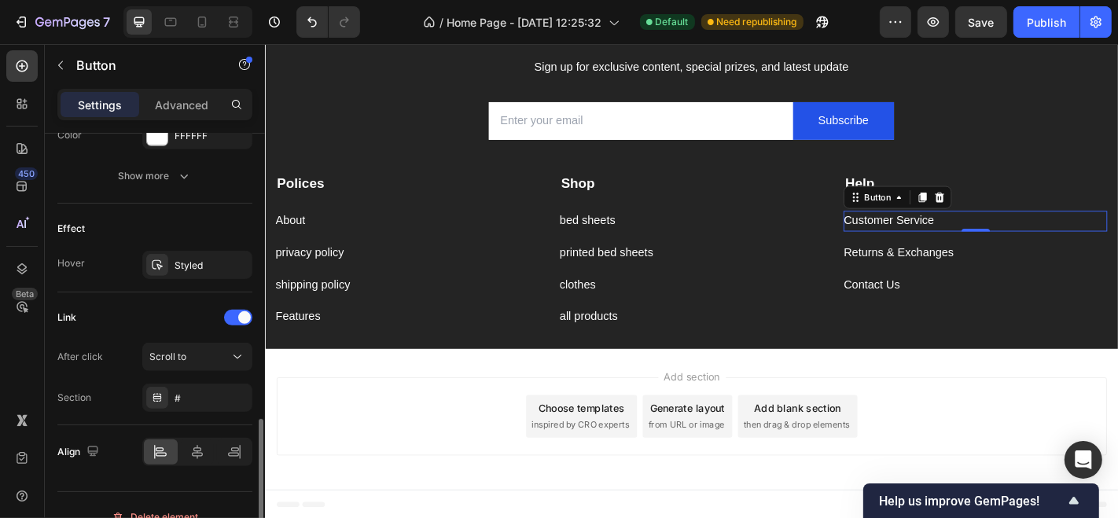
scroll to position [776, 0]
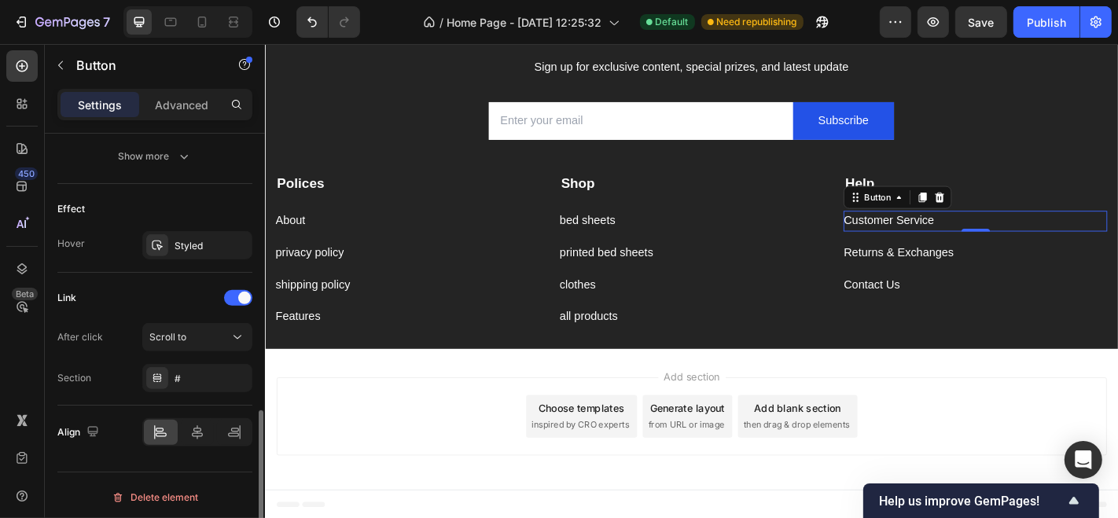
click at [205, 337] on div "Scroll to" at bounding box center [189, 337] width 80 height 14
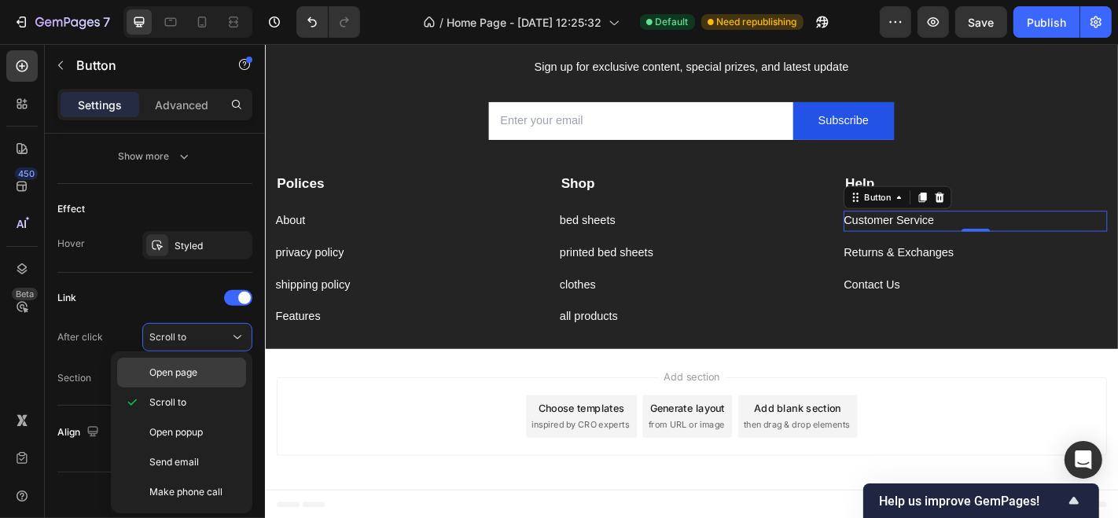
click at [196, 367] on span "Open page" at bounding box center [173, 373] width 48 height 14
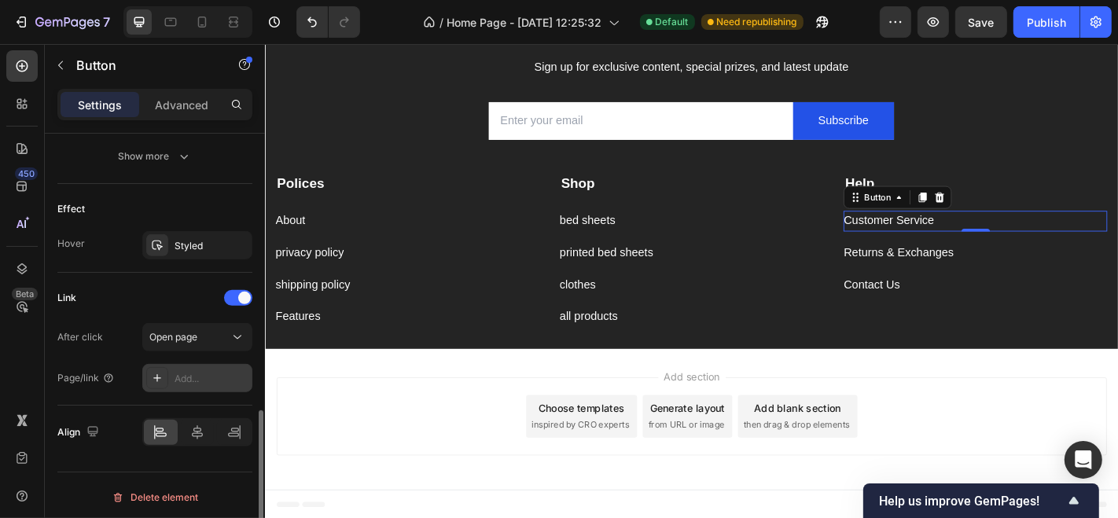
click at [195, 378] on div "Add..." at bounding box center [212, 379] width 74 height 14
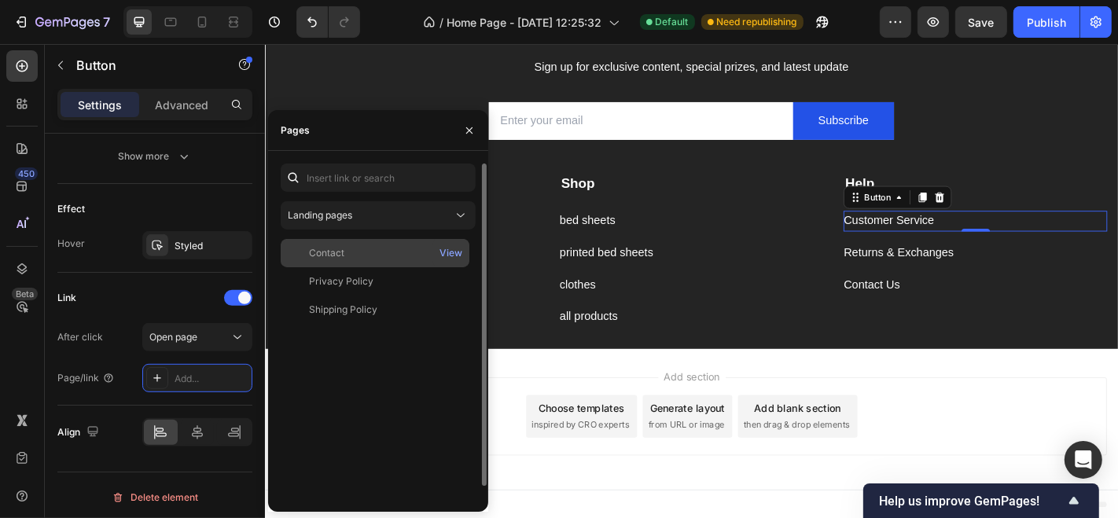
click at [355, 246] on div "Contact" at bounding box center [375, 253] width 176 height 14
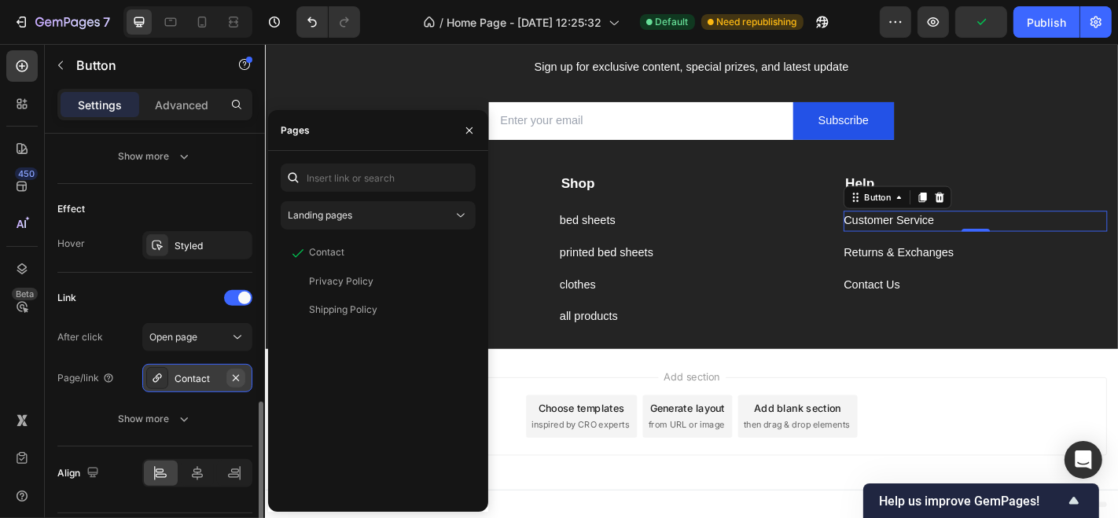
click at [234, 374] on icon "button" at bounding box center [236, 377] width 6 height 6
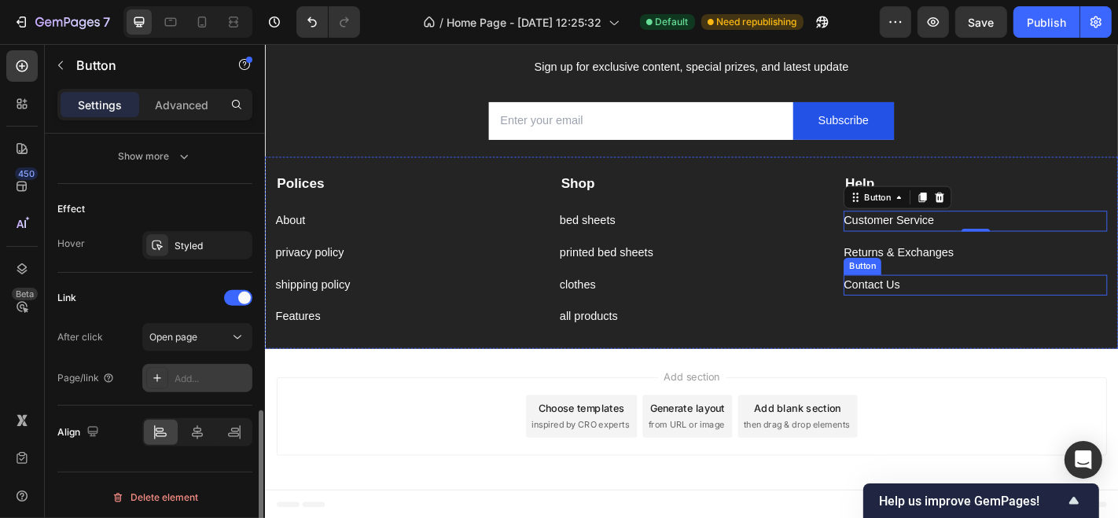
click at [1005, 309] on div "Contact Us Button" at bounding box center [1050, 310] width 292 height 23
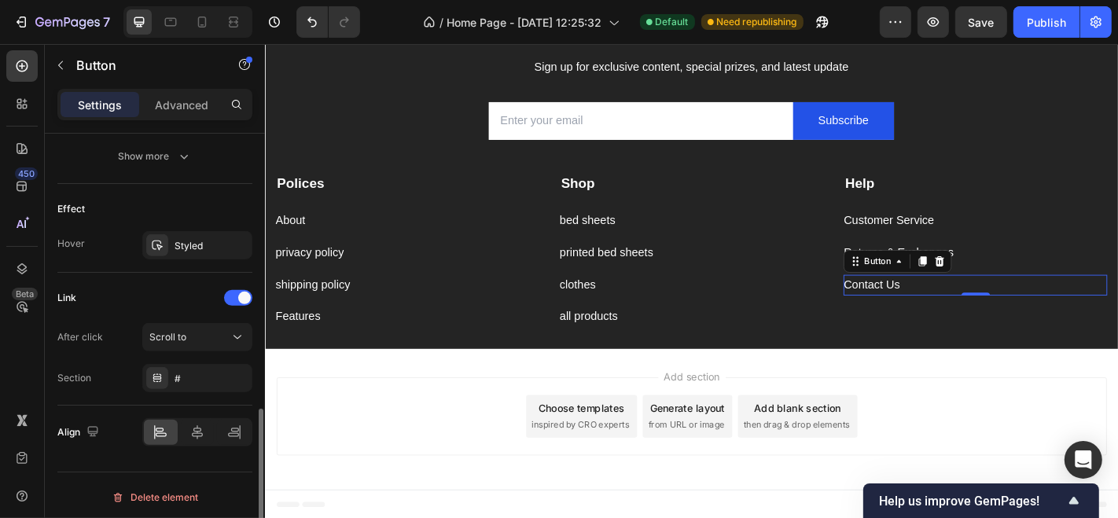
scroll to position [775, 0]
click at [157, 344] on button "Scroll to" at bounding box center [197, 338] width 110 height 28
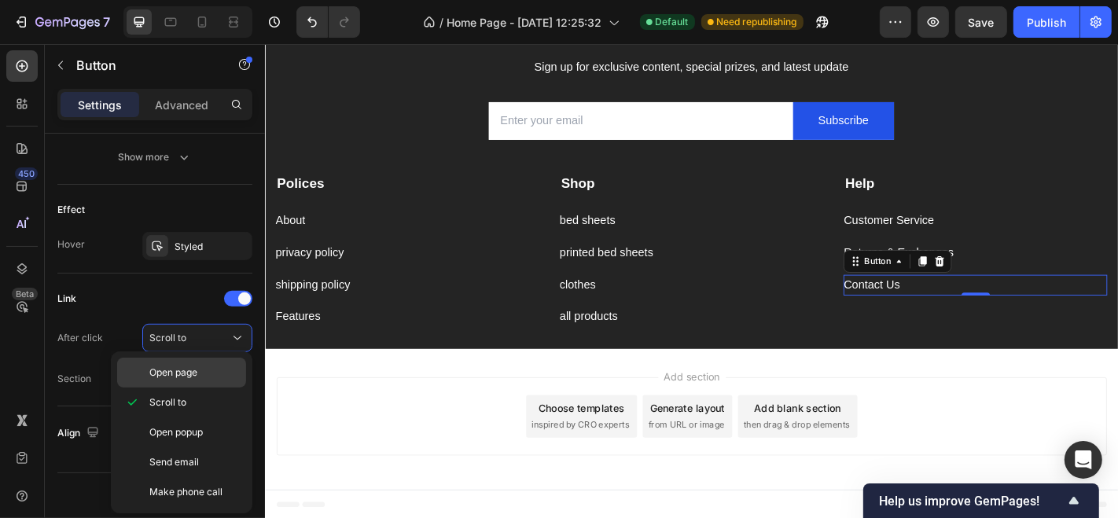
click at [166, 380] on div "Open page" at bounding box center [181, 373] width 129 height 30
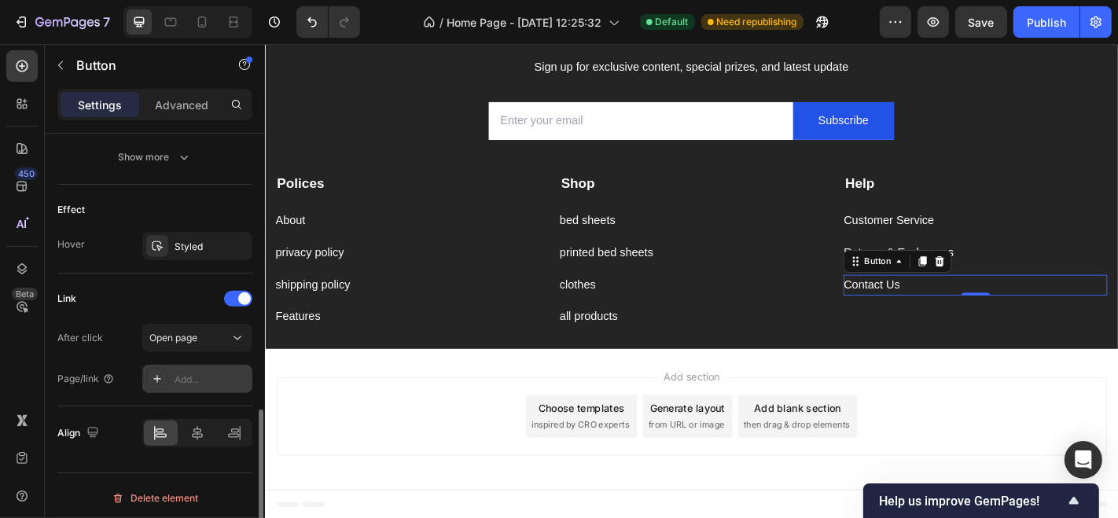
click at [201, 377] on div "Add..." at bounding box center [212, 380] width 74 height 14
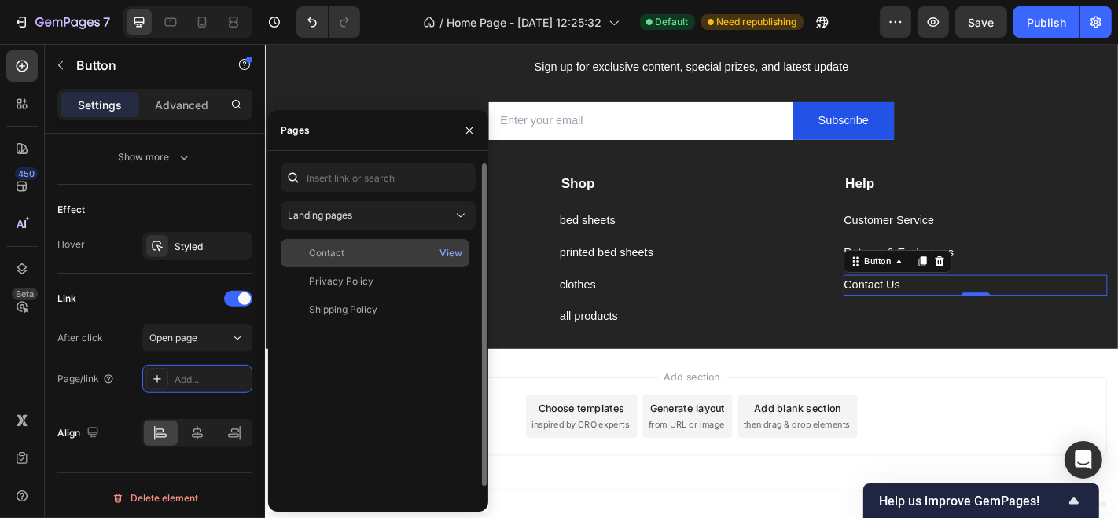
click at [327, 246] on div "Contact" at bounding box center [326, 253] width 35 height 14
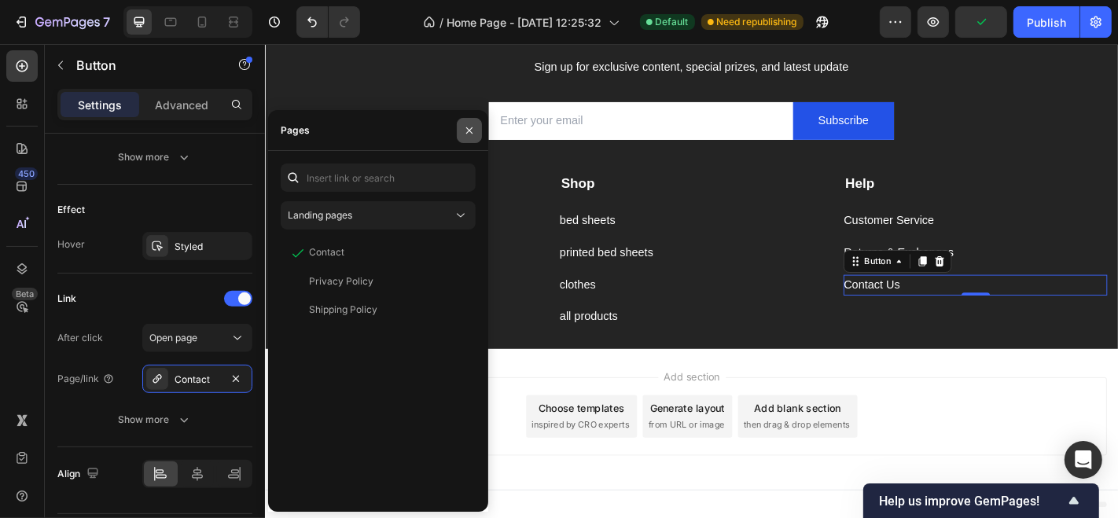
click at [467, 130] on icon "button" at bounding box center [469, 130] width 13 height 13
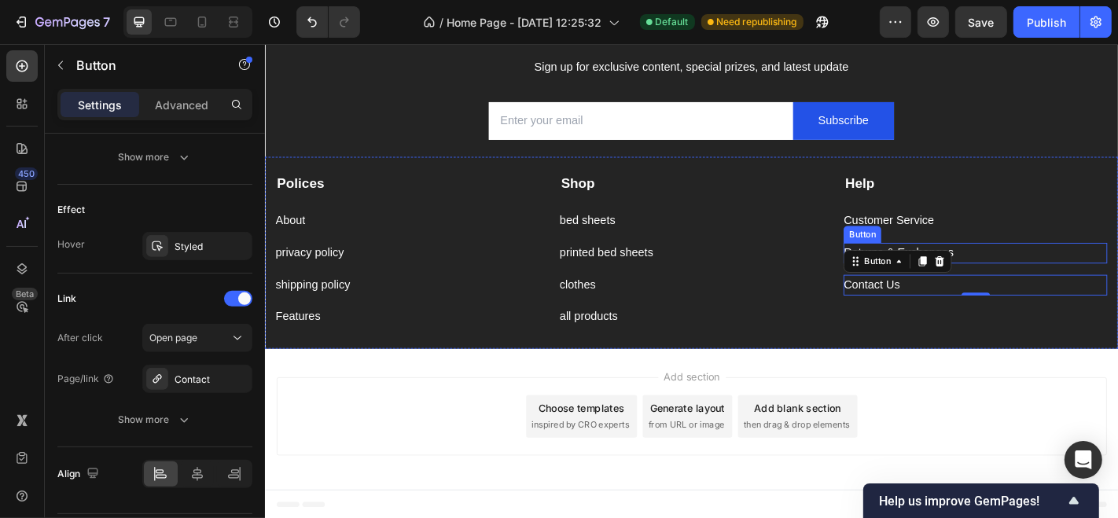
click at [1085, 265] on div "Returns & Exchanges Button" at bounding box center [1050, 274] width 292 height 23
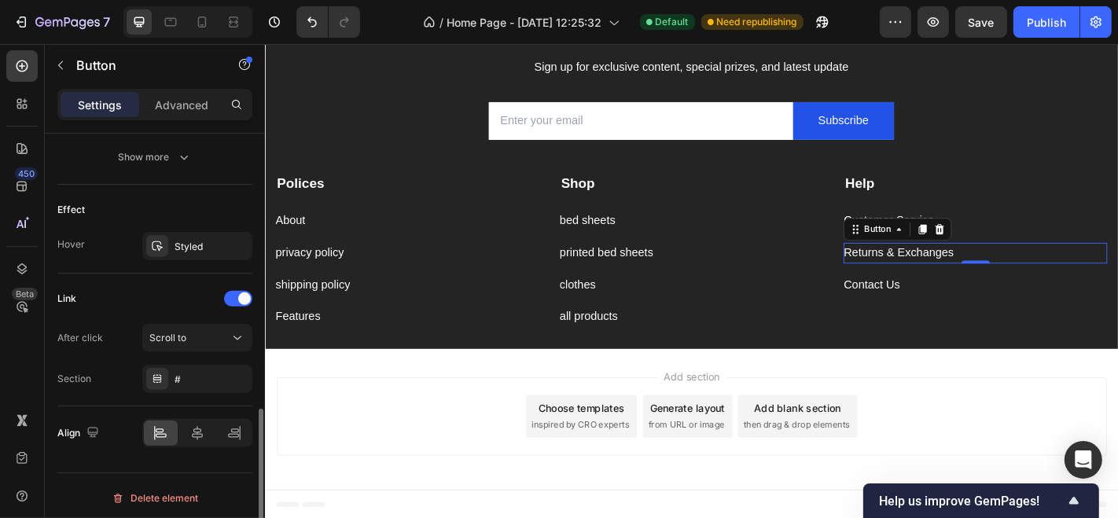
scroll to position [775, 0]
click at [222, 333] on div "Scroll to" at bounding box center [189, 339] width 80 height 14
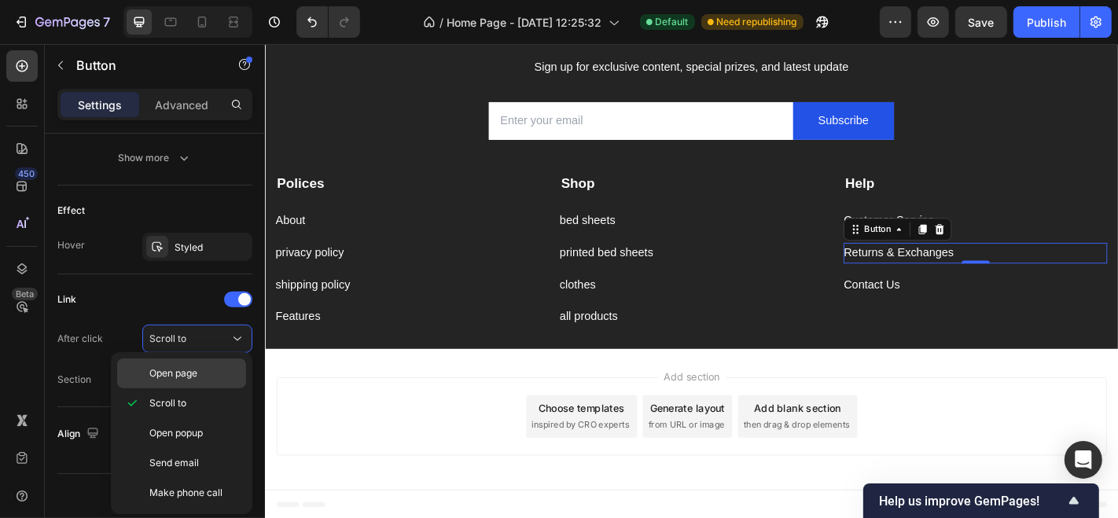
click at [212, 367] on p "Open page" at bounding box center [194, 373] width 90 height 14
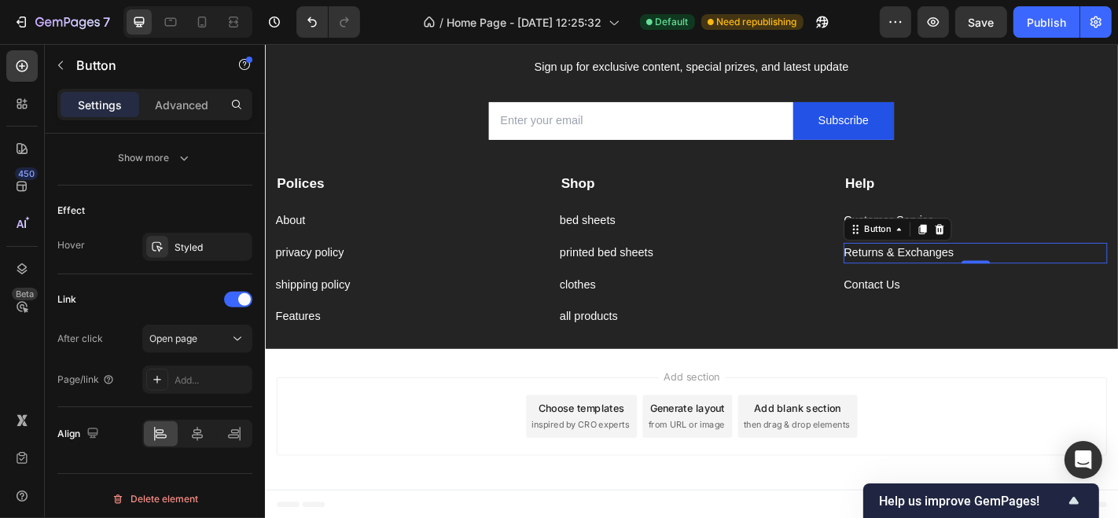
click at [212, 367] on div "Add..." at bounding box center [197, 380] width 110 height 28
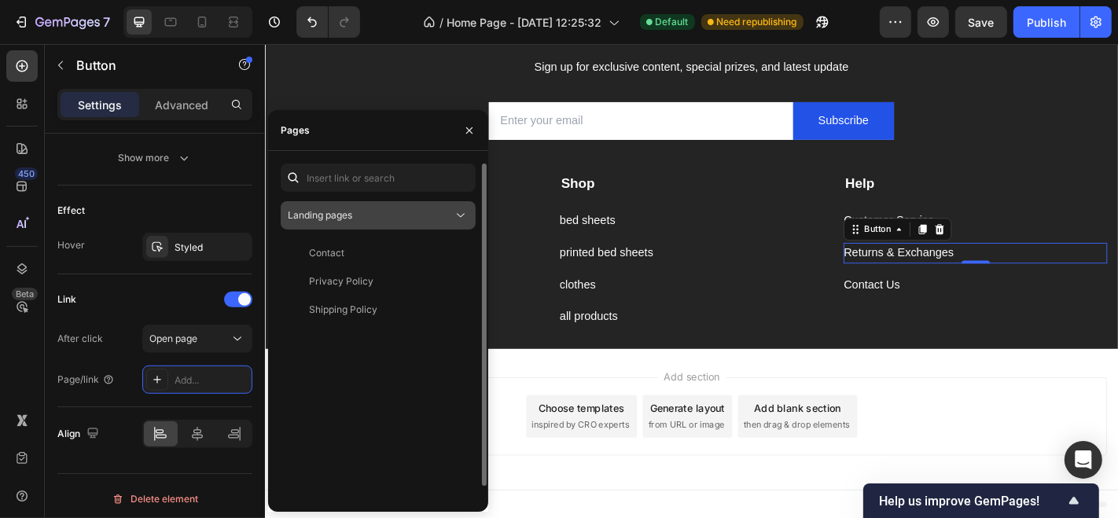
click at [402, 227] on button "Landing pages" at bounding box center [378, 215] width 195 height 28
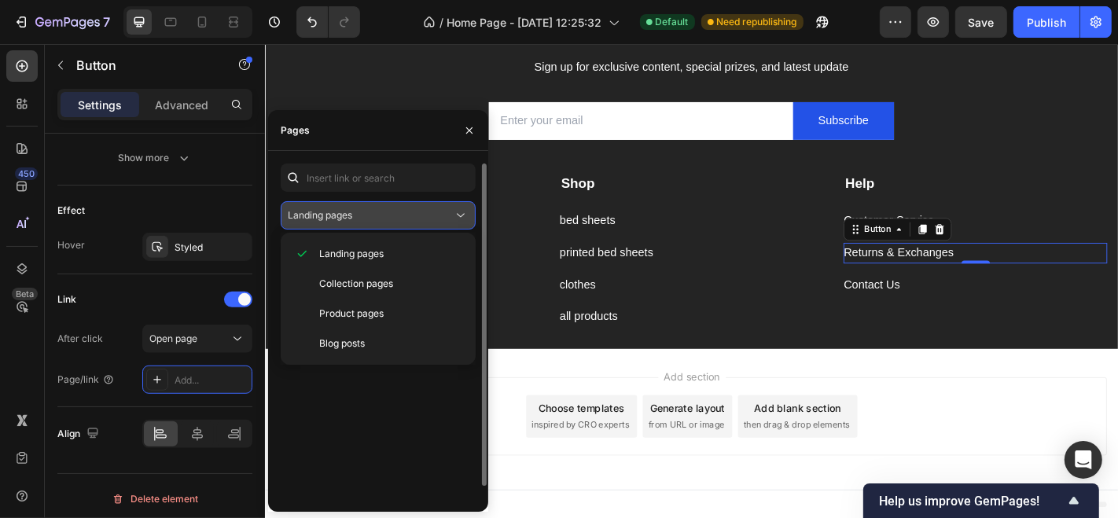
click at [402, 227] on button "Landing pages" at bounding box center [378, 215] width 195 height 28
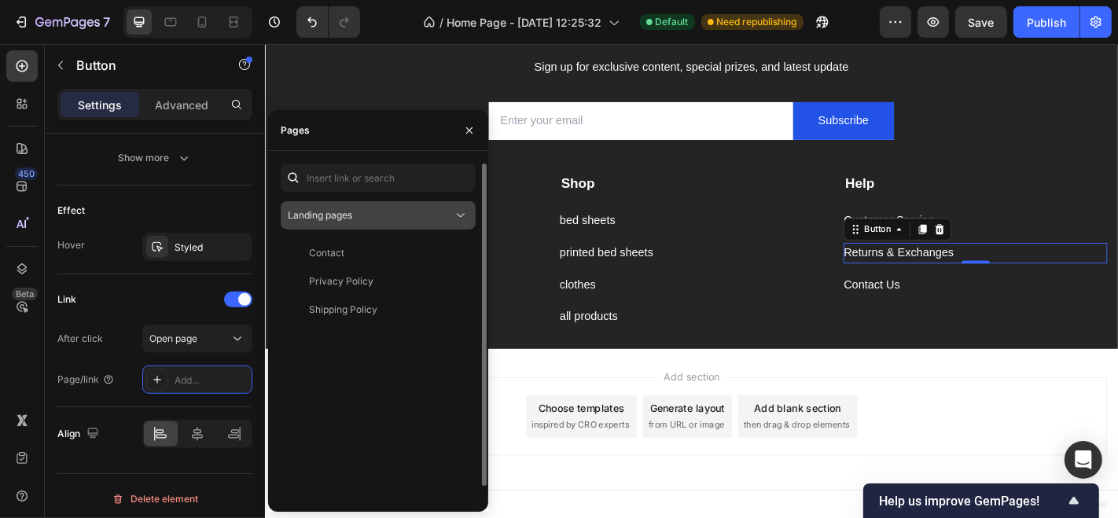
click at [402, 227] on button "Landing pages" at bounding box center [378, 215] width 195 height 28
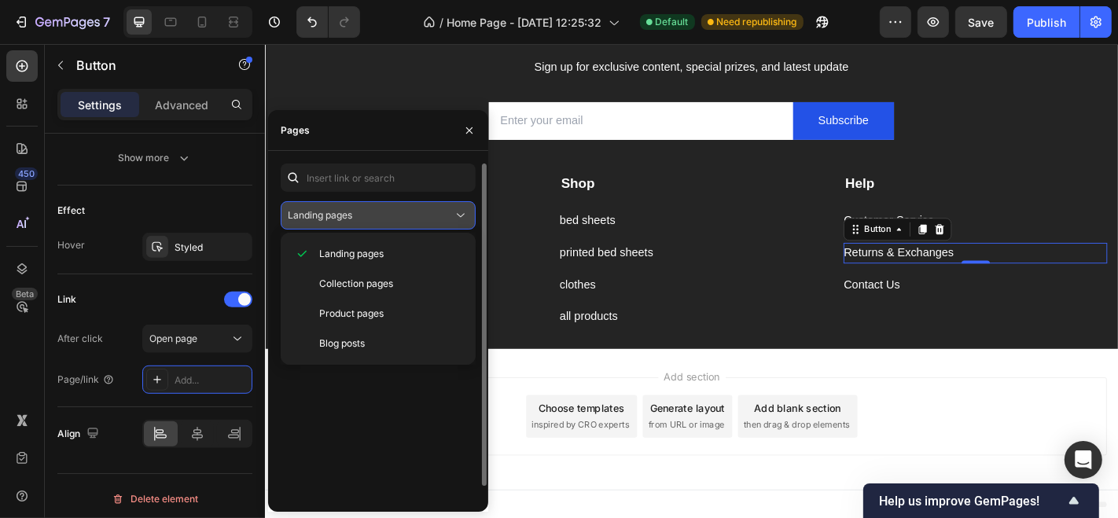
click at [402, 227] on button "Landing pages" at bounding box center [378, 215] width 195 height 28
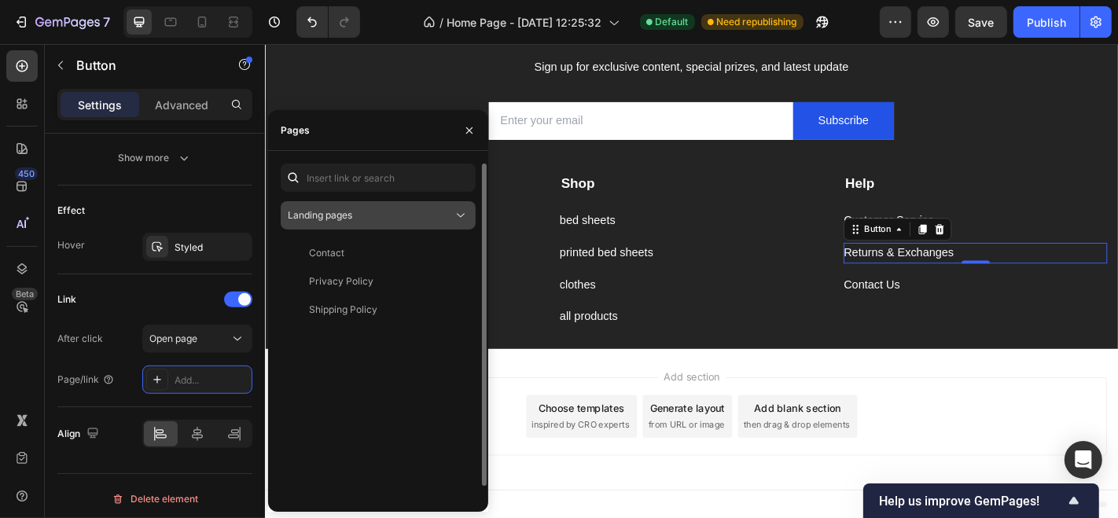
click at [402, 227] on button "Landing pages" at bounding box center [378, 215] width 195 height 28
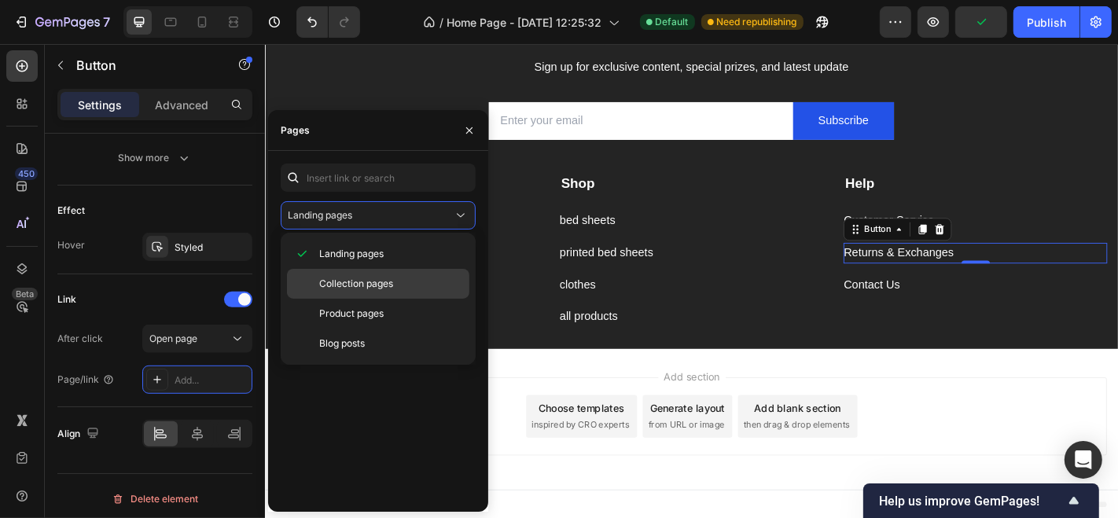
click at [384, 293] on div "Collection pages" at bounding box center [378, 284] width 182 height 30
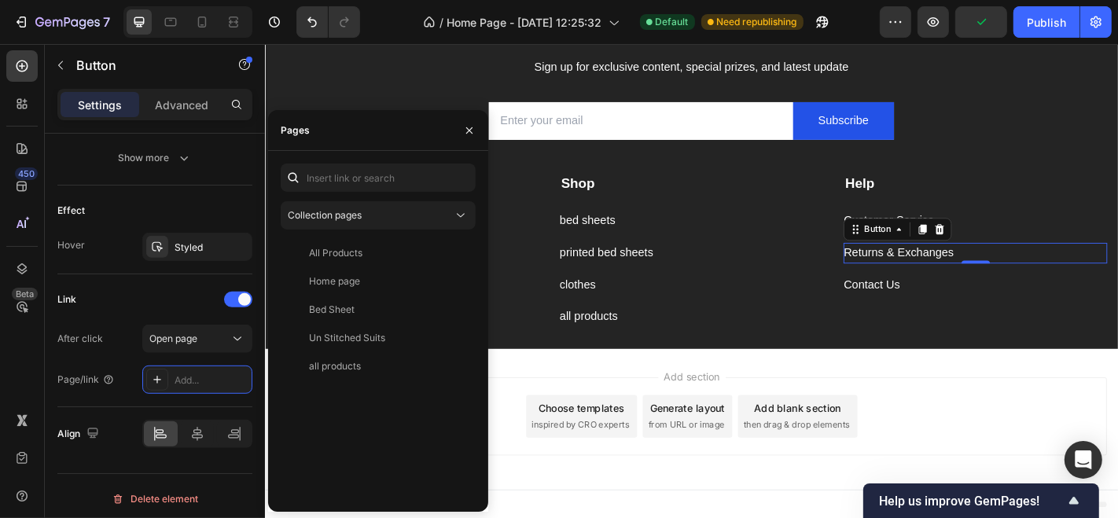
scroll to position [13, 0]
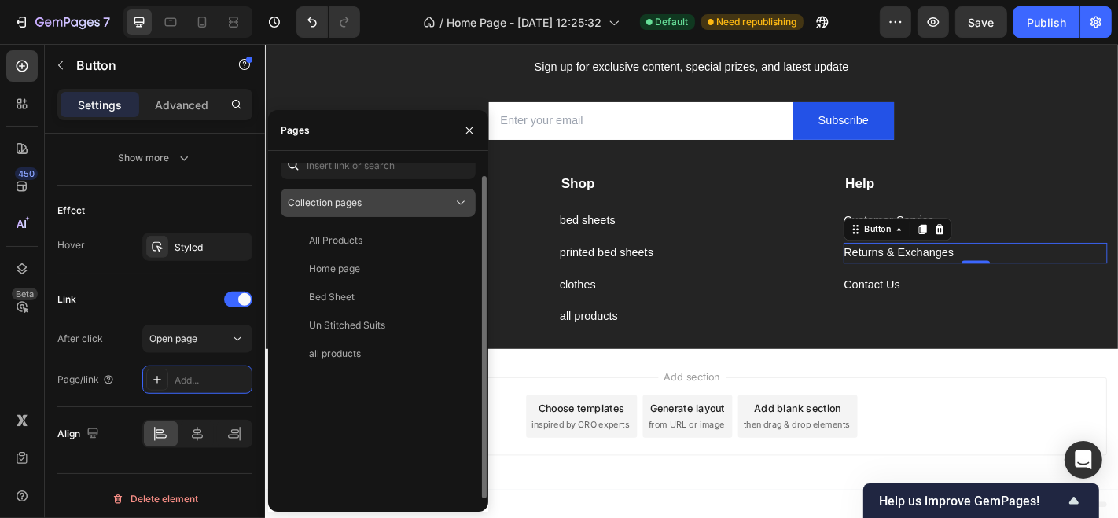
click at [449, 191] on button "Collection pages" at bounding box center [378, 203] width 195 height 28
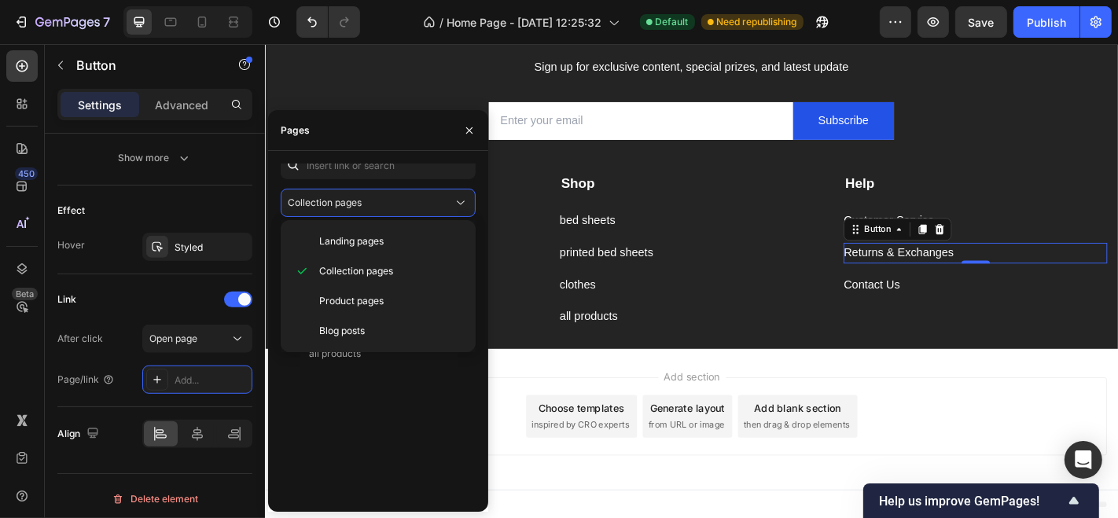
click at [525, 436] on div "Add section Choose templates inspired by CRO experts Generate layout from URL o…" at bounding box center [736, 455] width 919 height 87
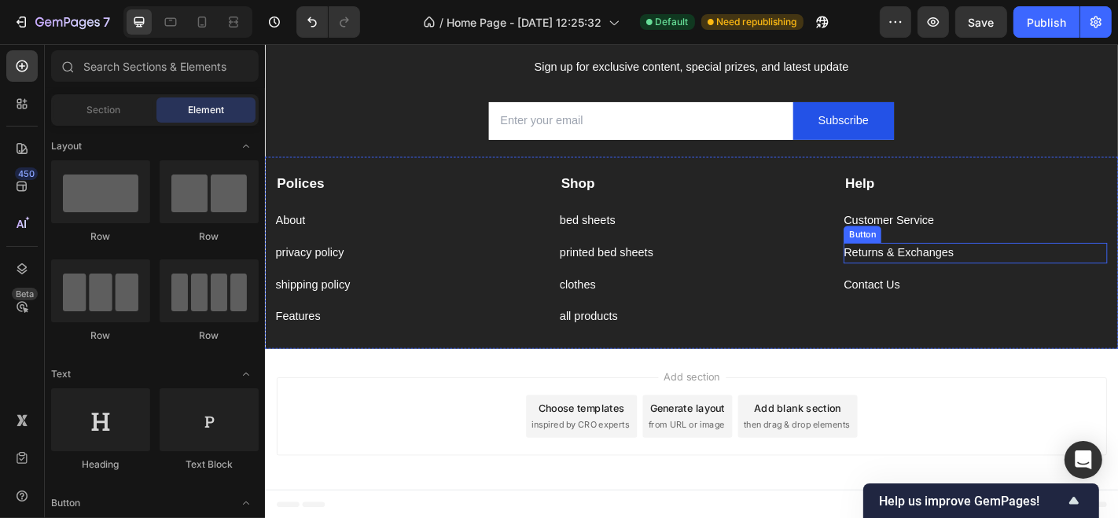
click at [1035, 273] on div "Returns & Exchanges Button" at bounding box center [1050, 274] width 292 height 23
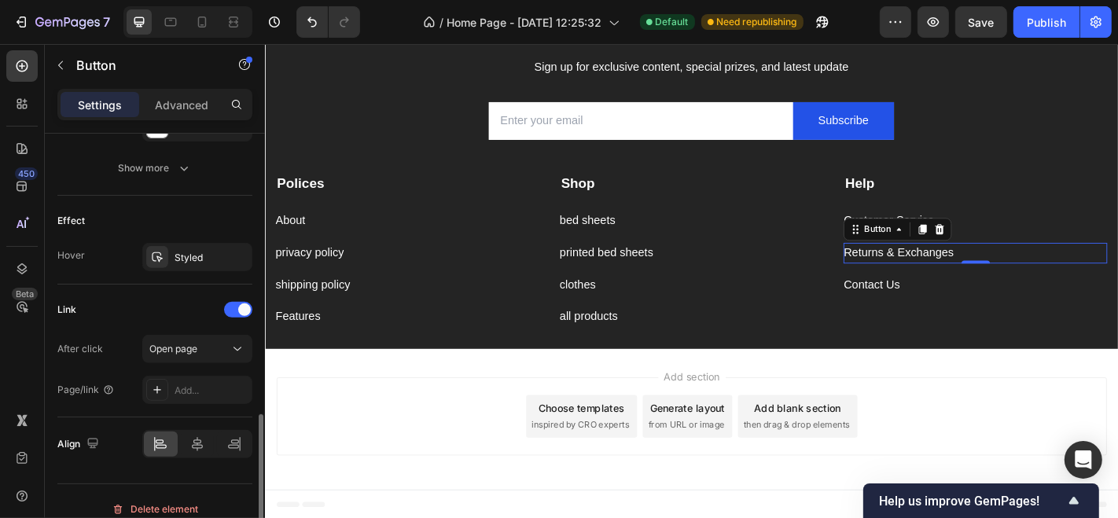
scroll to position [776, 0]
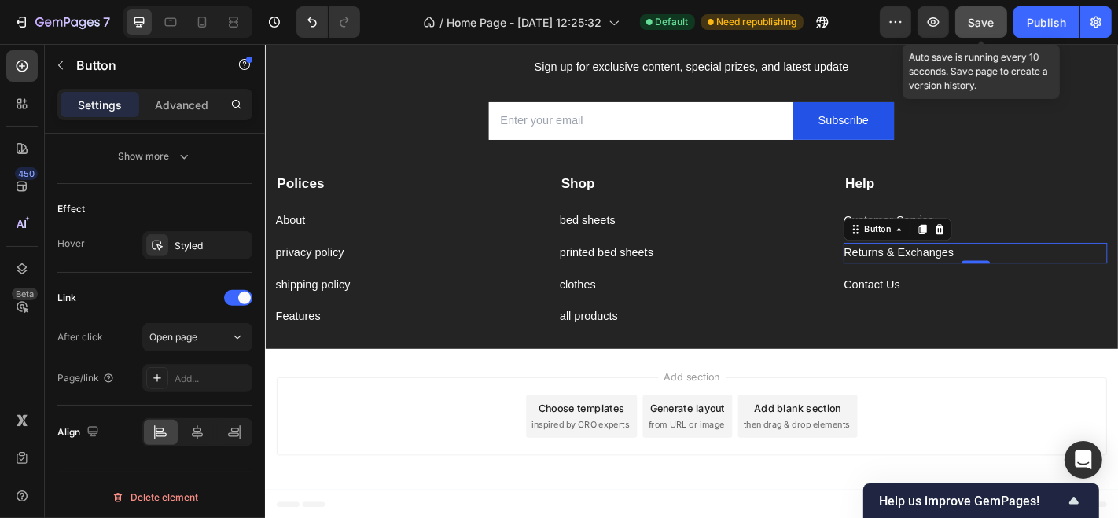
click at [971, 12] on button "Save" at bounding box center [982, 21] width 52 height 31
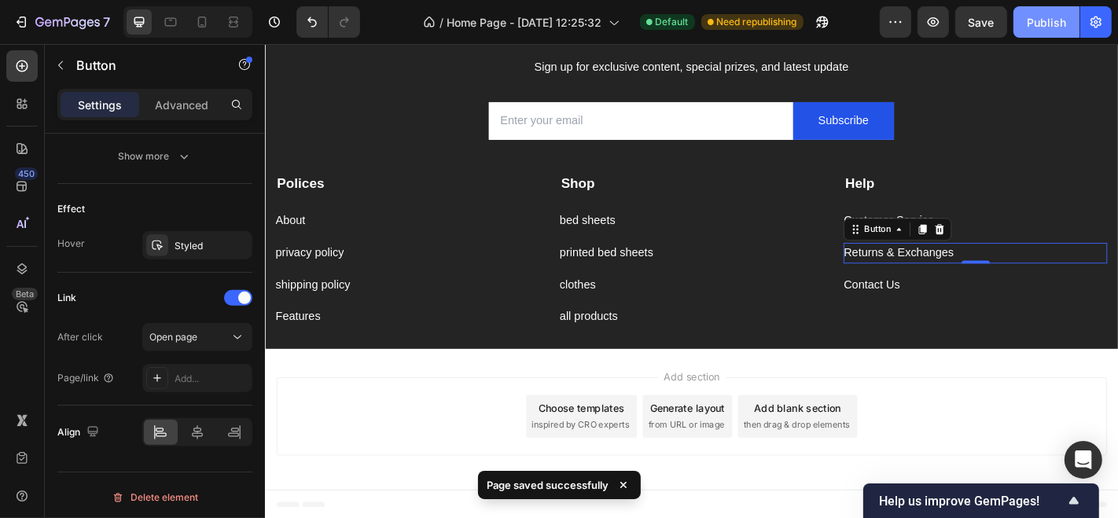
drag, startPoint x: 1025, startPoint y: 32, endPoint x: 1016, endPoint y: 17, distance: 18.0
click at [1016, 17] on button "Publish" at bounding box center [1047, 21] width 66 height 31
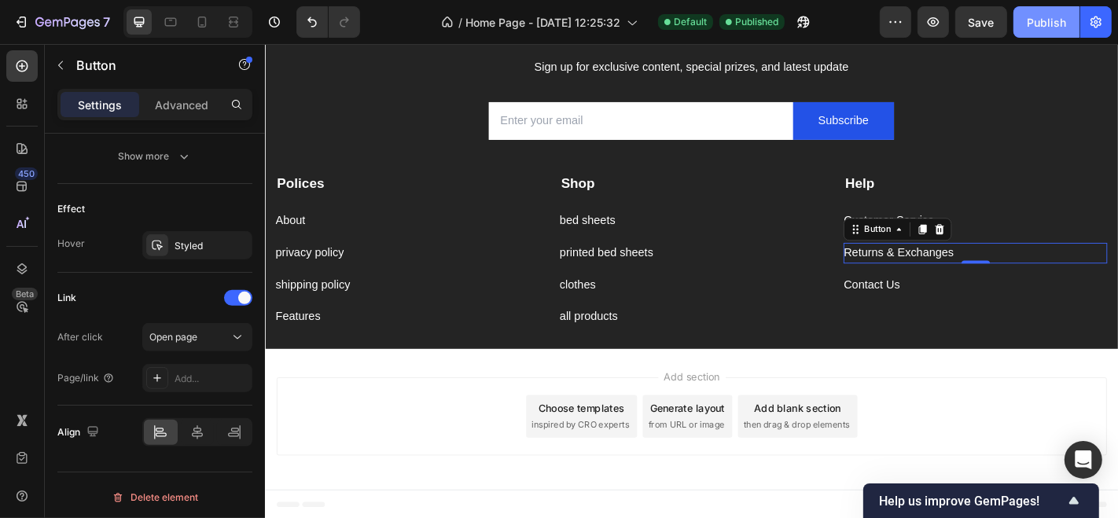
click at [1036, 25] on div "Publish" at bounding box center [1046, 22] width 39 height 17
click at [1006, 252] on icon at bounding box center [1011, 248] width 10 height 11
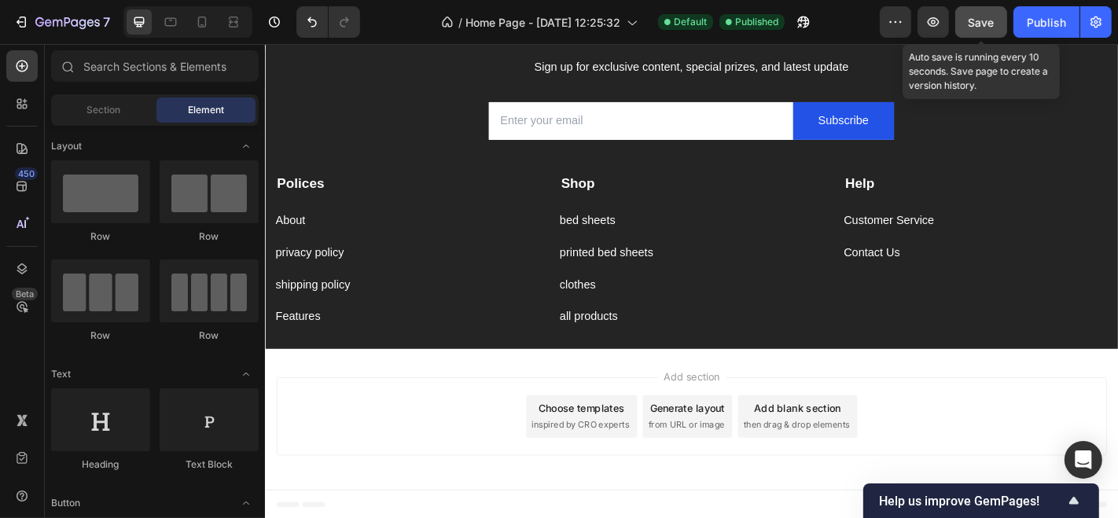
click at [959, 29] on button "Save" at bounding box center [982, 21] width 52 height 31
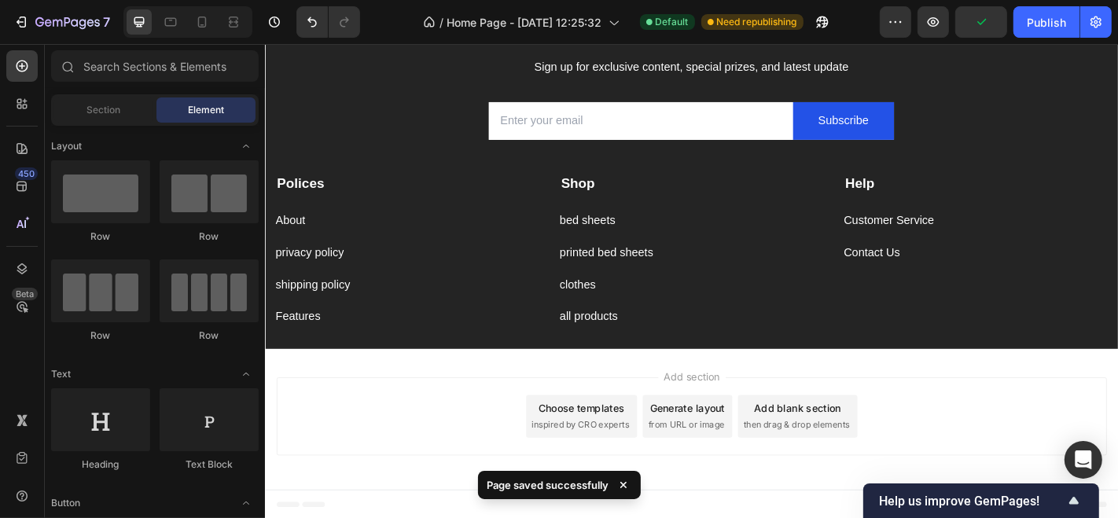
drag, startPoint x: 1024, startPoint y: 22, endPoint x: 1044, endPoint y: -15, distance: 42.2
click at [1044, 0] on html "7 / Home Page - [DATE] 12:25:32 Default Need republishing Preview Publish 450 B…" at bounding box center [559, 0] width 1118 height 0
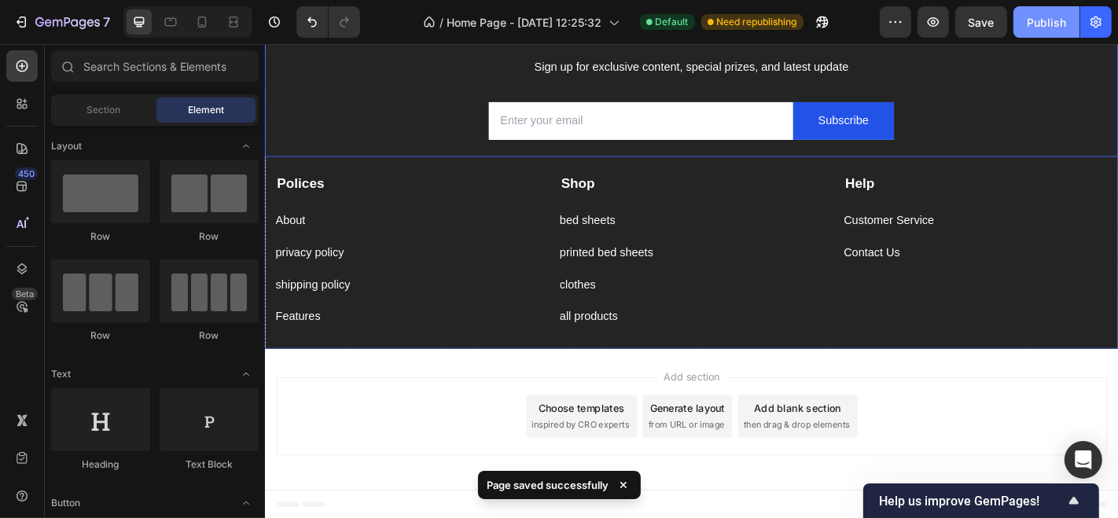
drag, startPoint x: 1044, startPoint y: -15, endPoint x: 1023, endPoint y: 6, distance: 29.5
click at [1023, 6] on button "Publish" at bounding box center [1047, 21] width 66 height 31
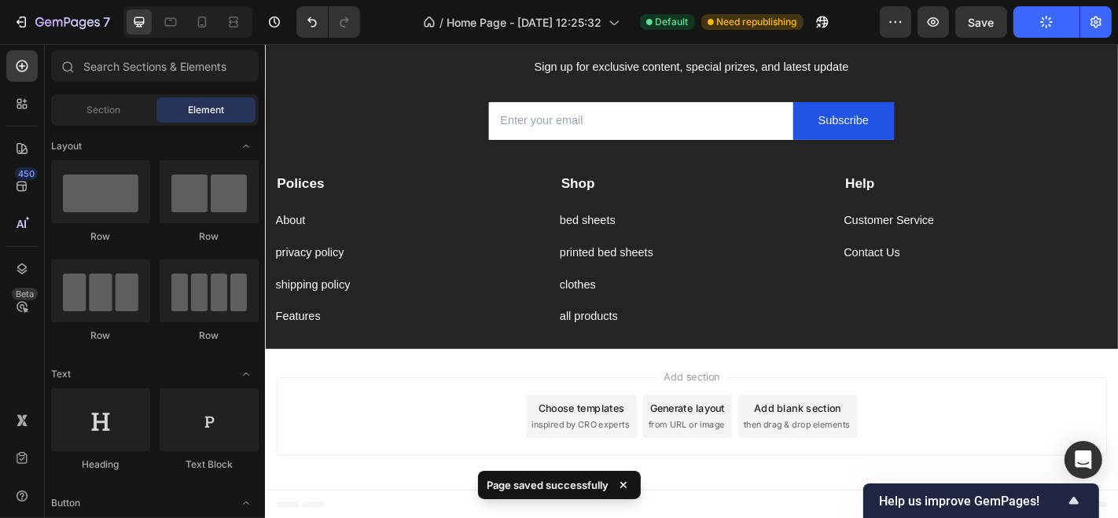
click at [1023, 6] on button "Publish" at bounding box center [1047, 21] width 66 height 31
